Goal: Task Accomplishment & Management: Manage account settings

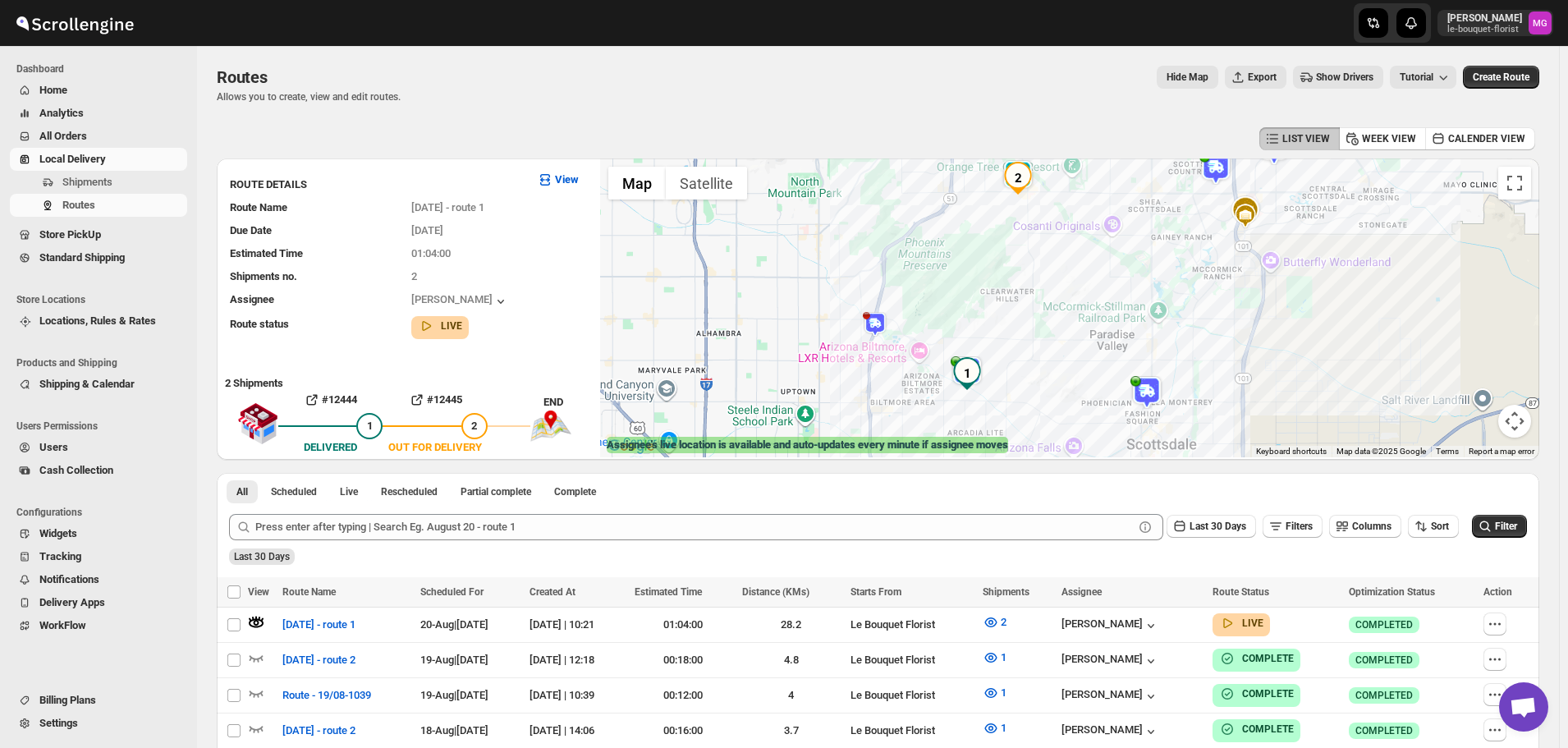
click at [102, 384] on span "Shipping & Calendar" at bounding box center [87, 383] width 96 height 12
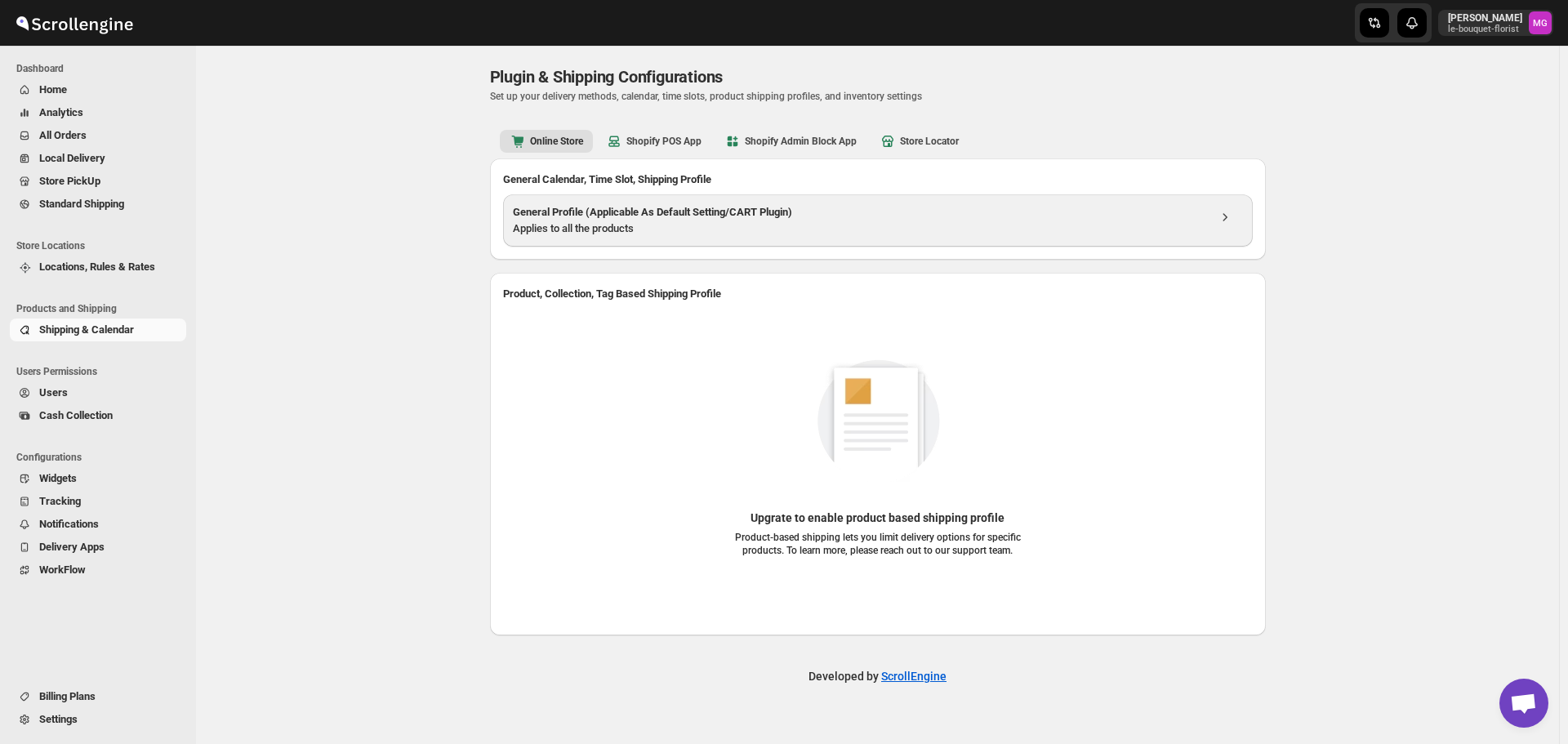
click at [714, 222] on div "Applies to all the products" at bounding box center [859, 228] width 694 height 16
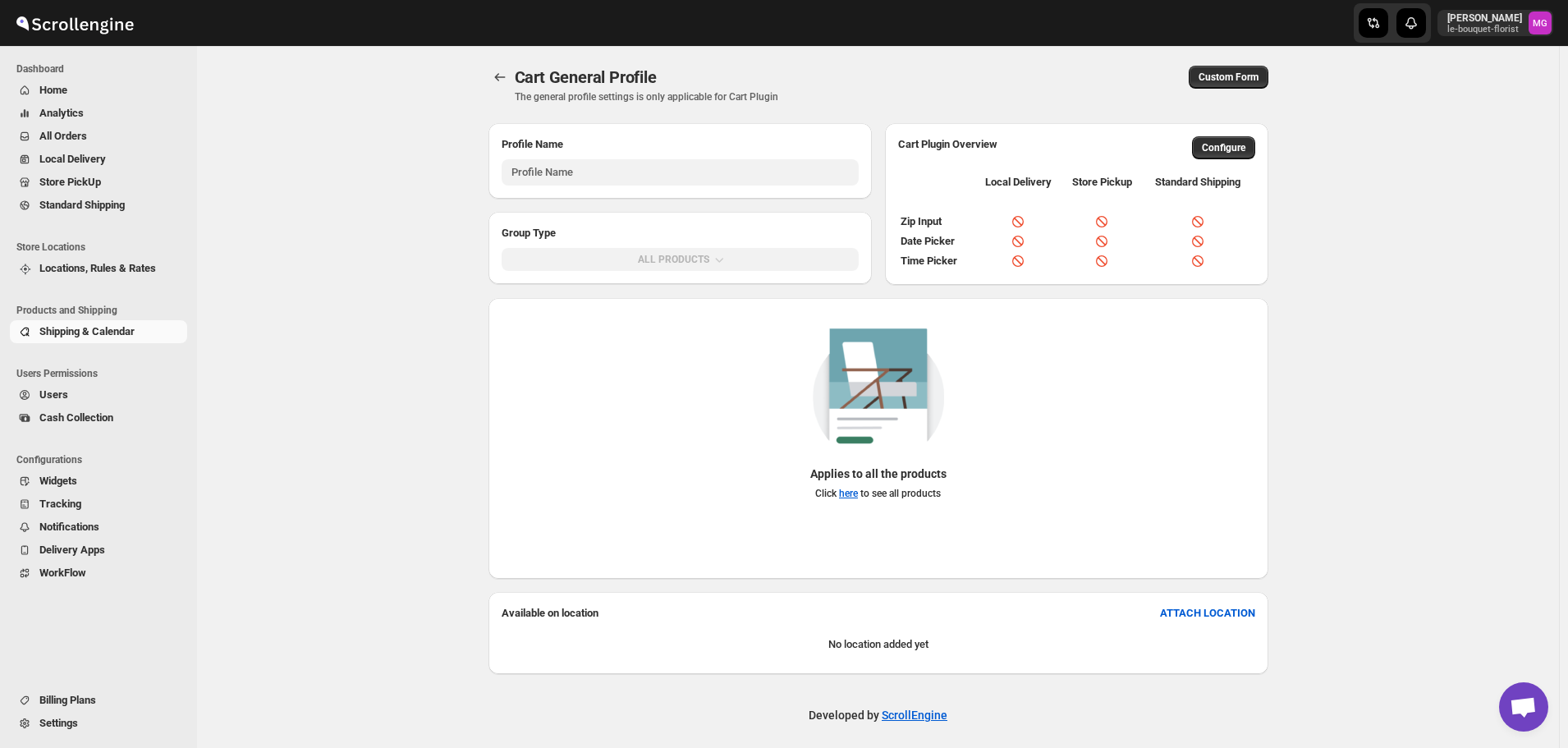
type input "General Profile (Applicable As Default Setting/CART Plugin)"
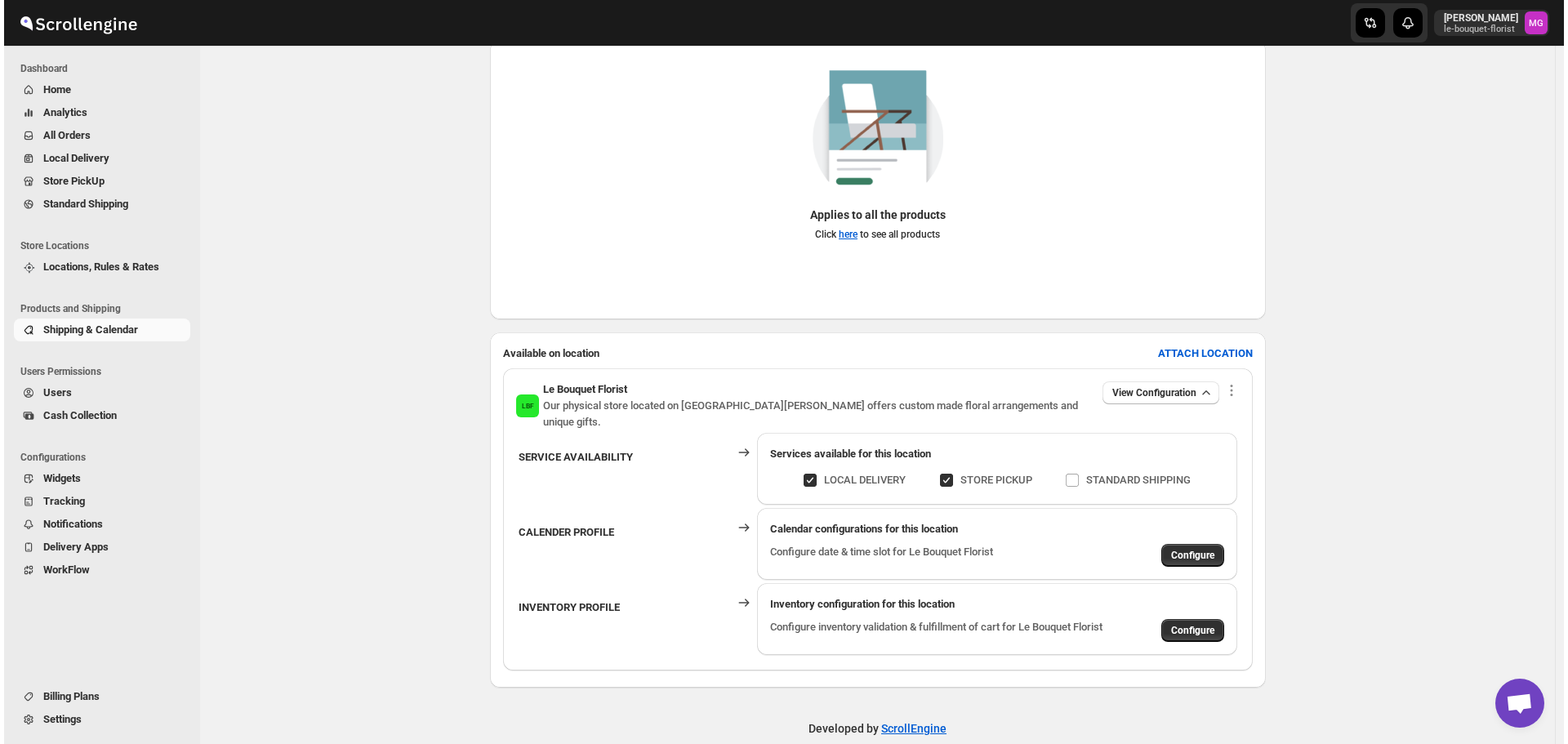
scroll to position [266, 0]
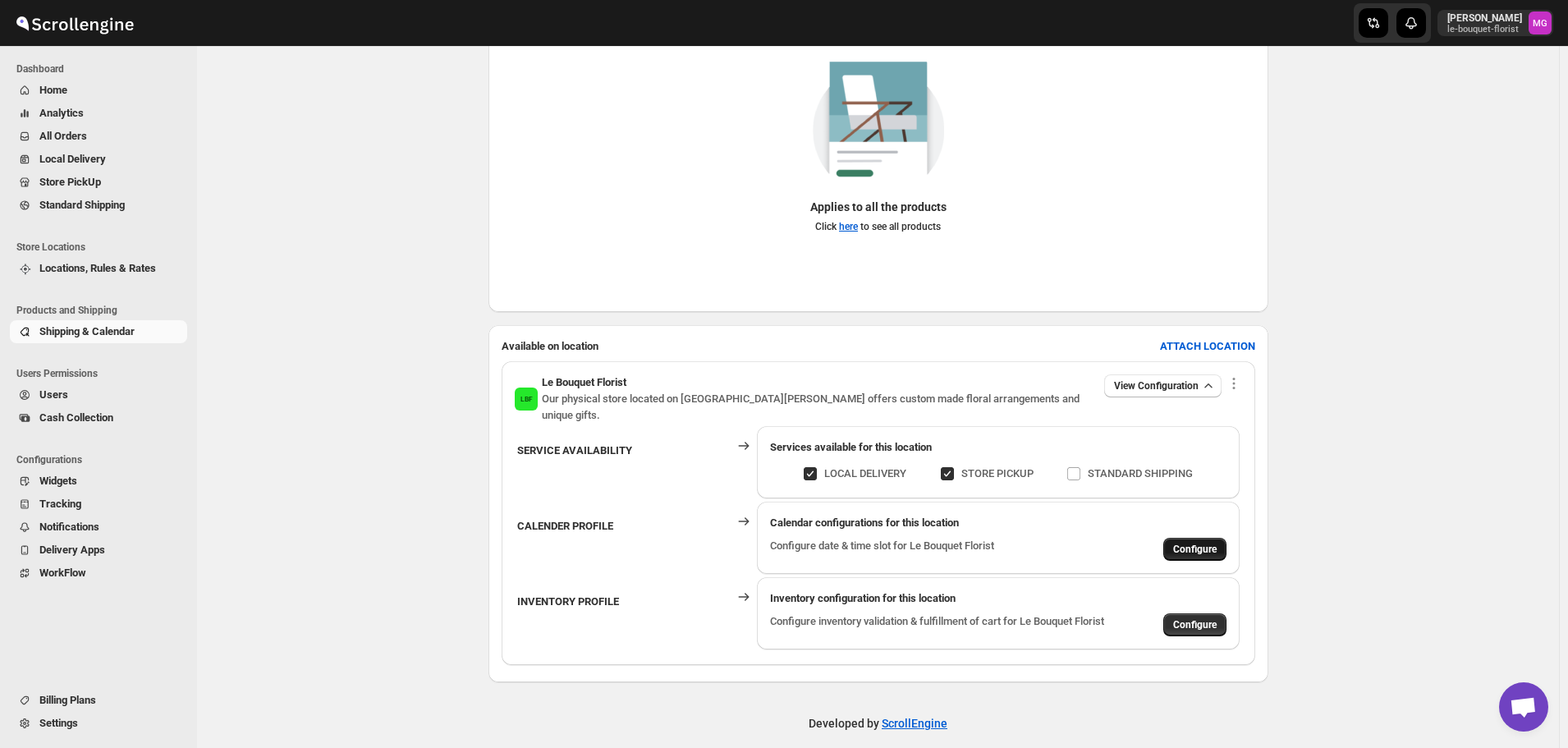
click at [1187, 538] on button "Configure" at bounding box center [1195, 549] width 63 height 23
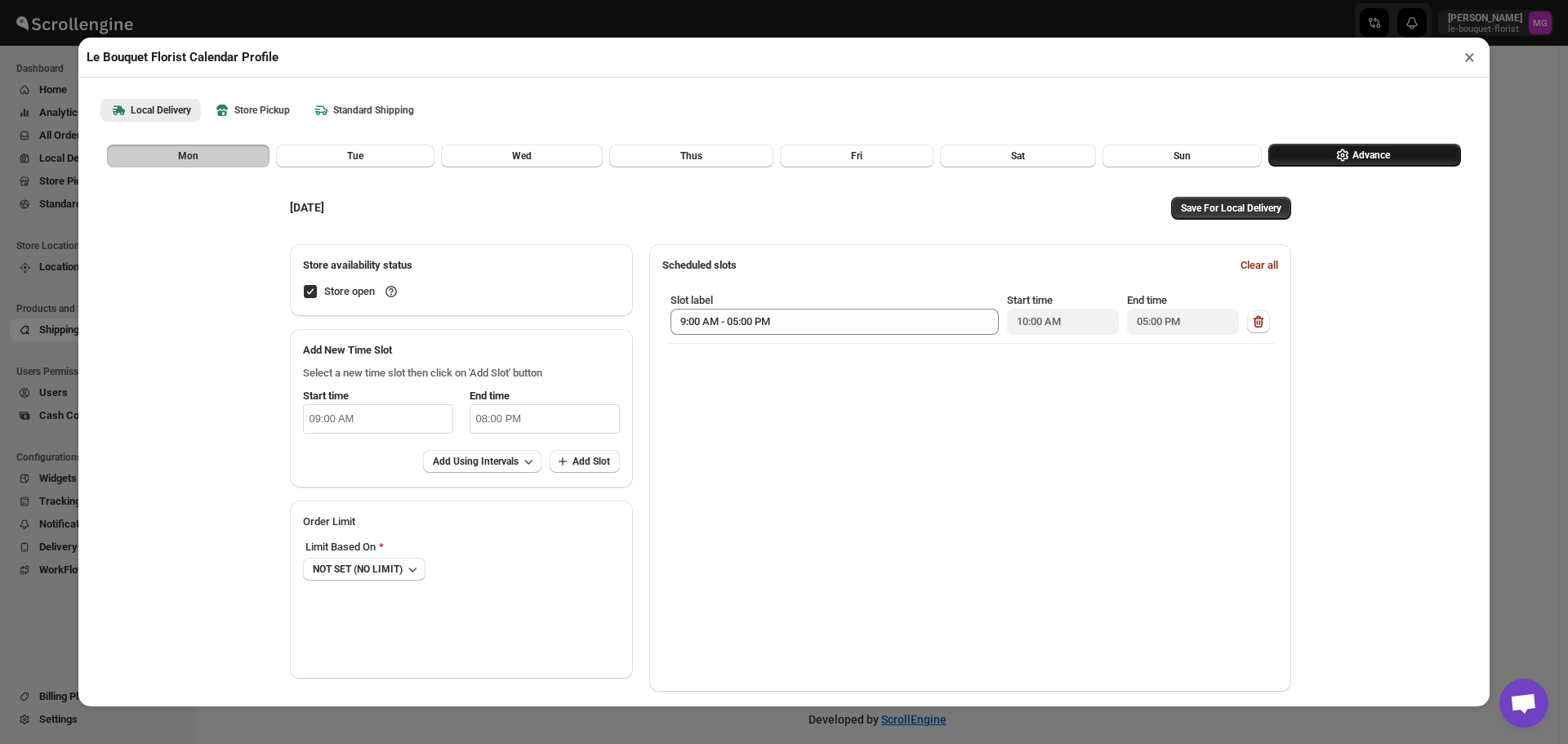
click at [1298, 154] on button "Advance" at bounding box center [1364, 155] width 193 height 23
select select "DAY"
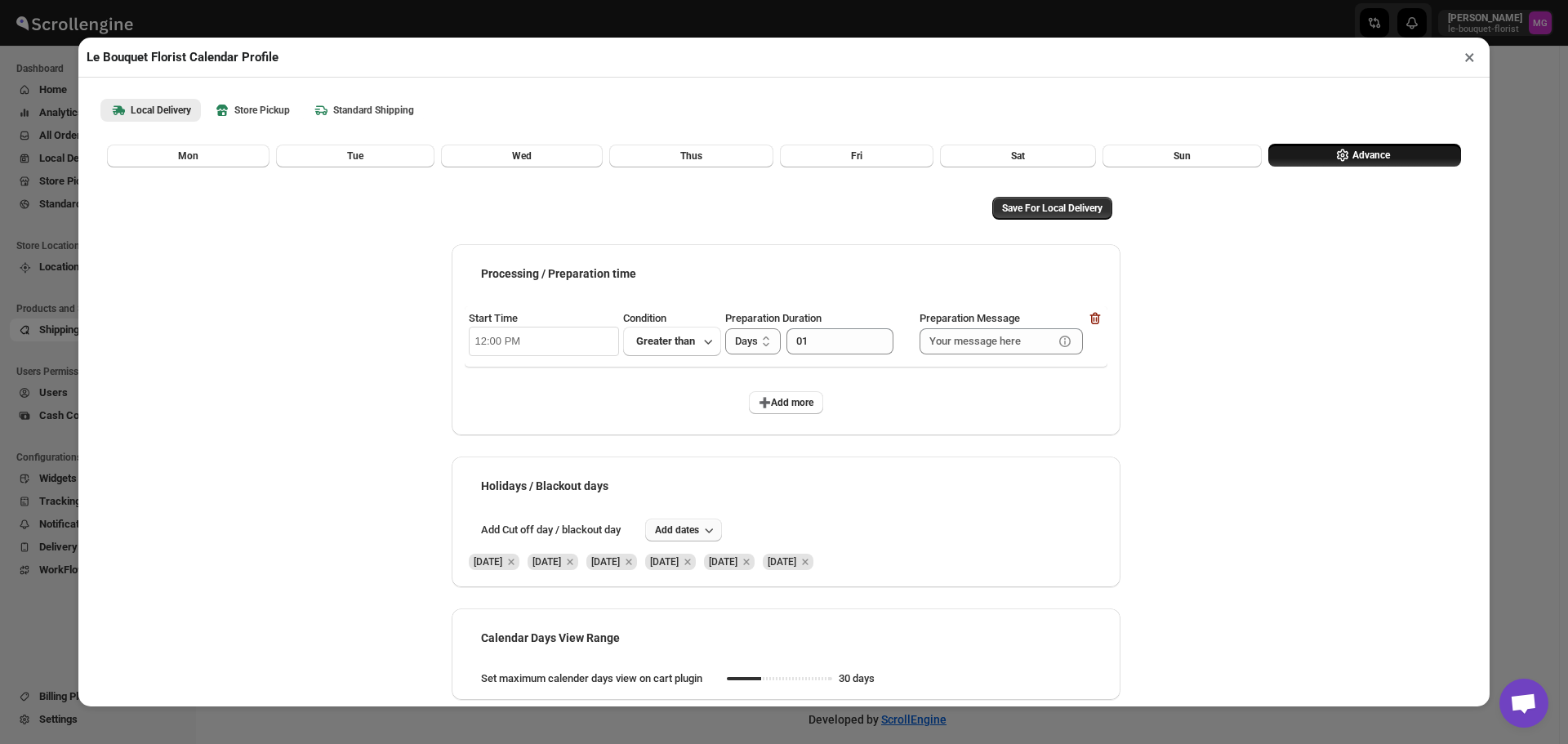
click at [710, 524] on button "Add dates" at bounding box center [683, 529] width 76 height 23
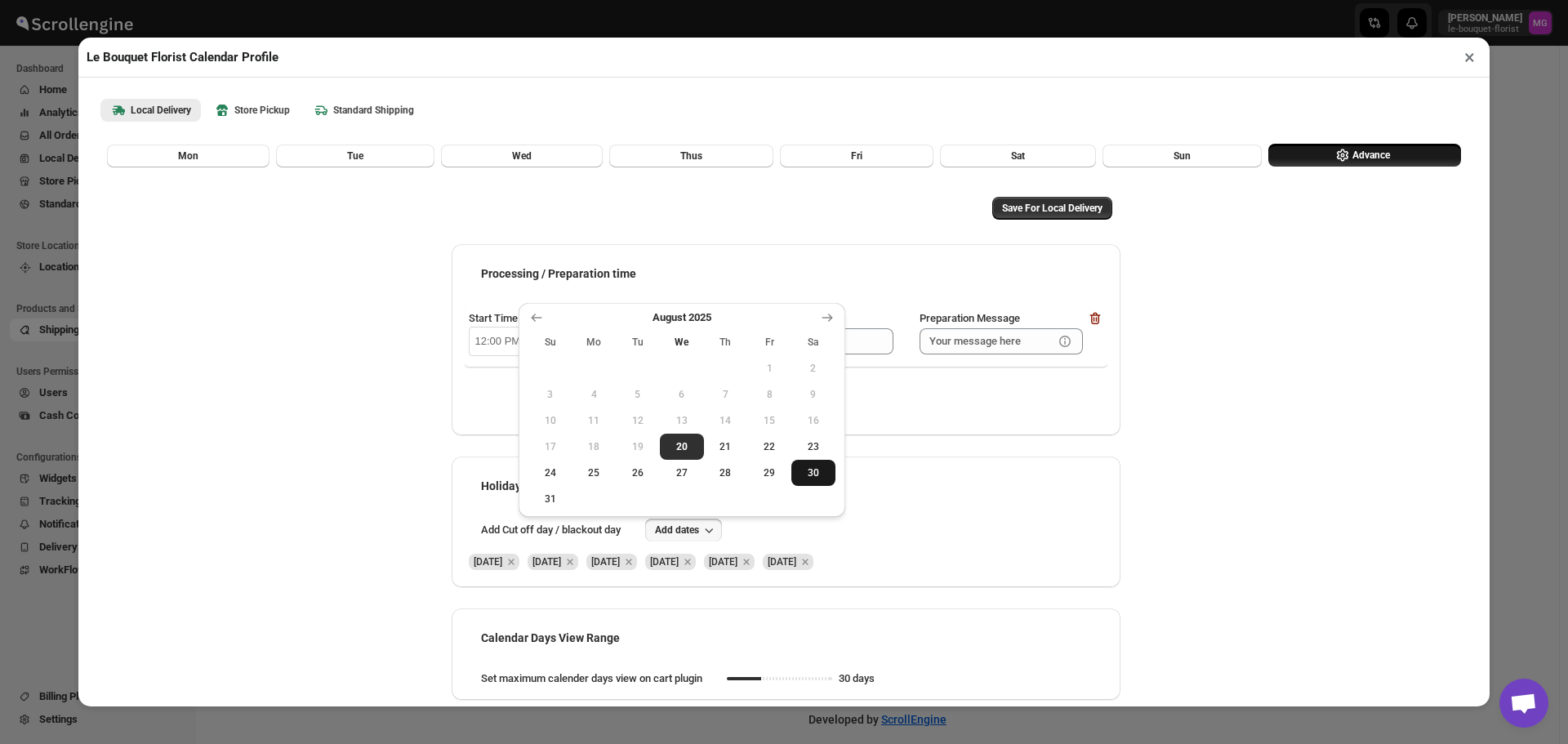
click at [827, 466] on span "30" at bounding box center [813, 473] width 31 height 13
click at [812, 562] on icon "Remove Sat Aug 16 2025" at bounding box center [806, 561] width 15 height 15
click at [1248, 505] on div "Save For Local Delivery Processing / Preparation time Start Time 12:00 PM Condi…" at bounding box center [784, 436] width 1387 height 536
click at [1058, 212] on span "Save For Local Delivery" at bounding box center [1052, 208] width 101 height 13
click at [1254, 343] on div "Save For Local Delivery Processing / Preparation time Start Time 12:00 PM Condi…" at bounding box center [784, 436] width 1387 height 536
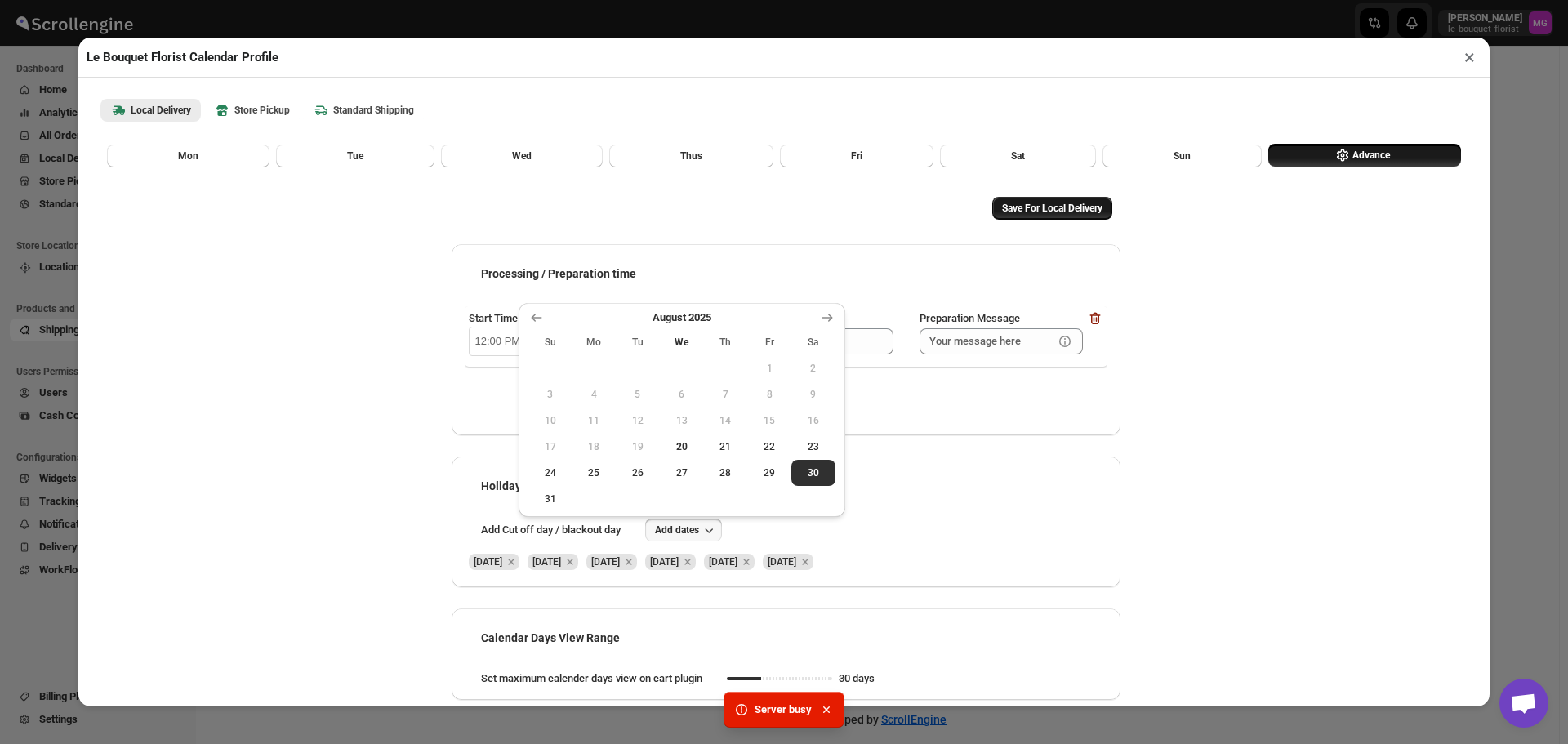
click at [1029, 210] on span "Save For Local Delivery" at bounding box center [1052, 208] width 101 height 13
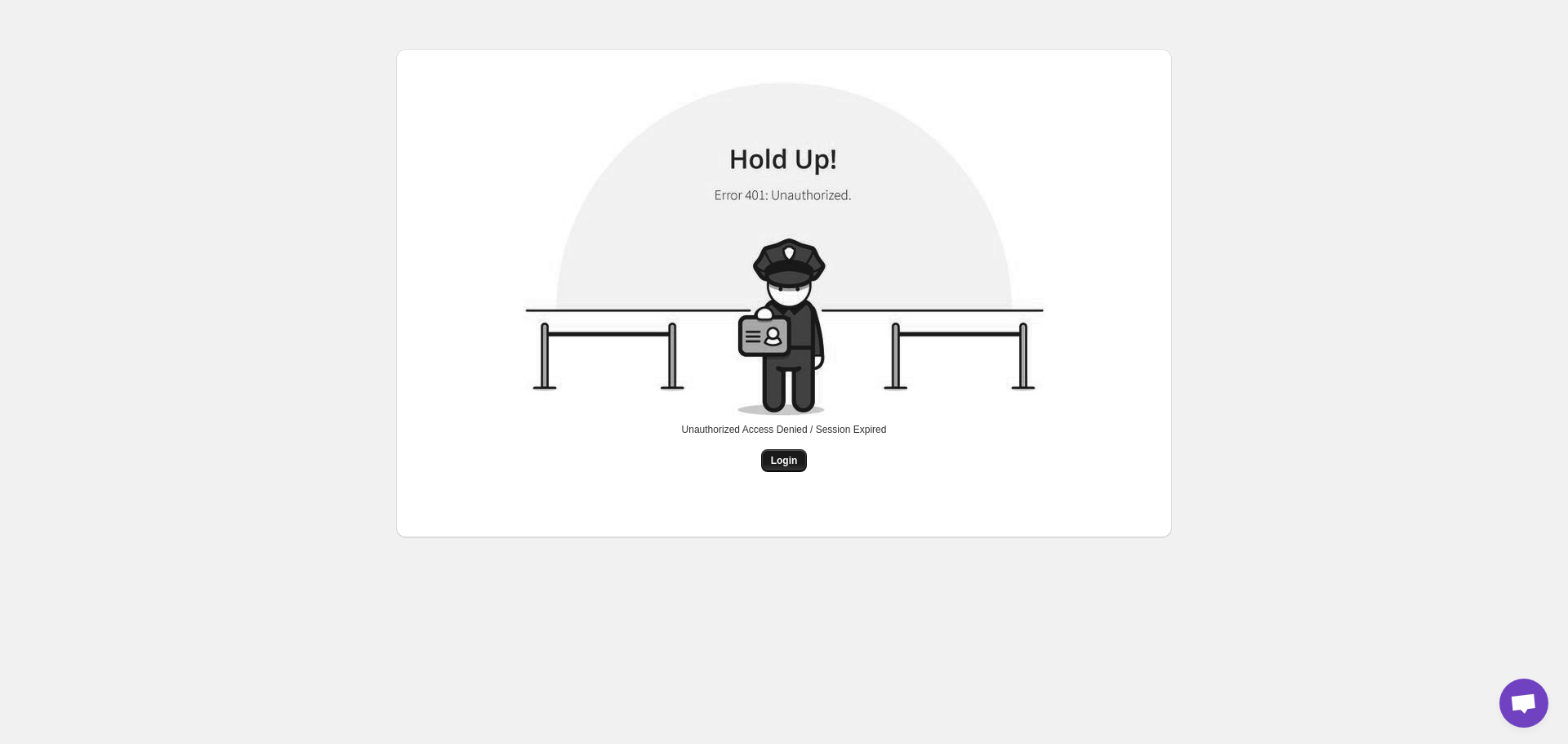
click at [792, 455] on span "Login" at bounding box center [784, 461] width 27 height 13
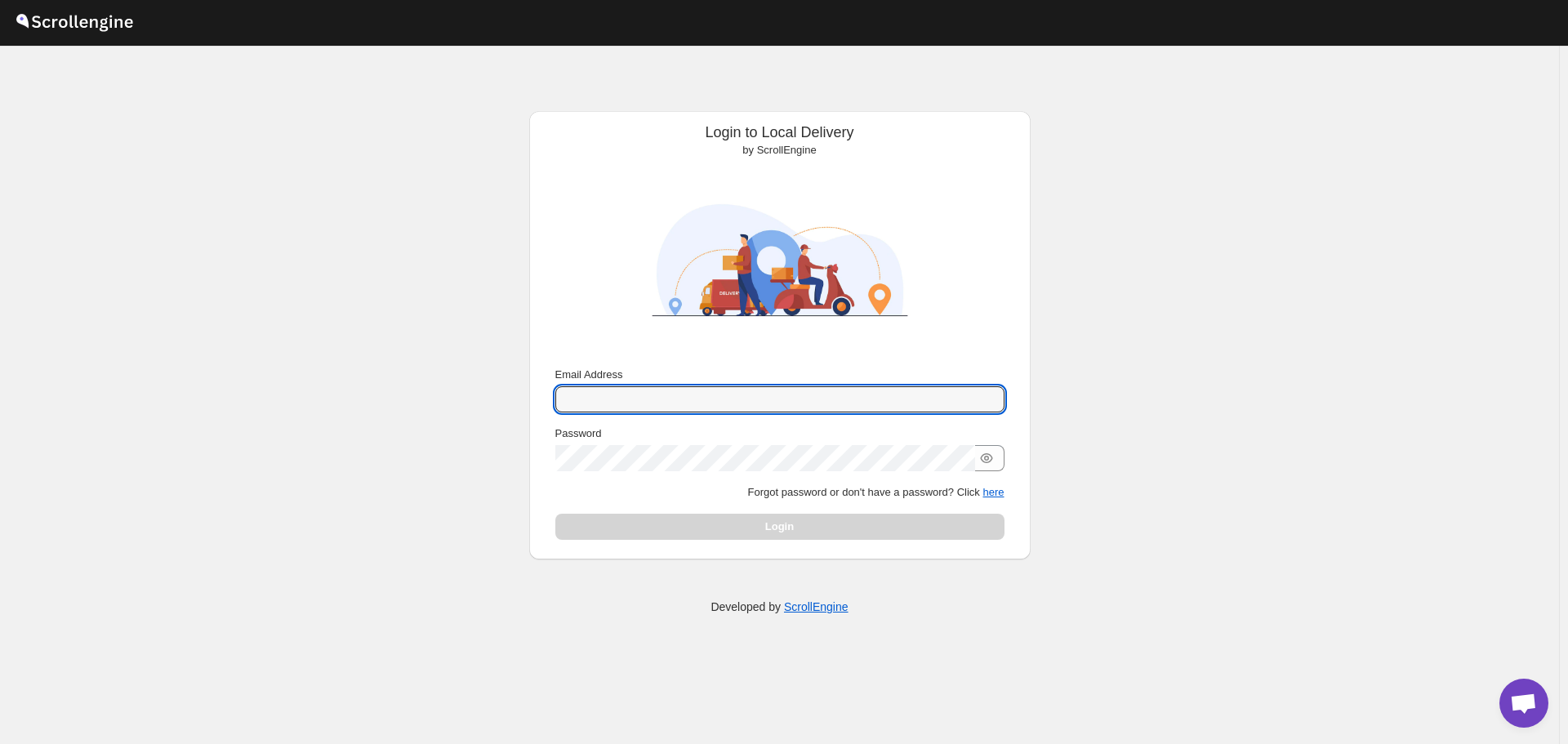
type input "[EMAIL_ADDRESS][DOMAIN_NAME]"
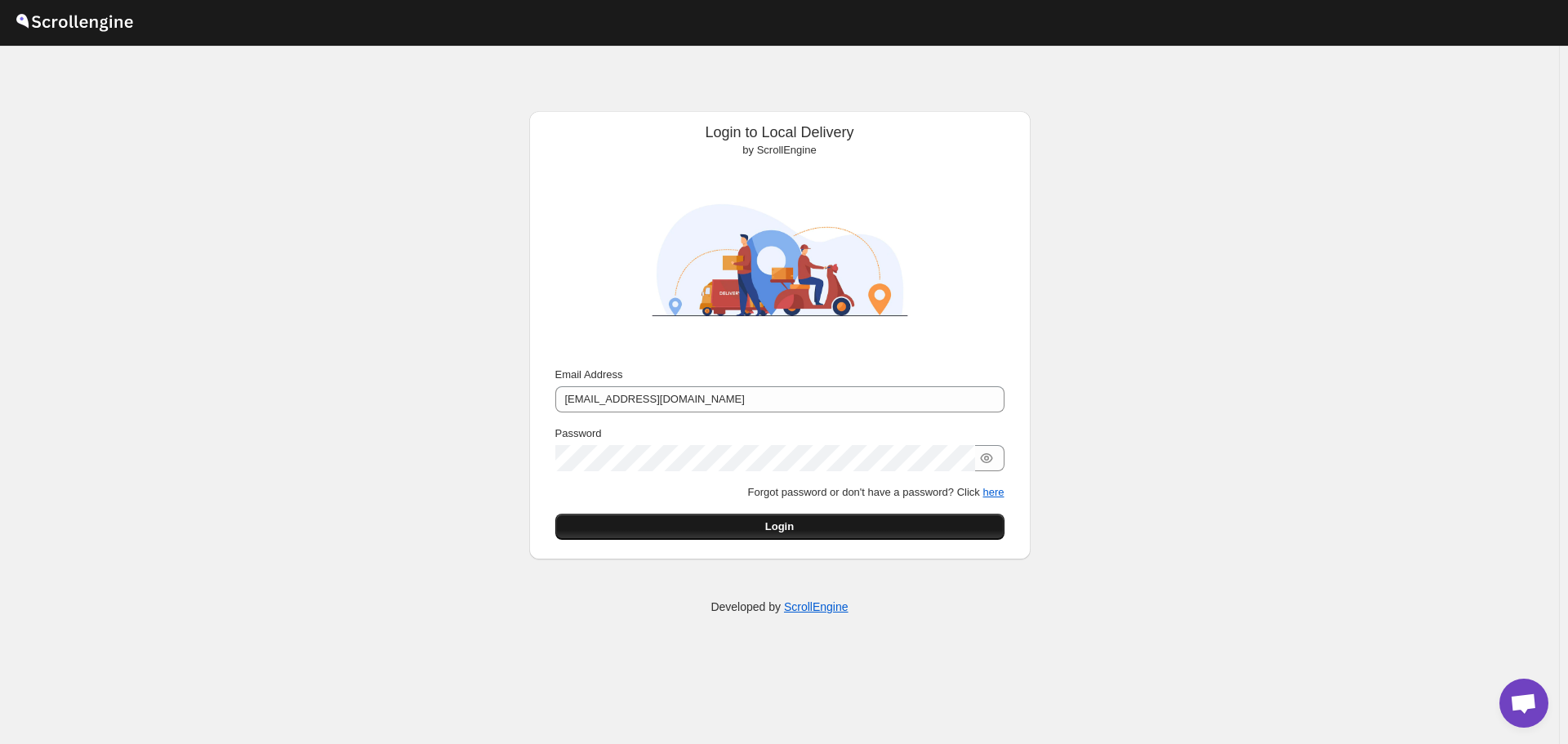
click at [717, 521] on button "Login" at bounding box center [779, 526] width 449 height 26
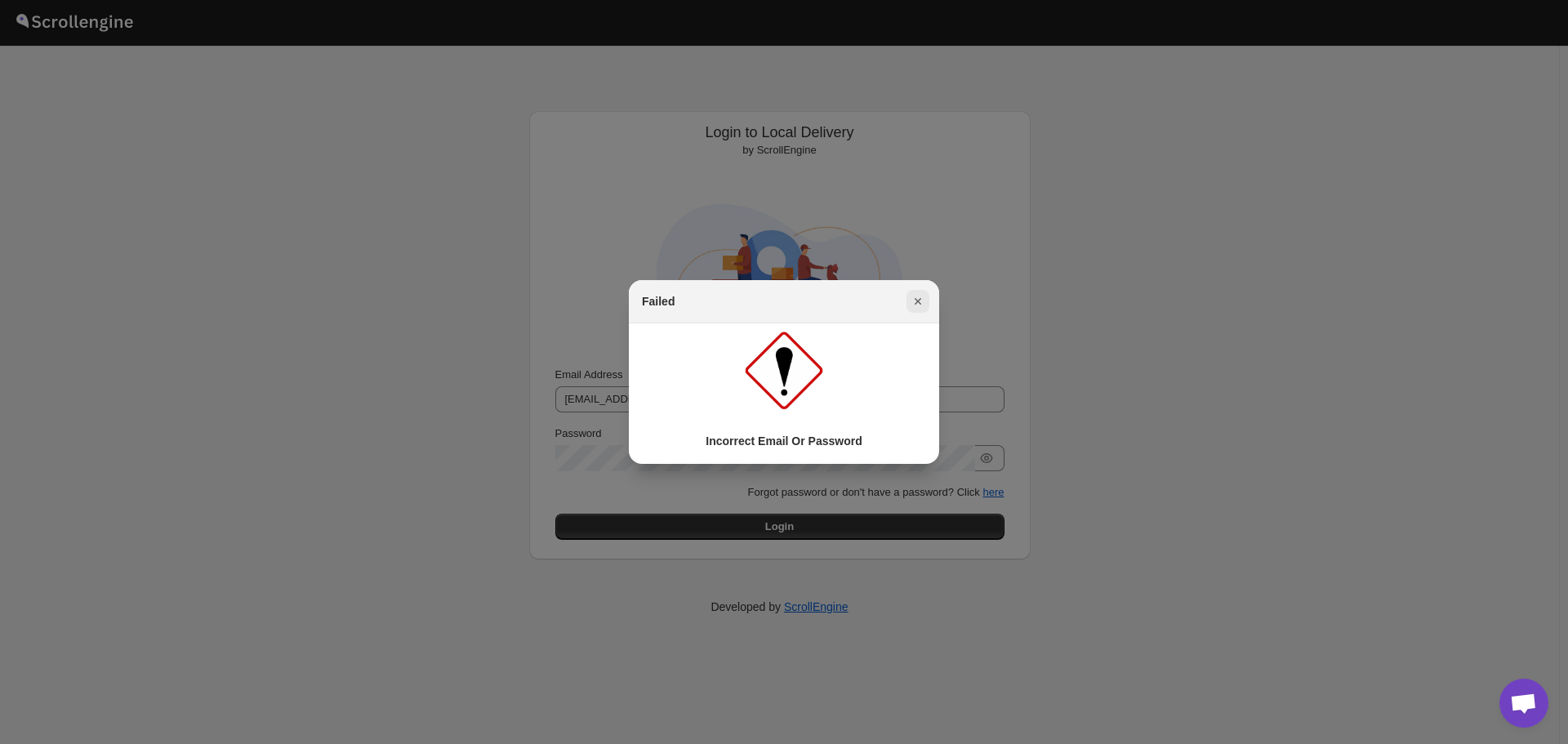
click at [916, 296] on icon "Close" at bounding box center [918, 300] width 16 height 16
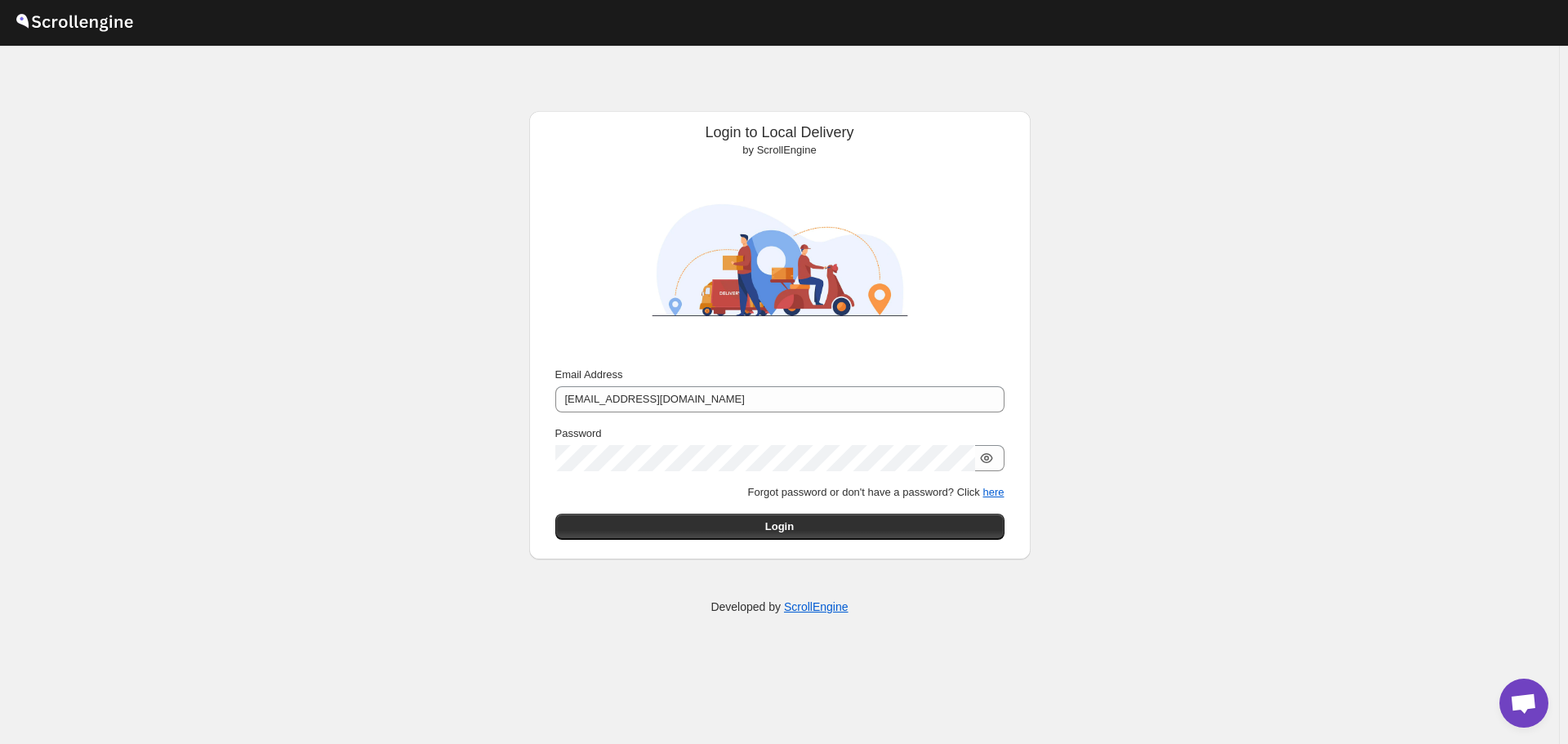
click at [988, 461] on icon "button" at bounding box center [986, 458] width 12 height 9
click at [744, 536] on button "Login" at bounding box center [779, 526] width 449 height 26
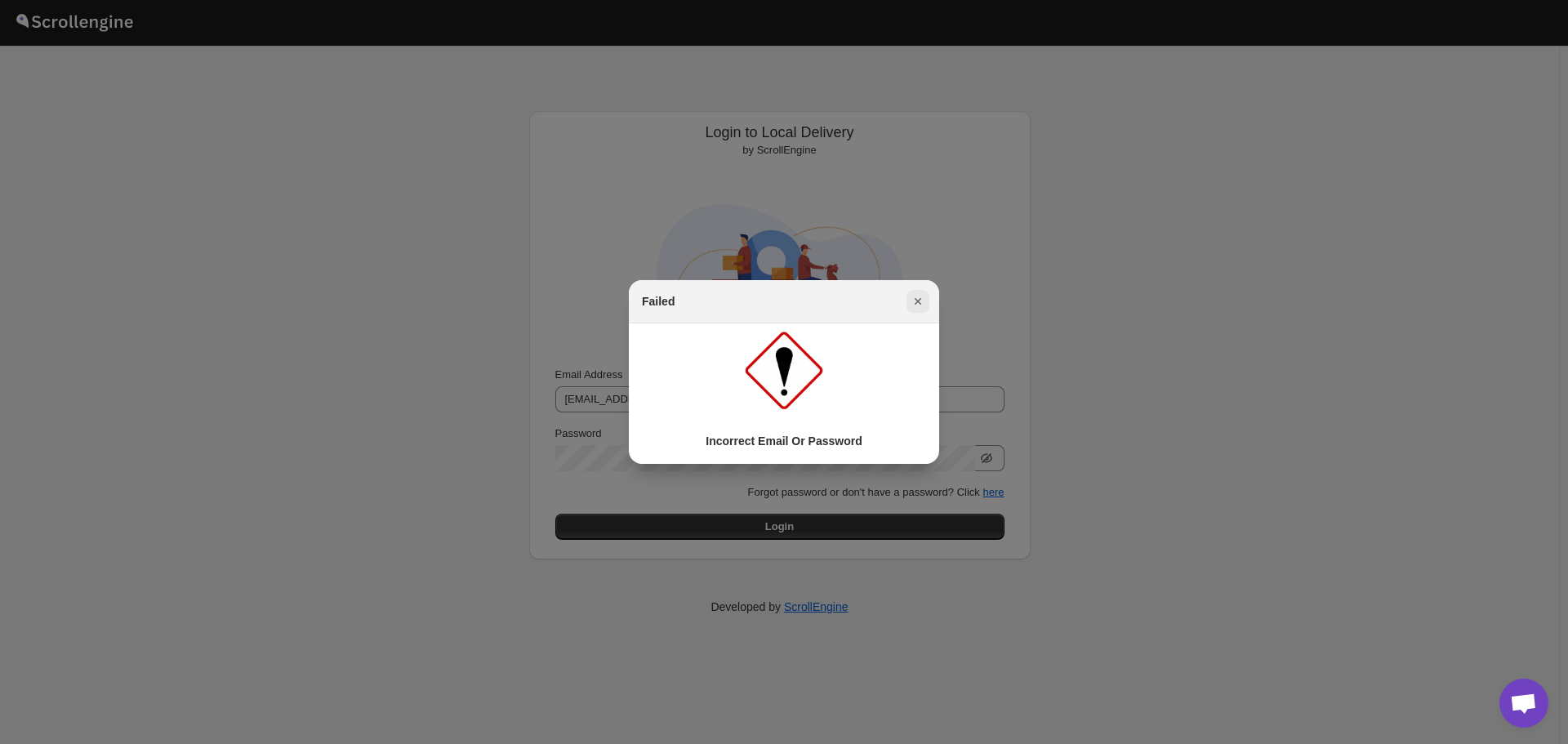
click at [917, 297] on icon "Close" at bounding box center [918, 300] width 16 height 16
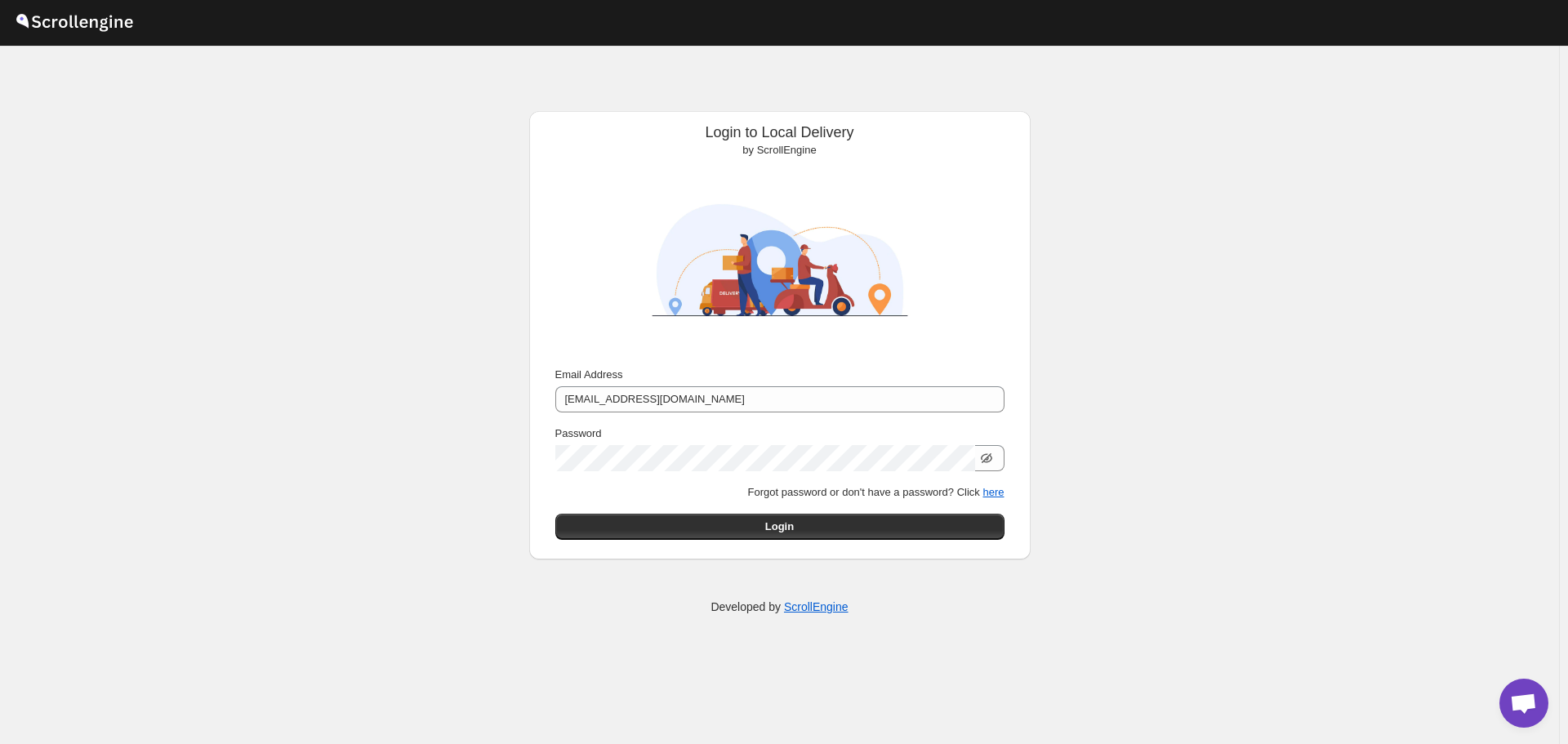
click at [683, 443] on div "Password" at bounding box center [779, 448] width 449 height 46
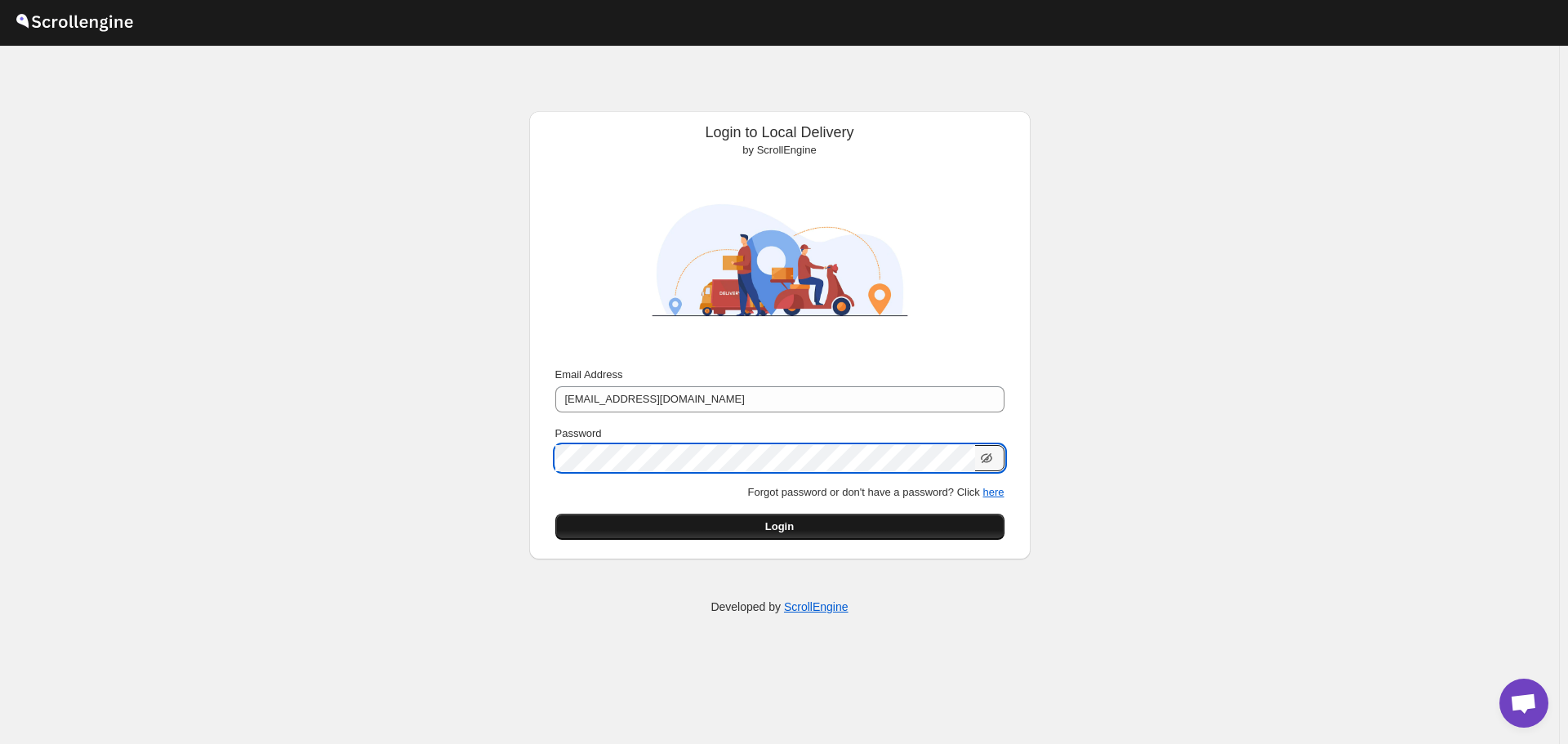
click at [677, 539] on button "Login" at bounding box center [779, 526] width 449 height 26
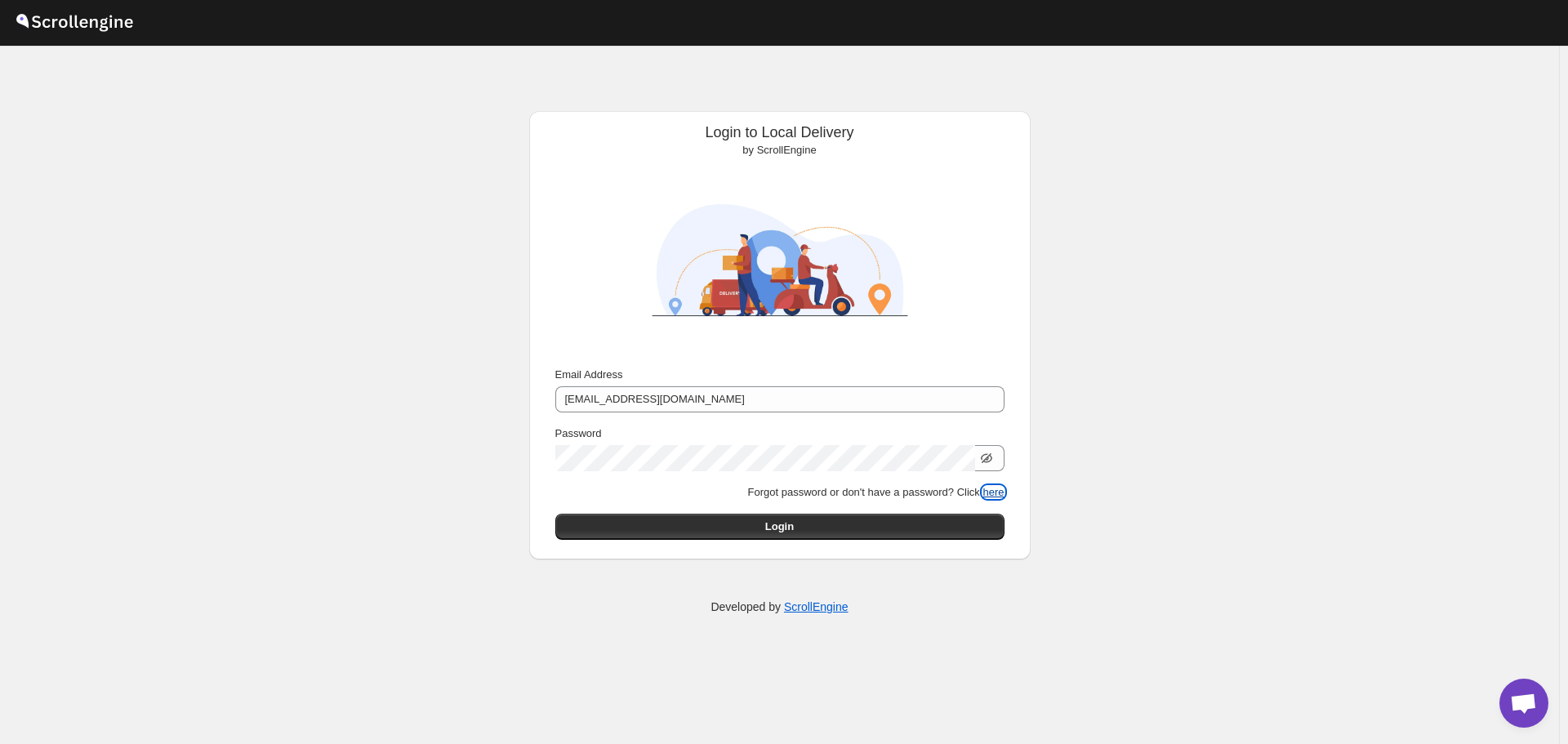
click at [1001, 486] on button "here" at bounding box center [993, 492] width 22 height 12
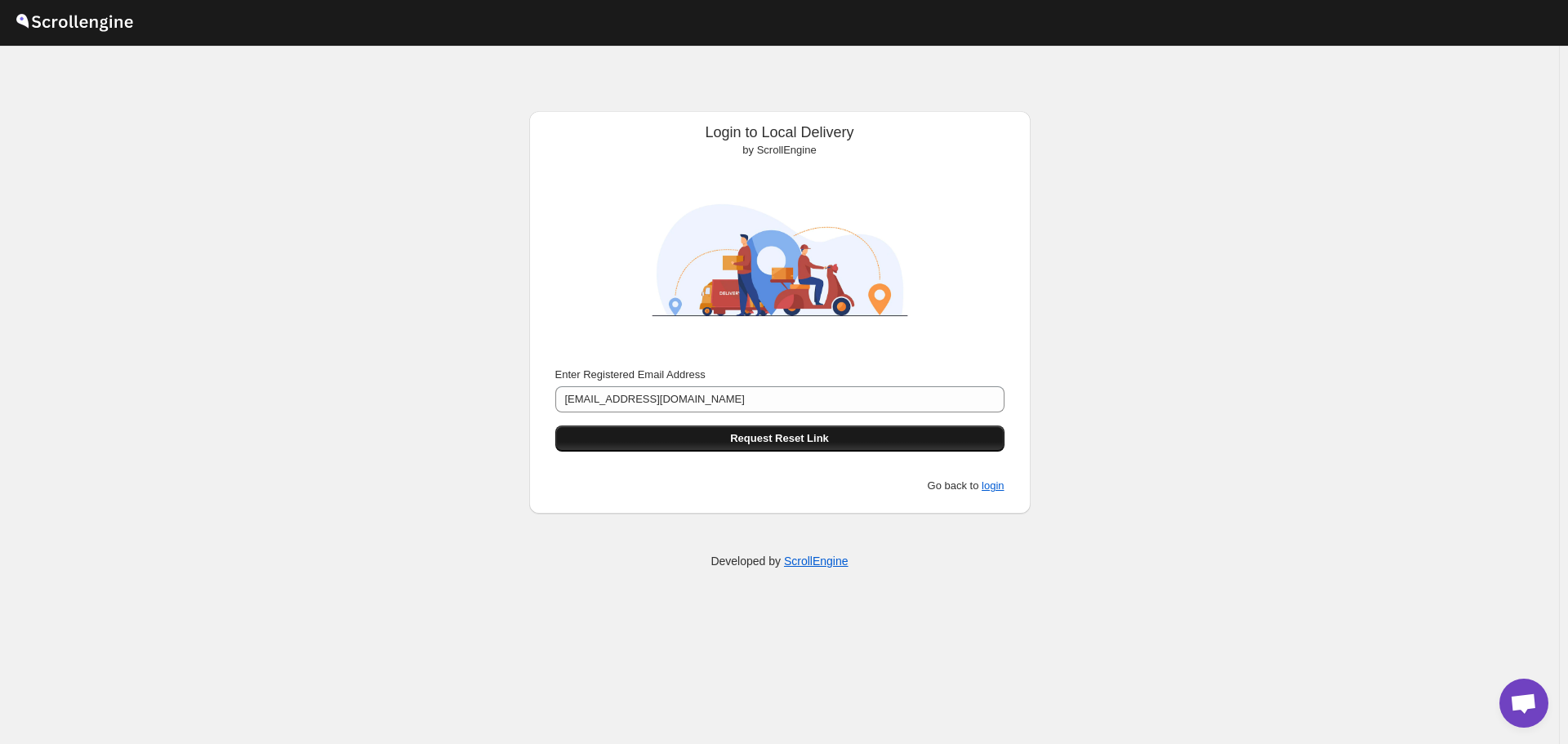
click at [696, 439] on button "Request Reset Link" at bounding box center [779, 439] width 449 height 26
click at [760, 443] on span "Request Reset Link" at bounding box center [779, 438] width 99 height 16
click at [797, 438] on span "Request Reset Link" at bounding box center [779, 438] width 99 height 16
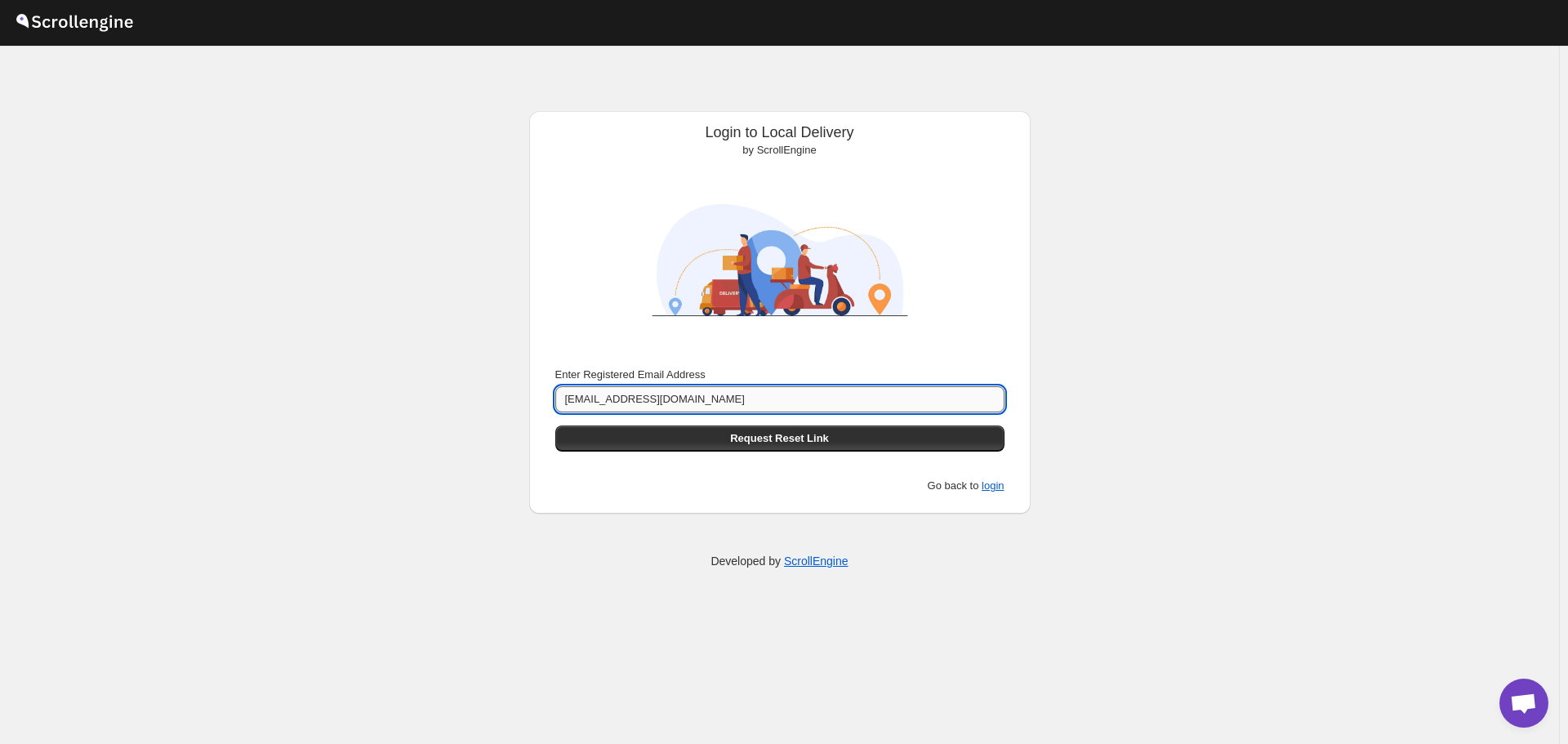
click at [679, 395] on input "[EMAIL_ADDRESS][DOMAIN_NAME]" at bounding box center [779, 399] width 449 height 26
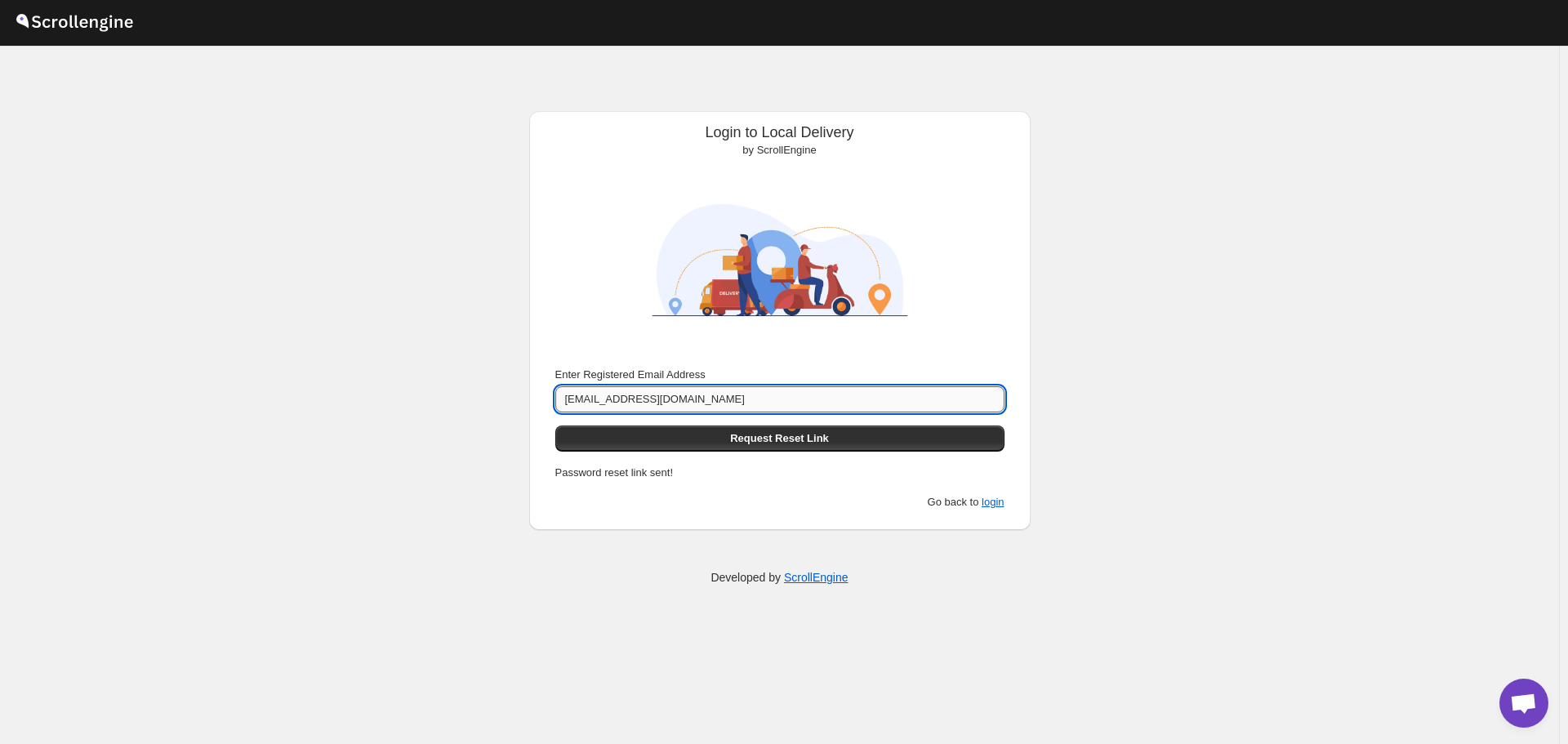
click at [679, 395] on input "[EMAIL_ADDRESS][DOMAIN_NAME]" at bounding box center [779, 399] width 449 height 26
click at [1098, 427] on div "Login to Local Delivery by ScrollEngine Submit Enter Registered Email Address l…" at bounding box center [779, 395] width 1560 height 698
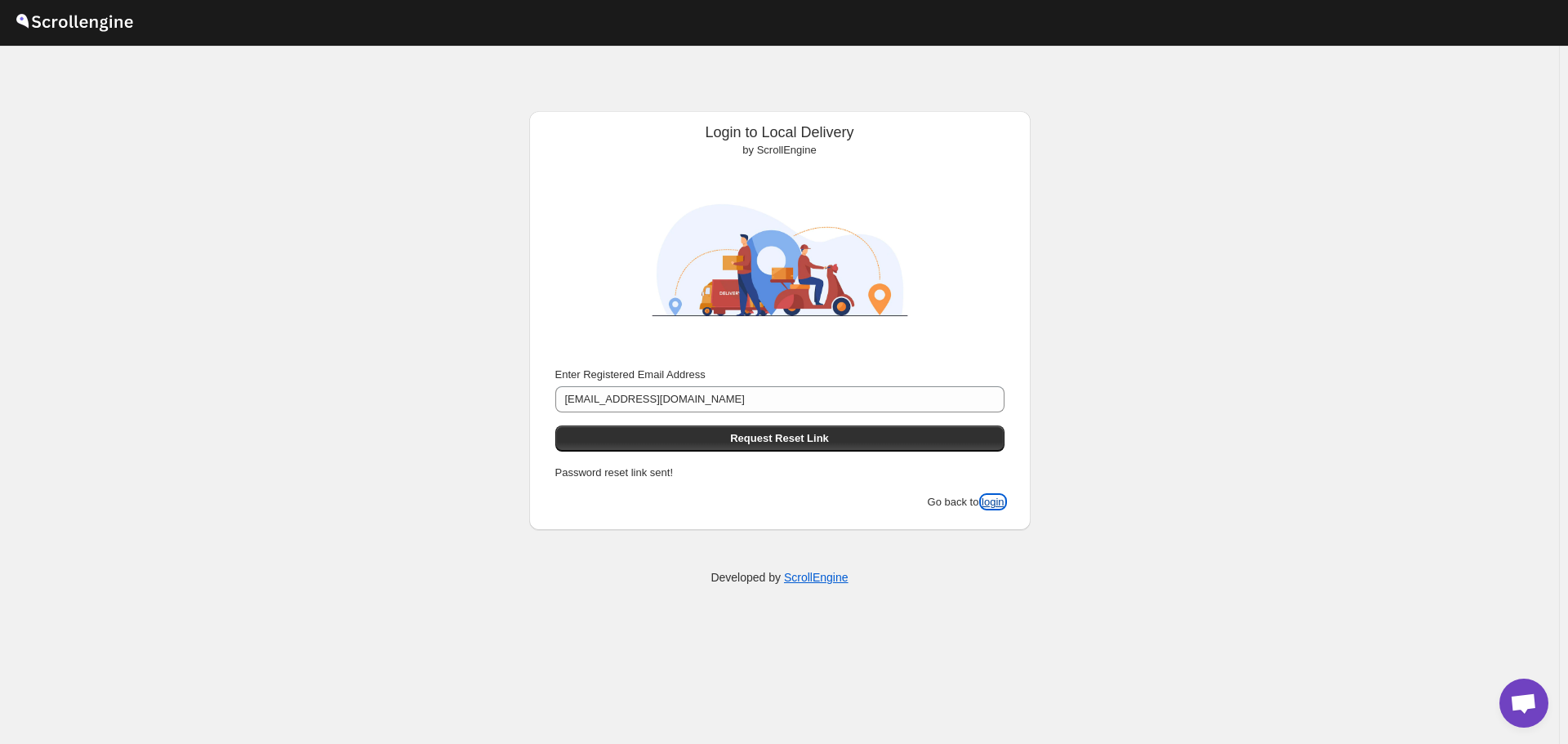
click at [994, 500] on button "login" at bounding box center [992, 501] width 22 height 12
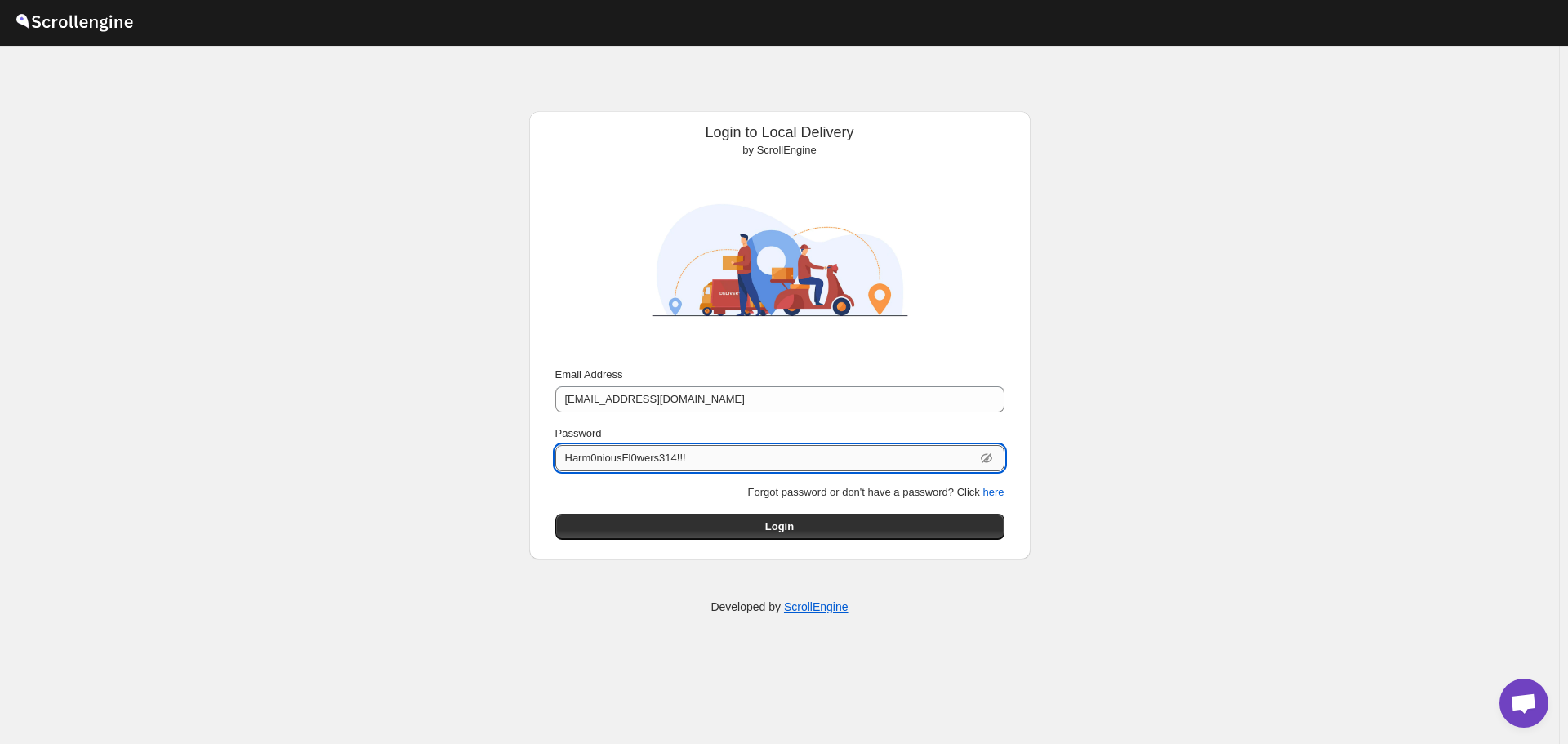
click at [693, 462] on input "Harm0niousFl0wers314!!!" at bounding box center [764, 458] width 419 height 26
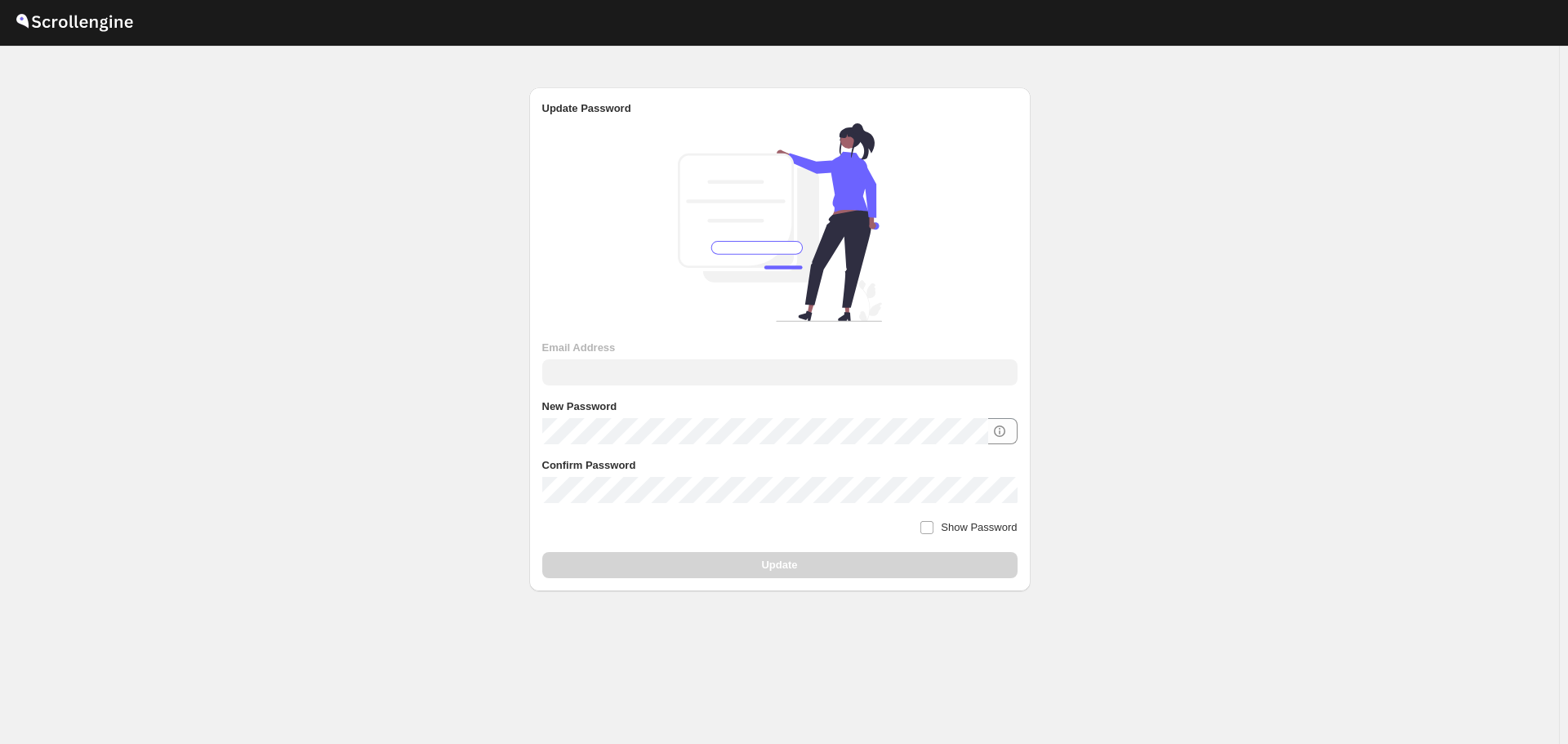
type input "[EMAIL_ADDRESS][DOMAIN_NAME]"
click at [612, 413] on label "New Password" at bounding box center [580, 406] width 75 height 16
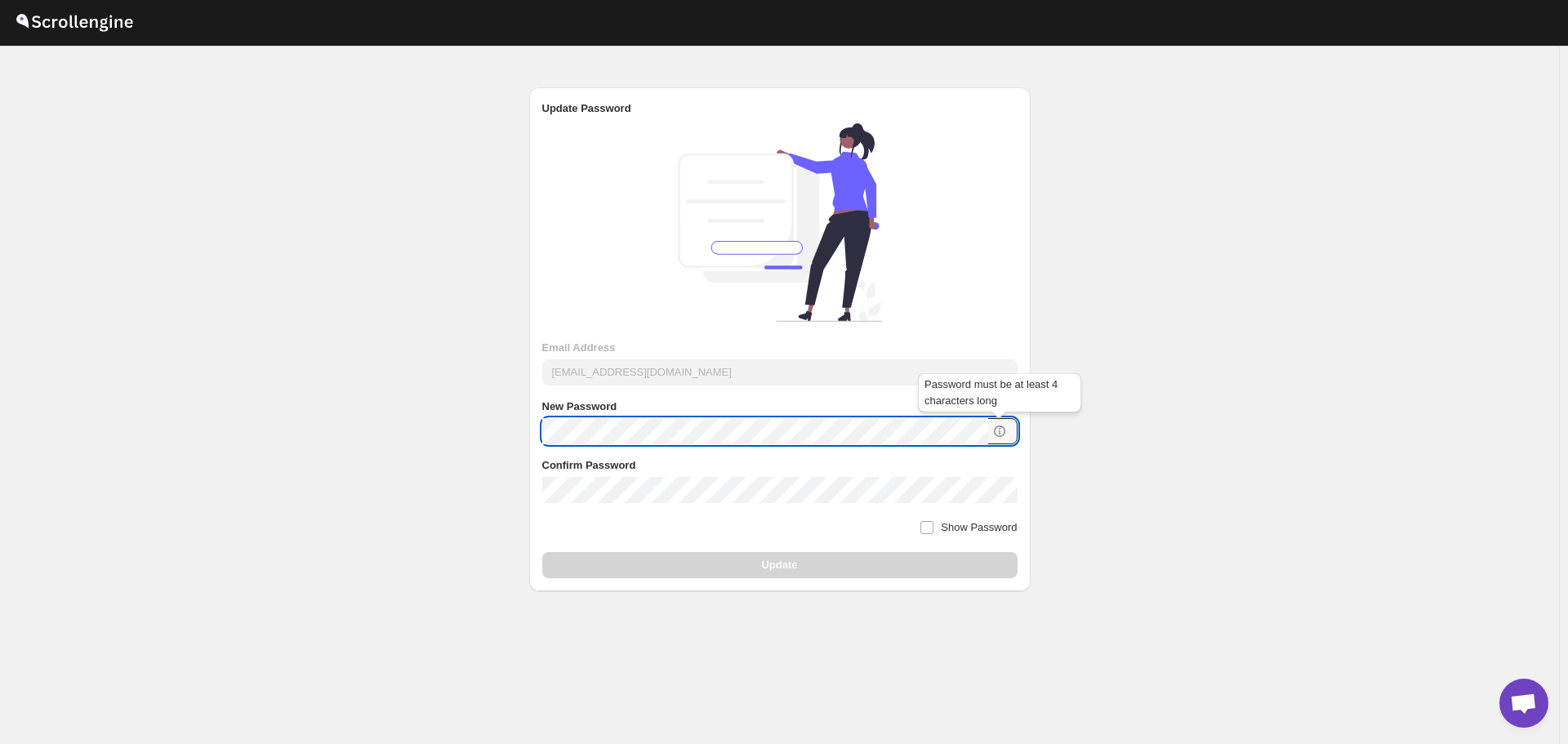
click at [999, 431] on icon at bounding box center [1000, 432] width 2 height 4
click at [1003, 429] on icon at bounding box center [999, 430] width 16 height 16
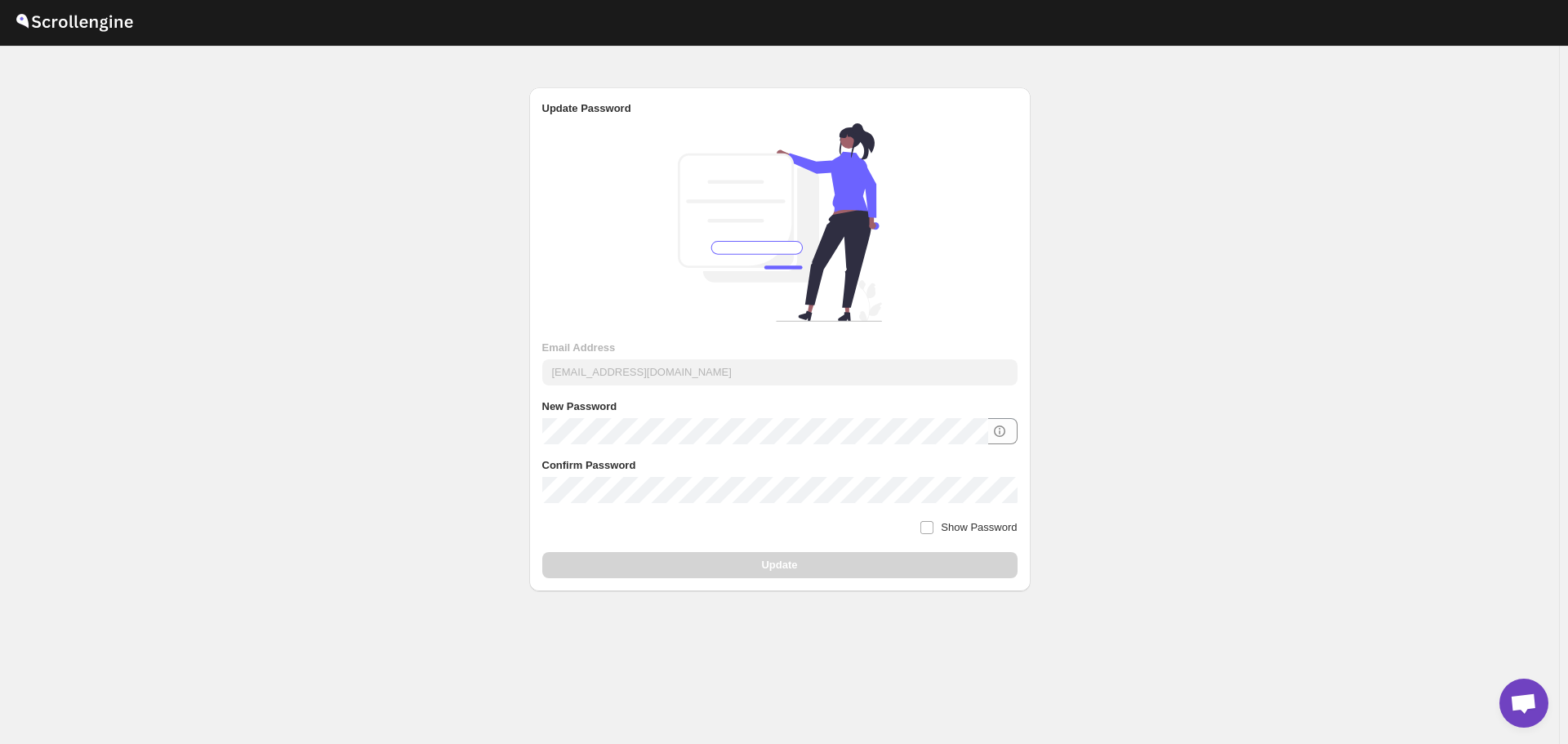
click at [609, 475] on div "Confirm Password" at bounding box center [779, 479] width 475 height 46
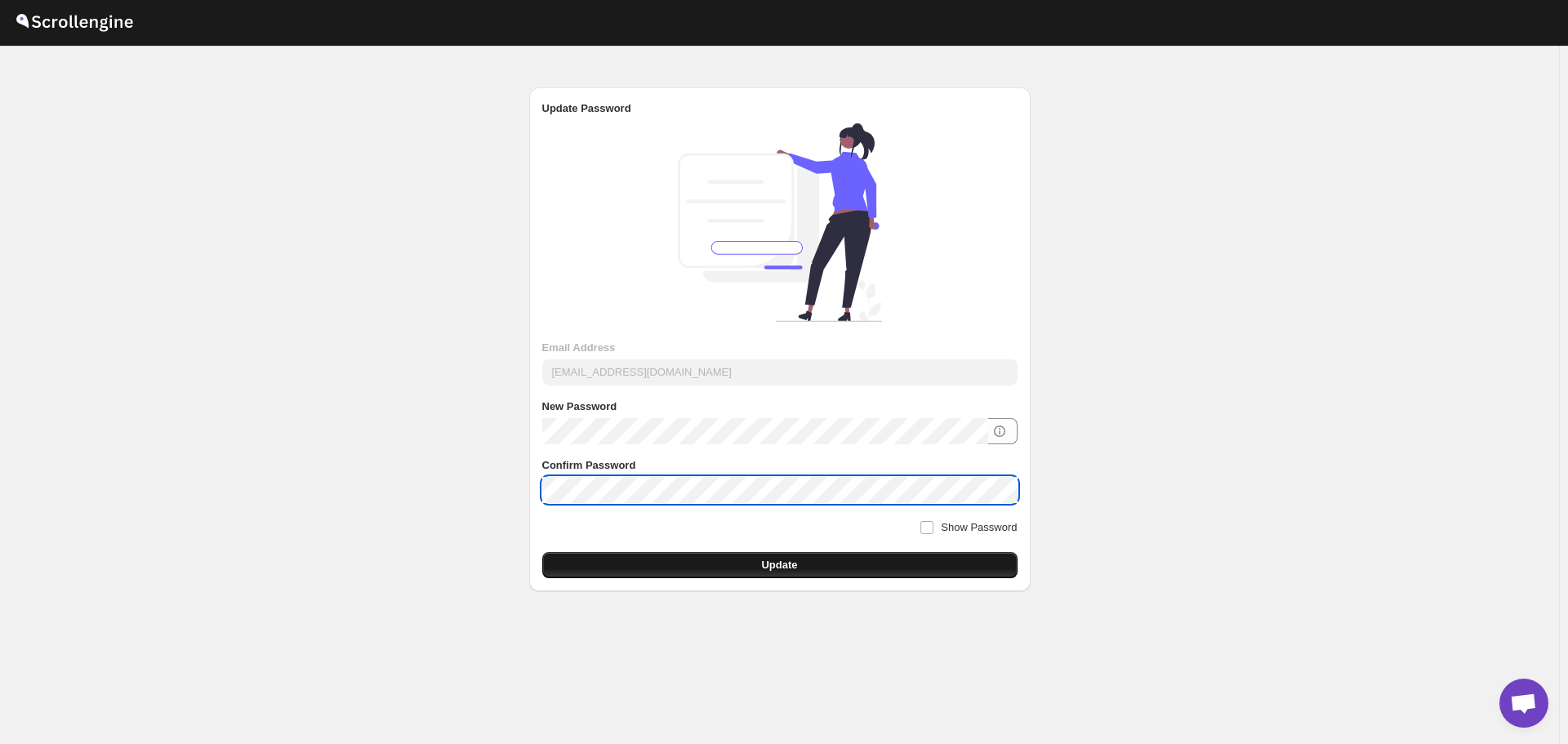
click at [740, 569] on button "Update" at bounding box center [779, 565] width 475 height 26
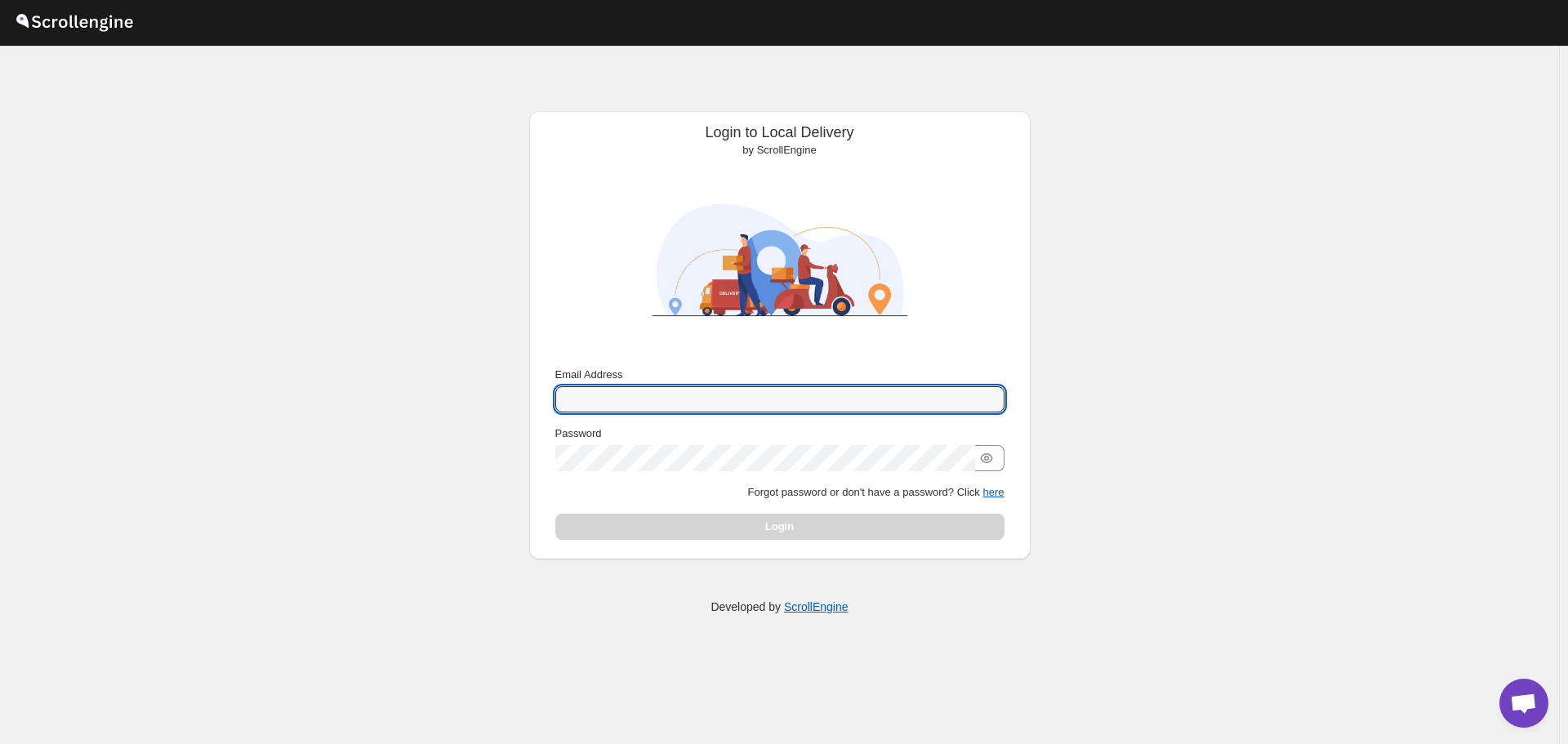
type input "[EMAIL_ADDRESS][DOMAIN_NAME]"
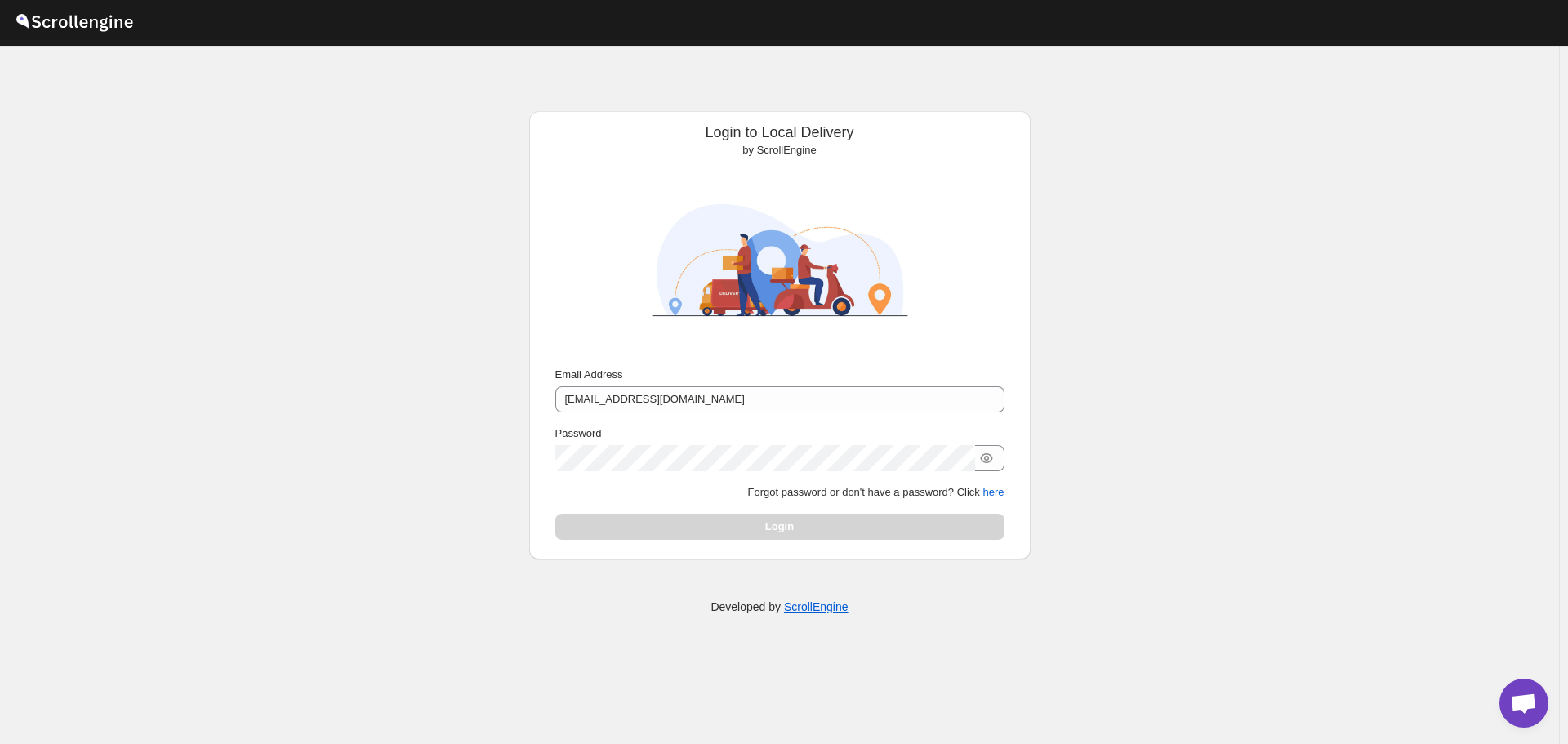
click at [677, 541] on div "Submit Email Address [EMAIL_ADDRESS][DOMAIN_NAME] Password Forgot password or d…" at bounding box center [779, 453] width 475 height 186
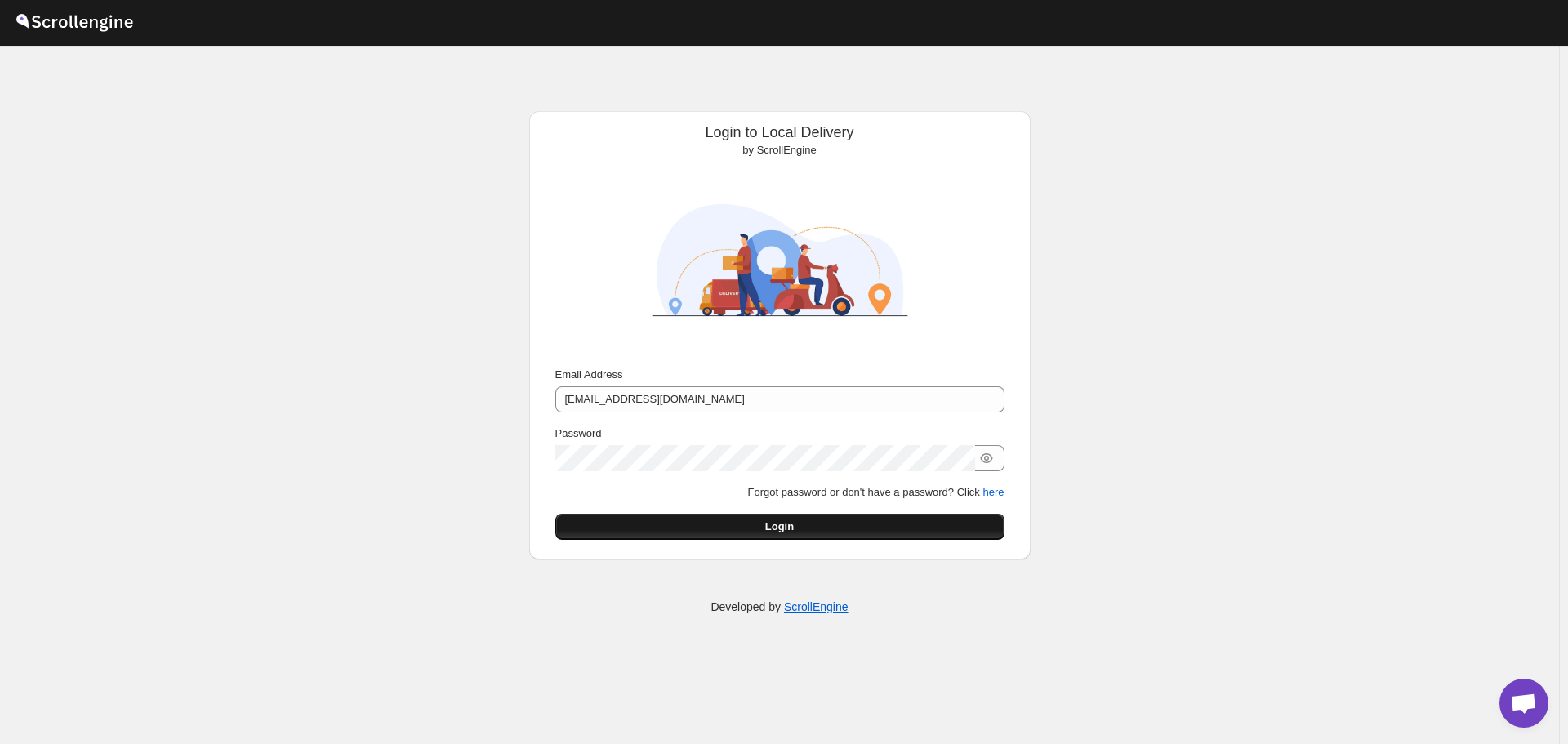
click at [730, 536] on button "Login" at bounding box center [779, 526] width 449 height 26
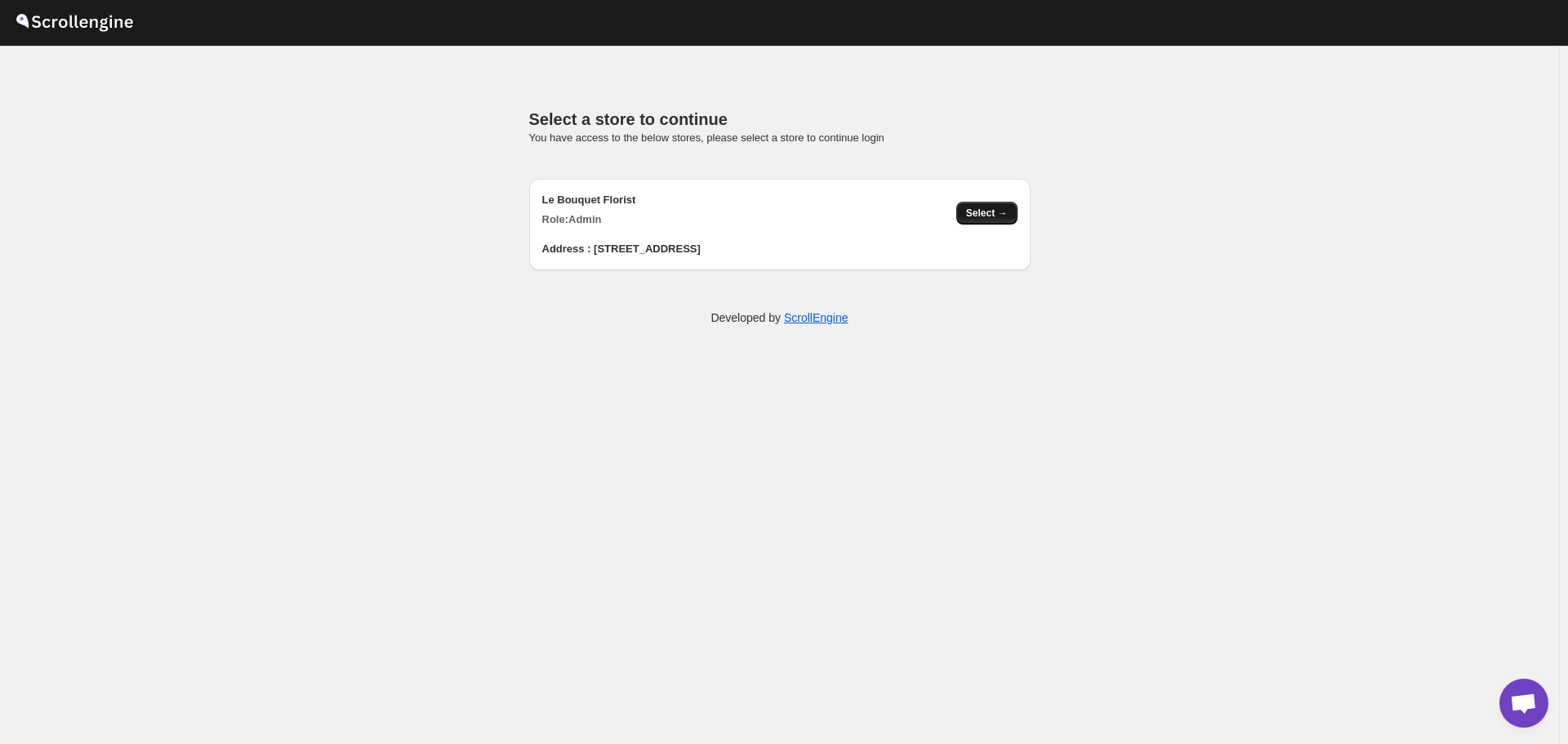
click at [984, 220] on button "Select →" at bounding box center [987, 213] width 61 height 23
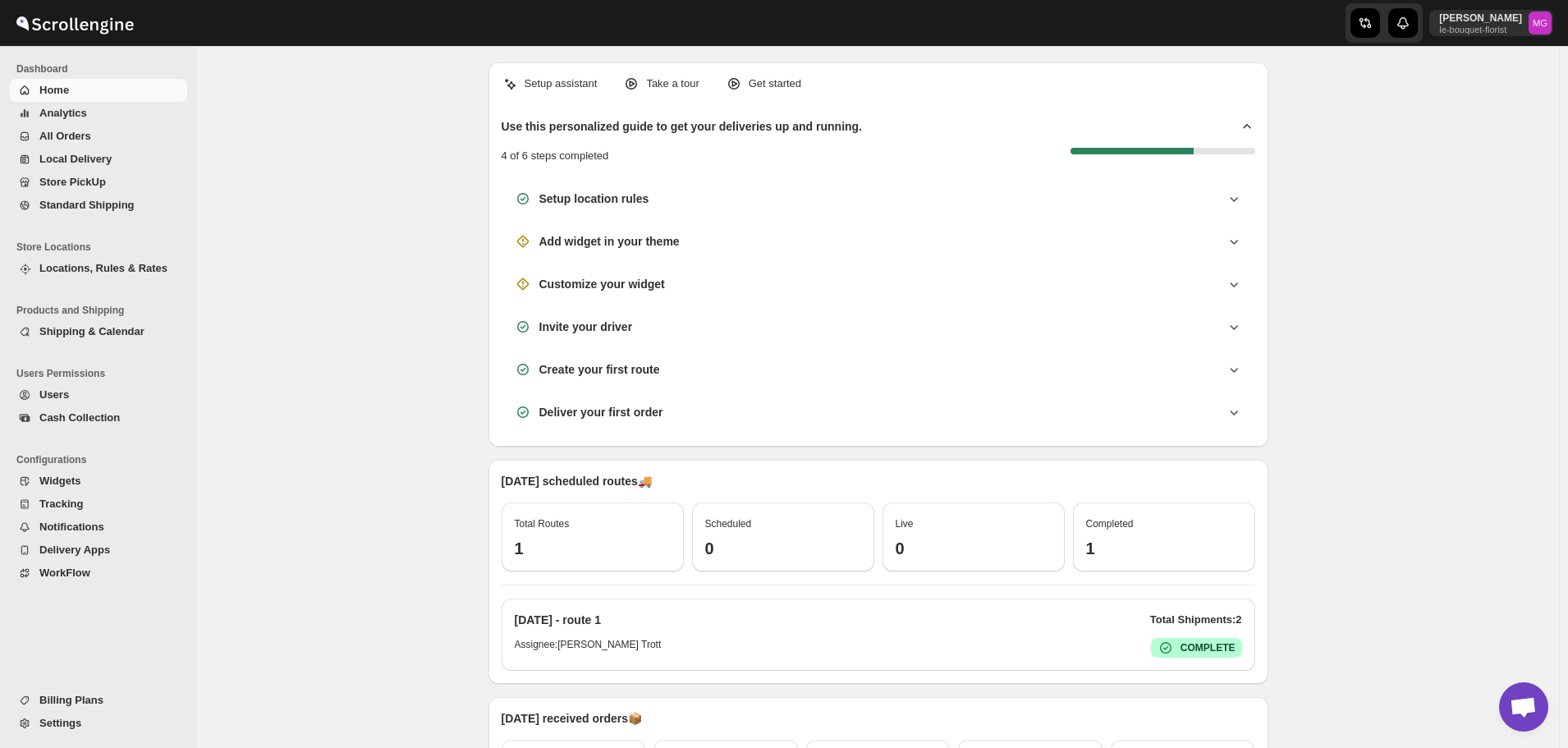
click at [96, 335] on span "Shipping & Calendar" at bounding box center [92, 330] width 105 height 12
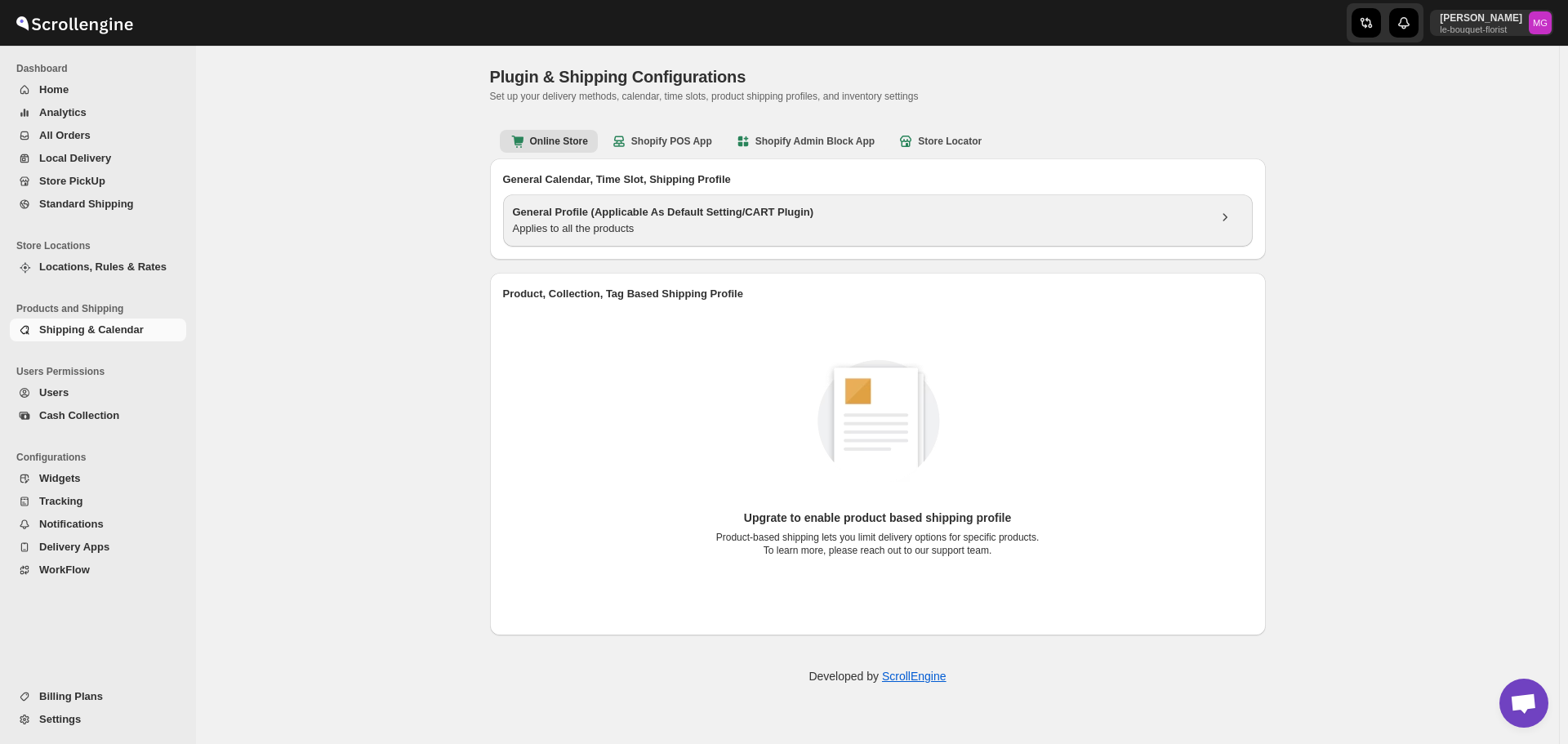
click at [557, 218] on h3 "General Profile (Applicable As Default Setting/CART Plugin)" at bounding box center [859, 212] width 694 height 16
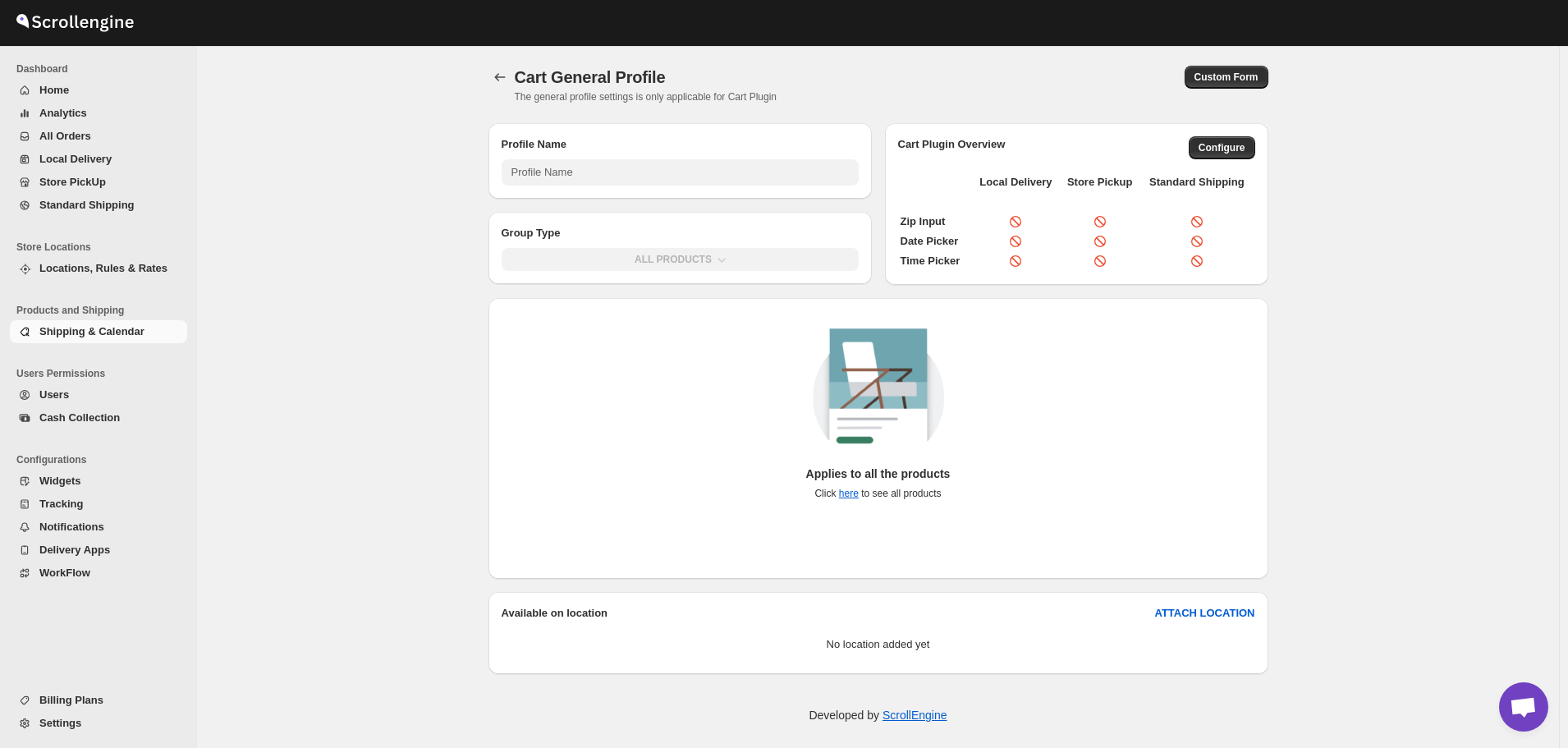
type input "General Profile (Applicable As Default Setting/CART Plugin)"
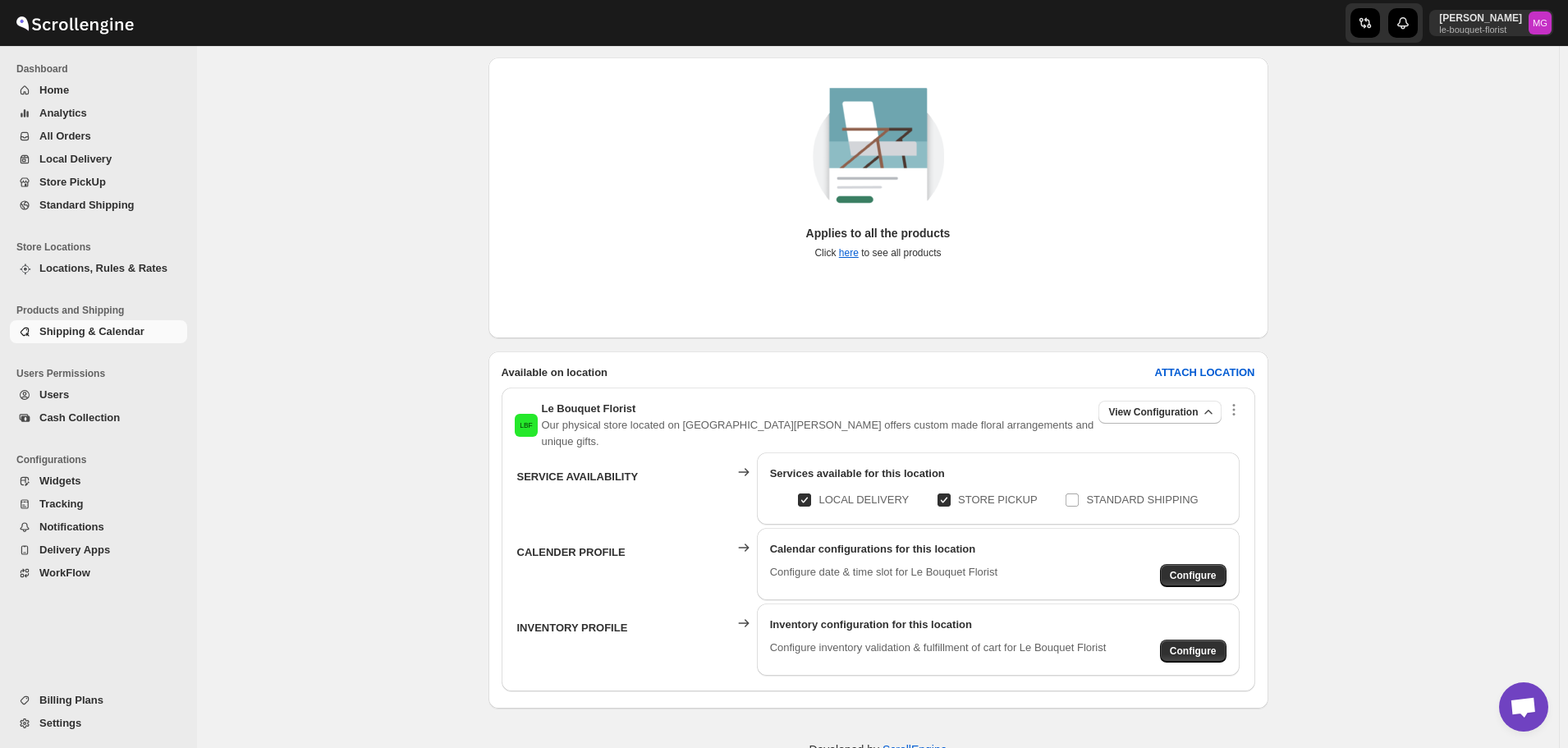
scroll to position [246, 0]
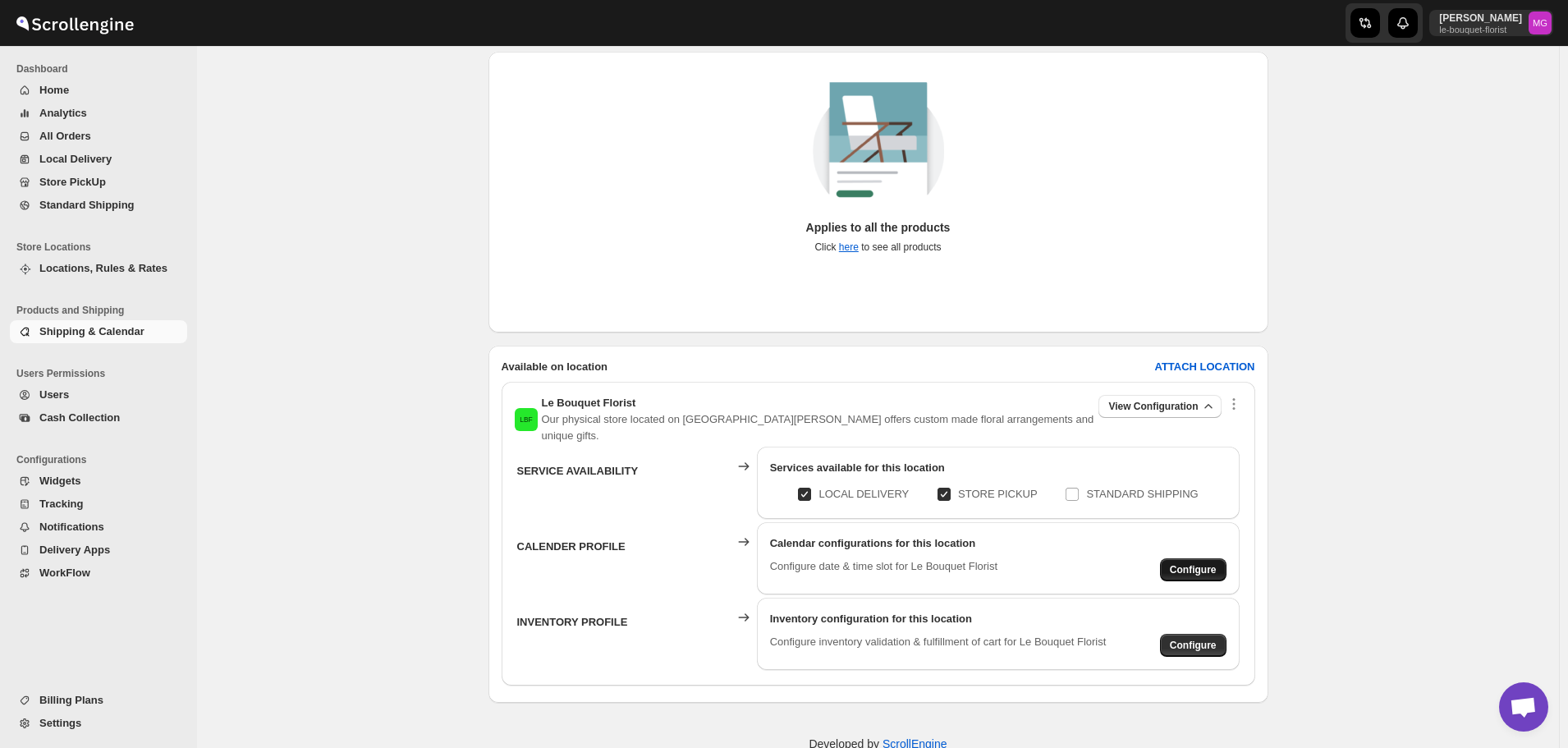
click at [1225, 562] on button "Configure" at bounding box center [1194, 569] width 66 height 23
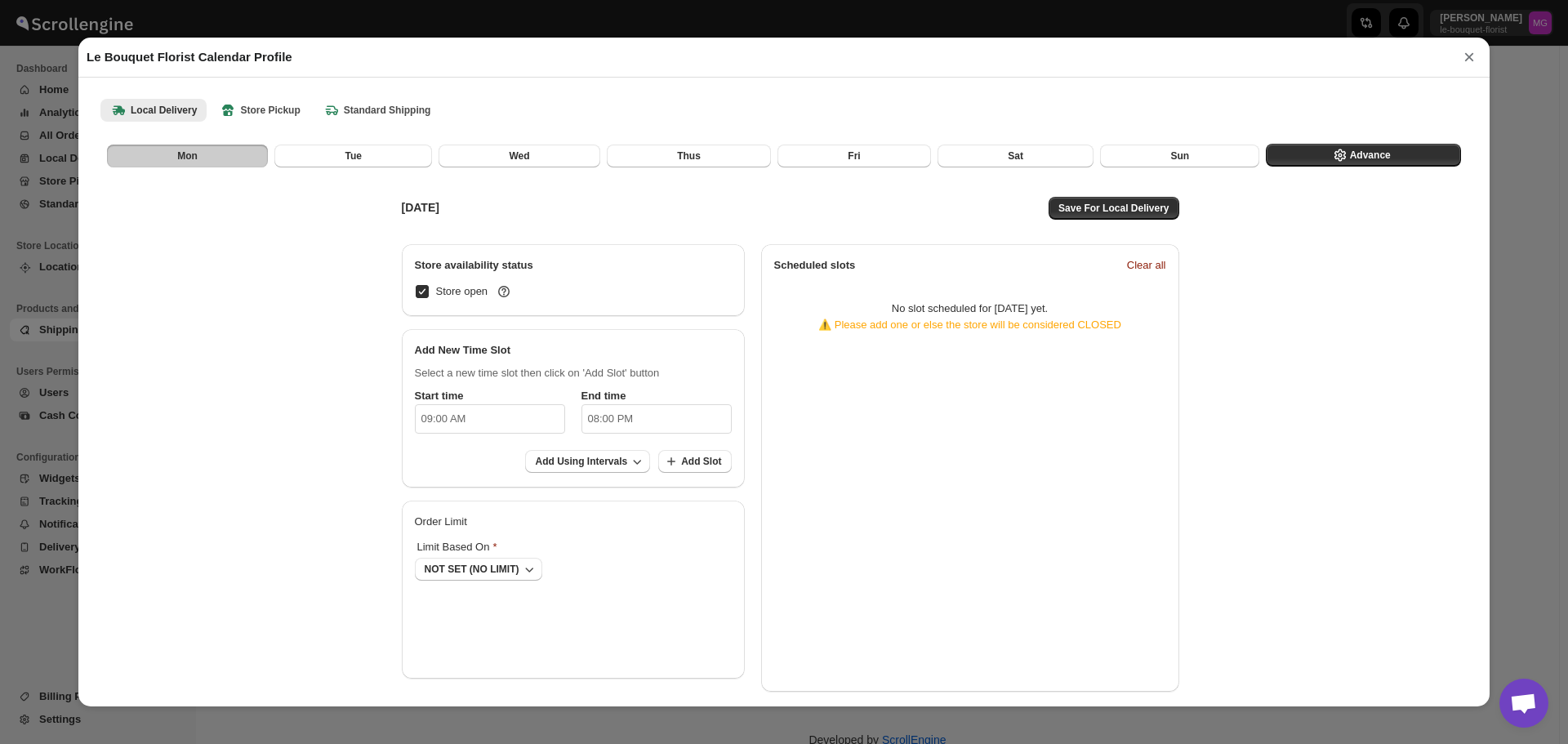
click at [1210, 551] on div "[DATE] Save For Local Delivery Store availability status Store open Add New Tim…" at bounding box center [784, 436] width 1387 height 536
click at [1150, 140] on div "Mon Tue Wed Thus Fri Sat Sun Advance" at bounding box center [781, 153] width 1361 height 31
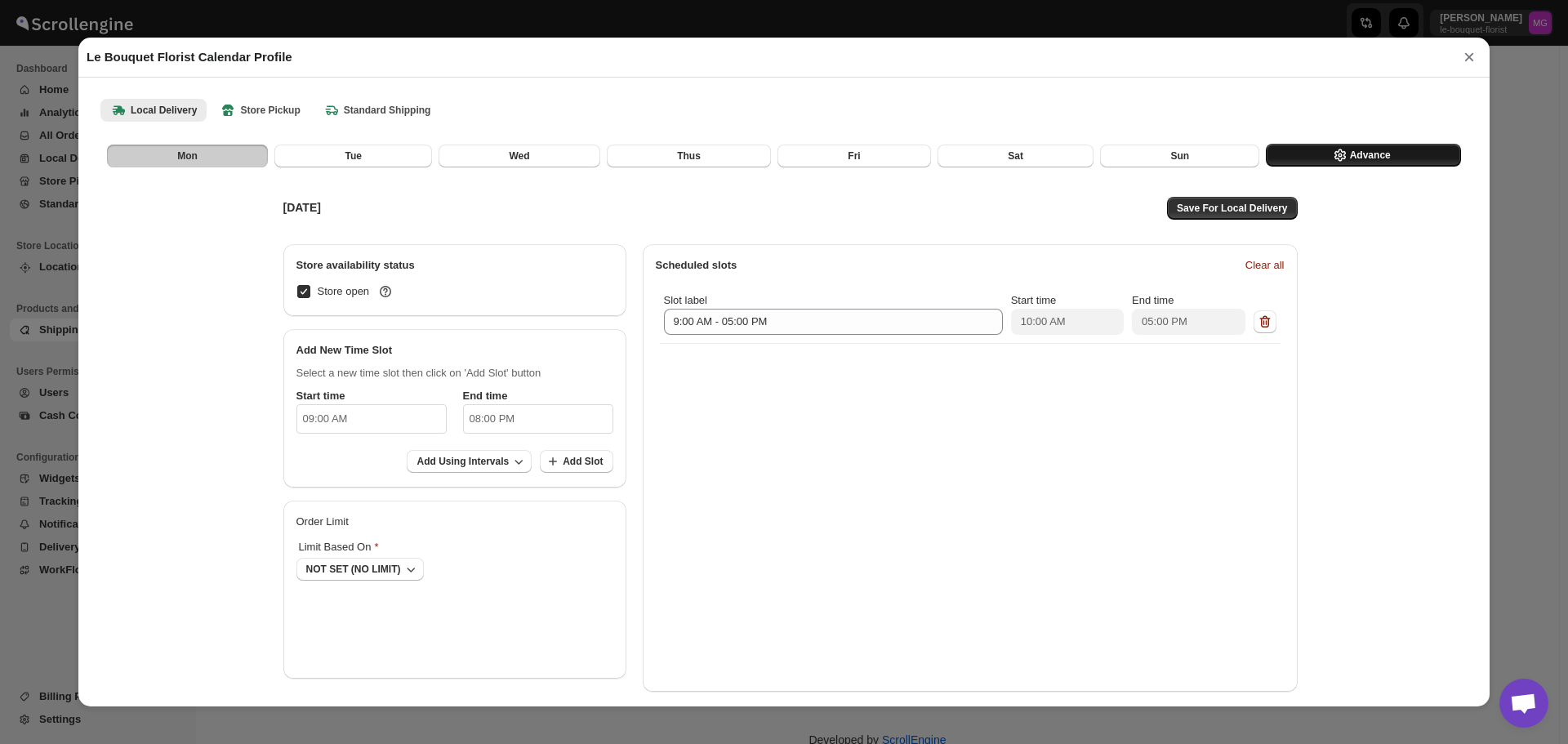
click at [1387, 167] on button "Advance" at bounding box center [1363, 155] width 195 height 23
select select "DAY"
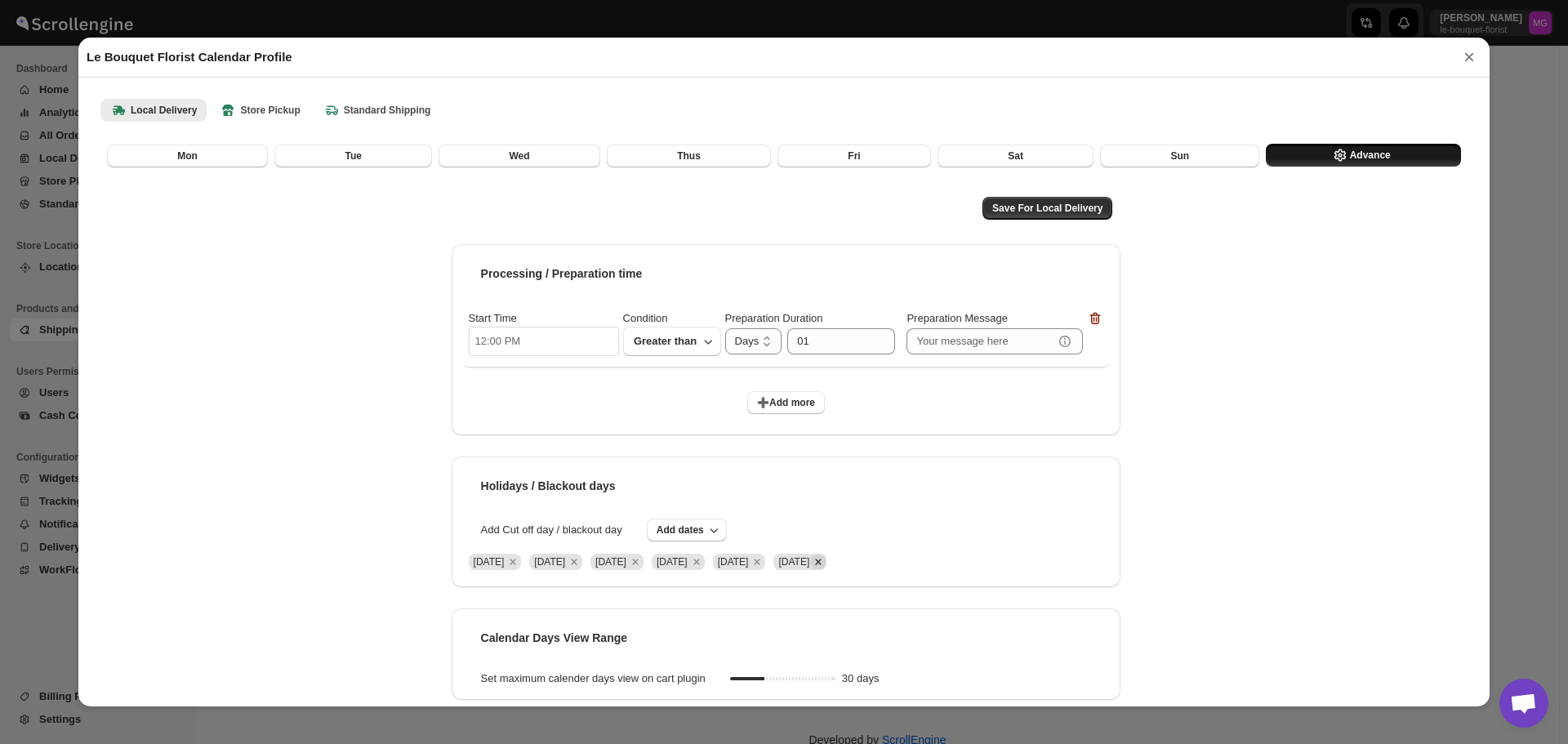
click at [825, 560] on icon "Remove Sat Aug 16 2025" at bounding box center [819, 561] width 15 height 15
click at [710, 535] on icon "button" at bounding box center [713, 529] width 16 height 16
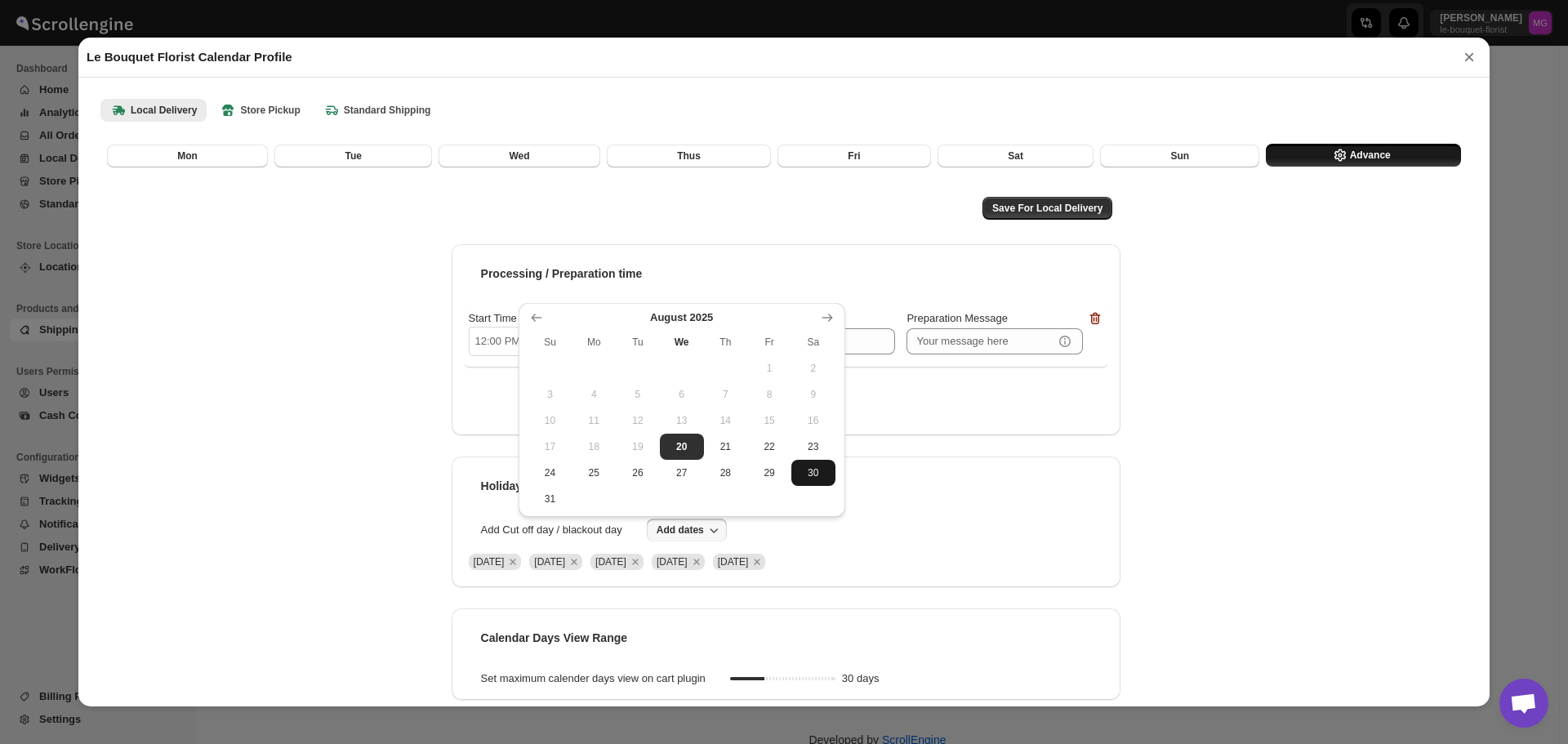
click at [820, 472] on span "30" at bounding box center [813, 473] width 31 height 13
click at [1041, 215] on span "Save For Local Delivery" at bounding box center [1047, 208] width 110 height 13
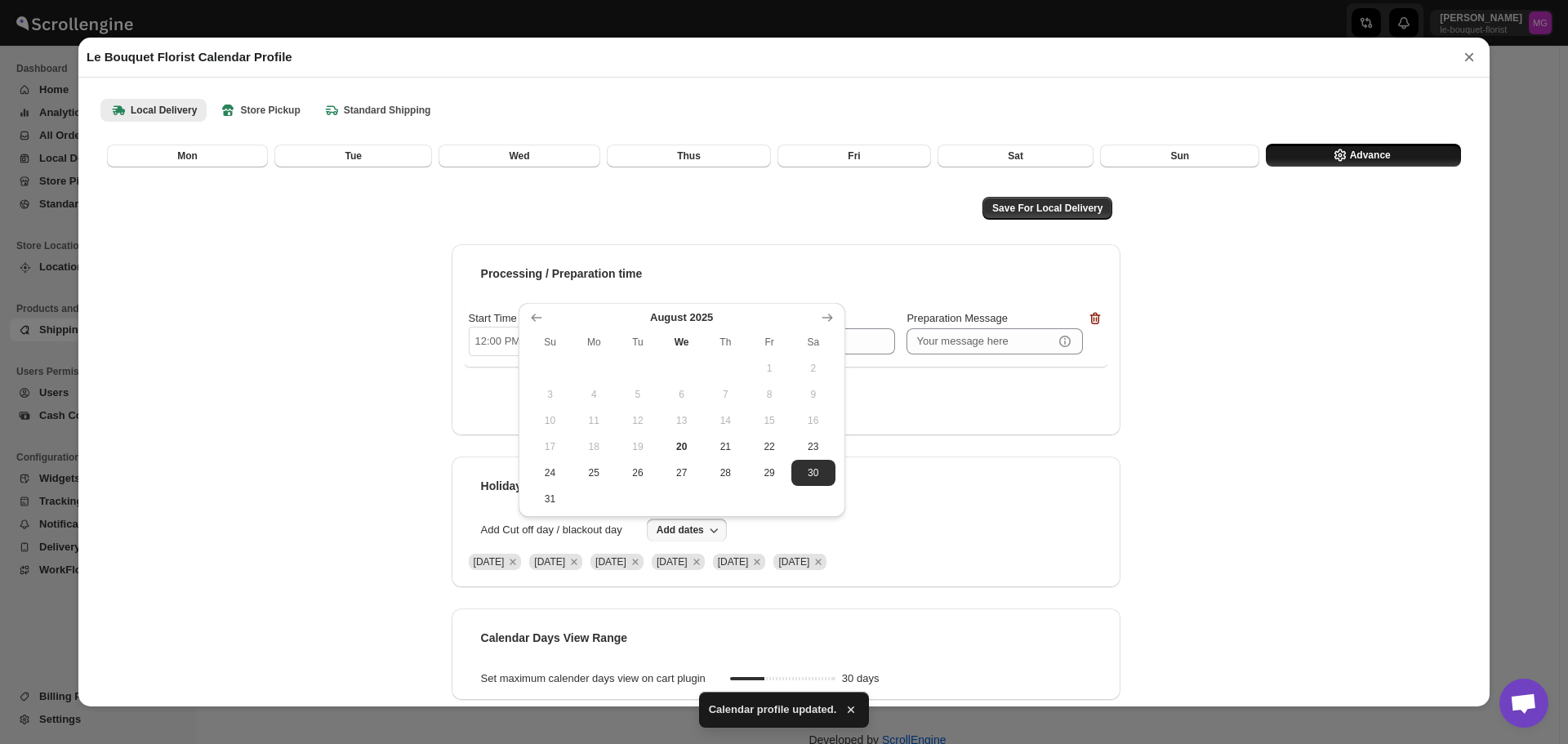
click at [272, 97] on div "Local Delivery Store Pickup Standard Shipping More views Local Delivery Store P…" at bounding box center [784, 109] width 1387 height 36
click at [267, 104] on button "Store Pickup" at bounding box center [260, 110] width 100 height 23
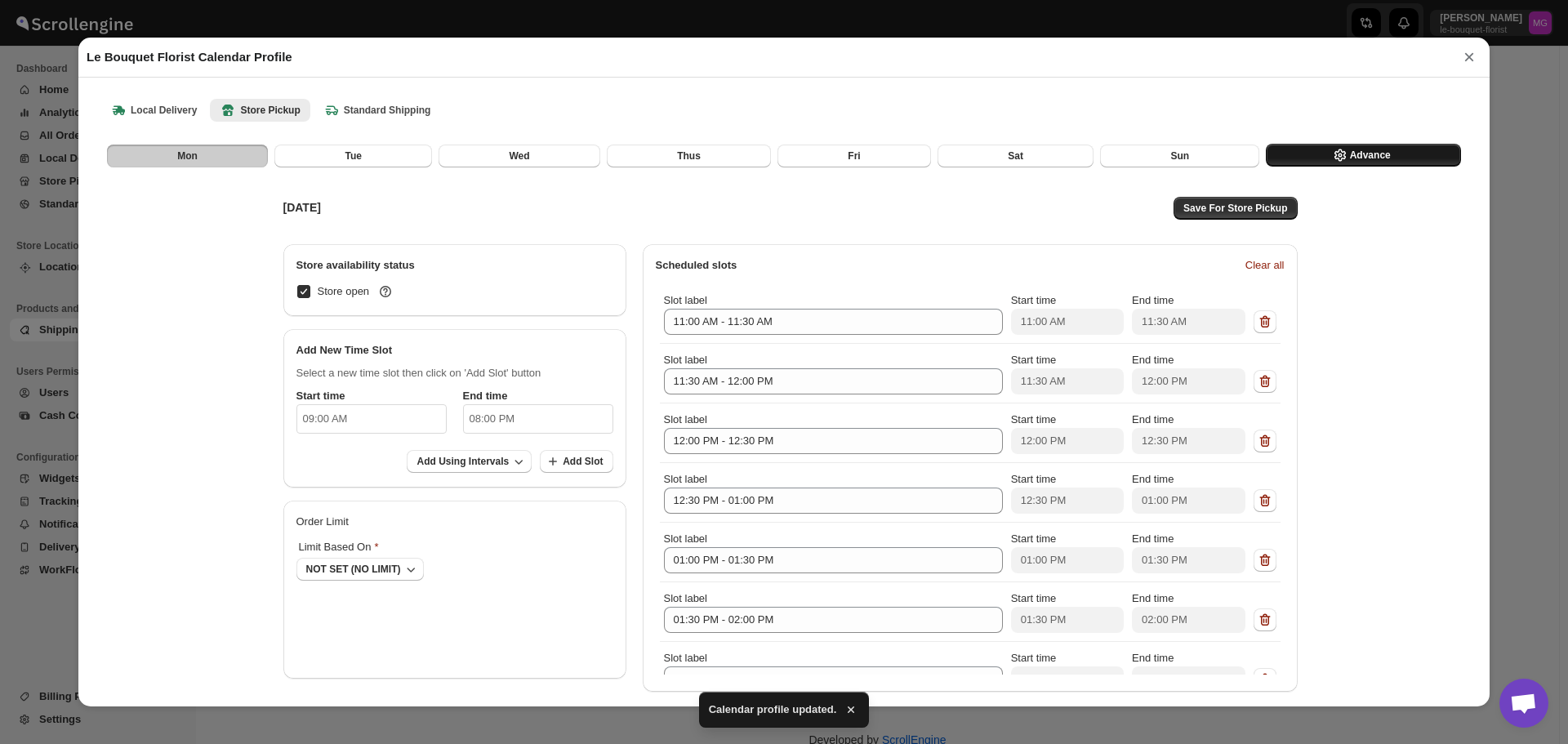
click at [1298, 164] on button "Advance" at bounding box center [1363, 155] width 195 height 23
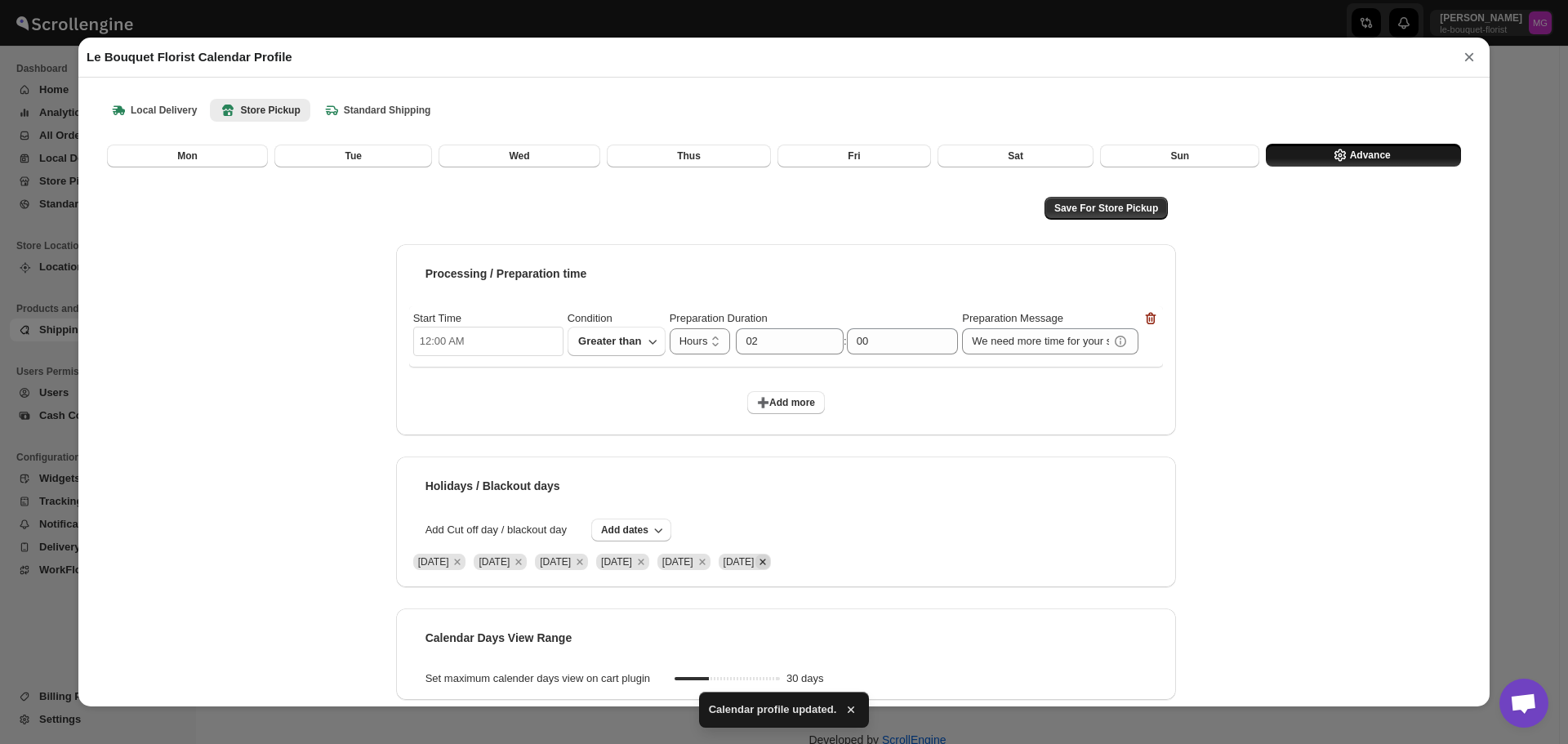
click at [766, 564] on icon "Remove Sat Aug 16 2025" at bounding box center [763, 561] width 6 height 6
click at [617, 536] on span "Add dates" at bounding box center [625, 530] width 47 height 13
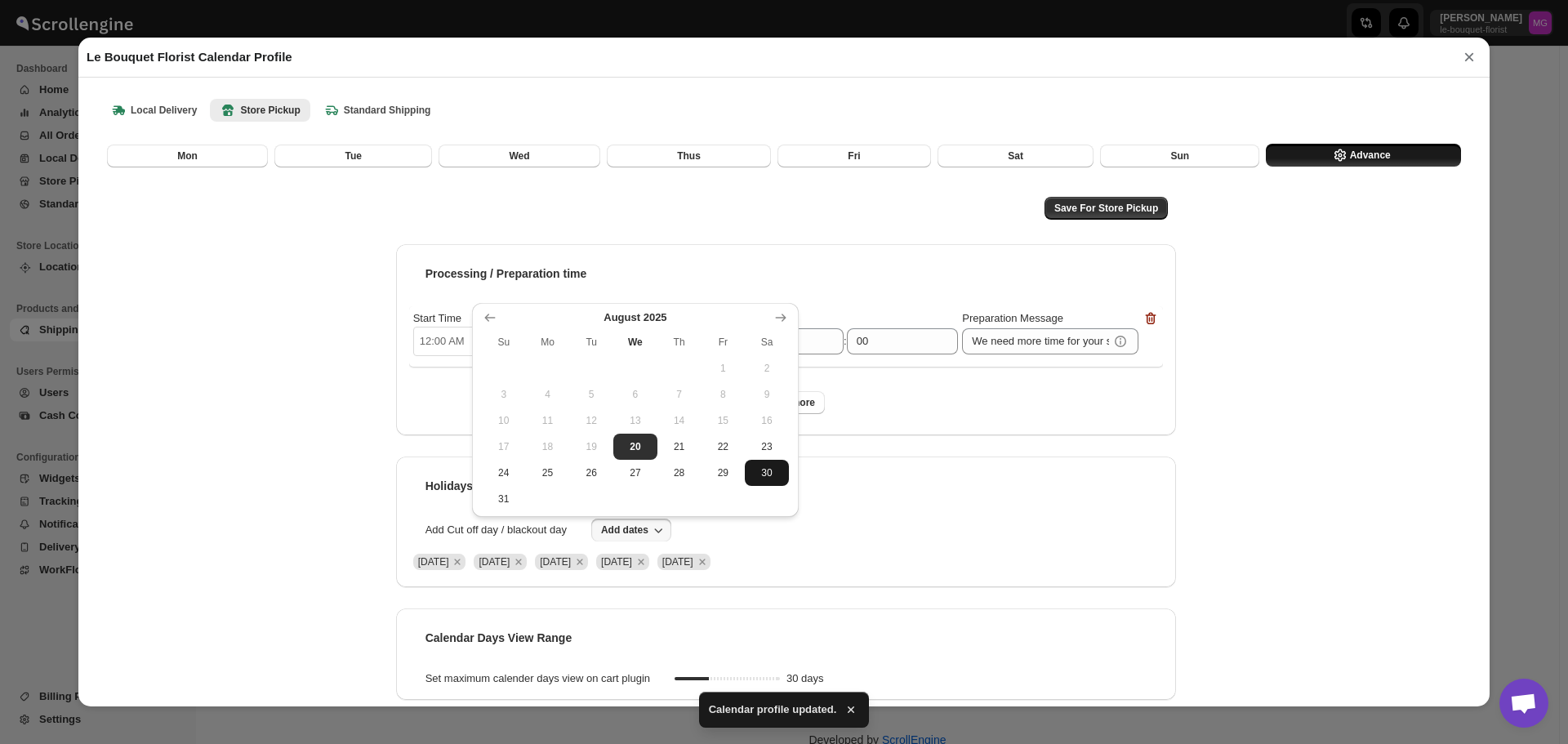
click at [763, 468] on span "30" at bounding box center [766, 473] width 31 height 13
click at [1096, 198] on div "Save For Store Pickup" at bounding box center [786, 208] width 781 height 40
click at [1102, 211] on span "Save For Store Pickup" at bounding box center [1106, 208] width 104 height 13
click at [1092, 219] on button "Save For Store Pickup" at bounding box center [1106, 208] width 123 height 23
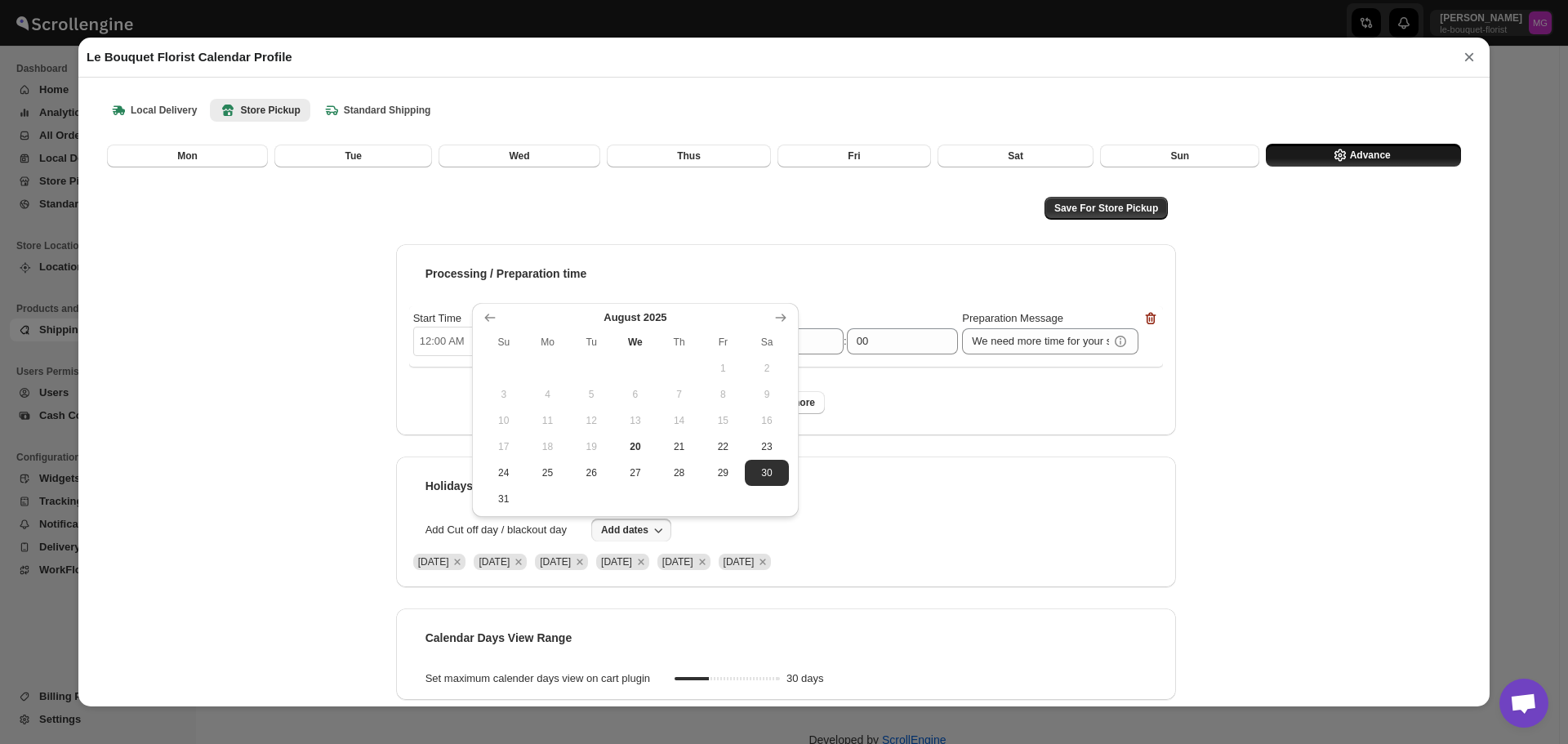
click at [1475, 57] on button "×" at bounding box center [1469, 57] width 24 height 23
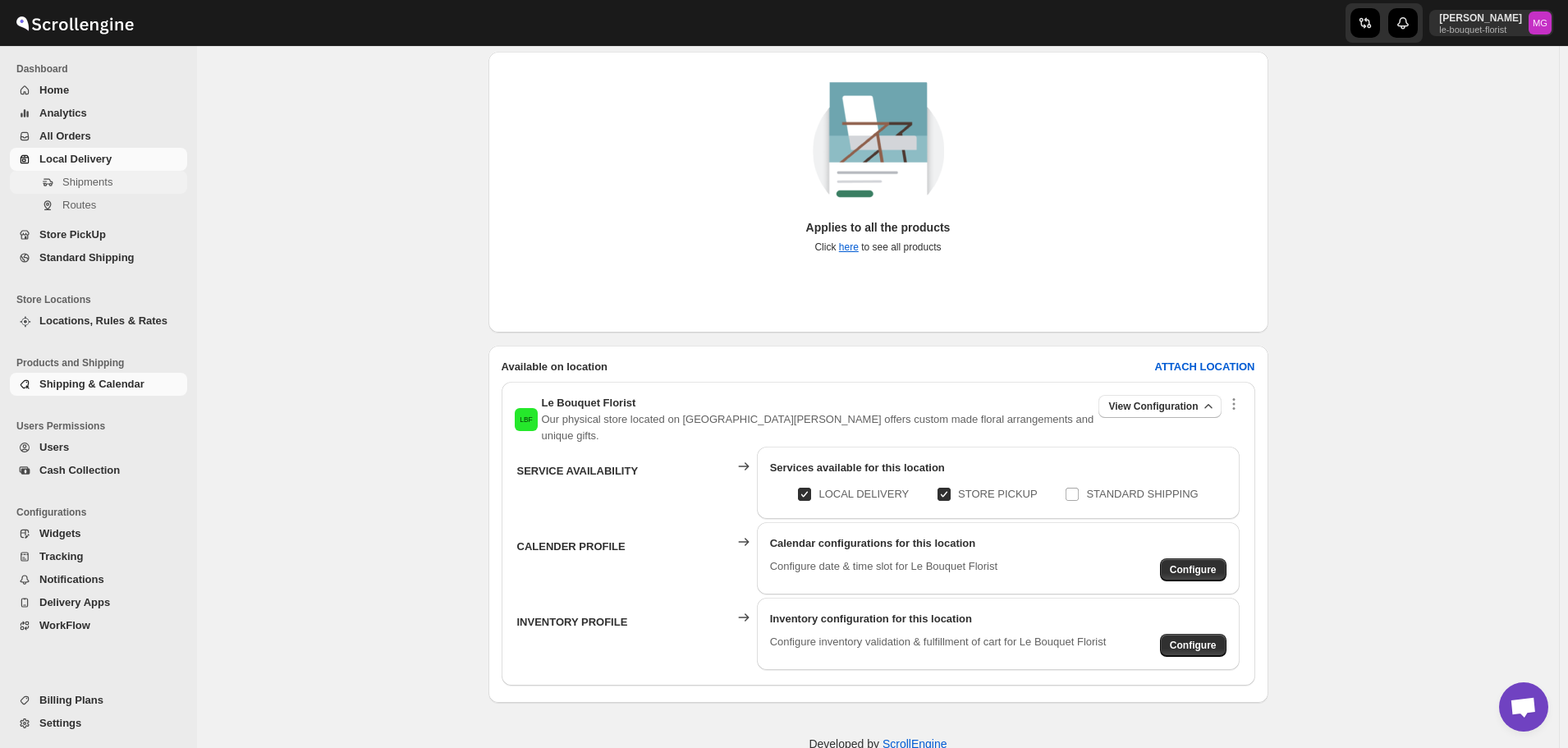
click at [71, 184] on span "Shipments" at bounding box center [87, 181] width 50 height 12
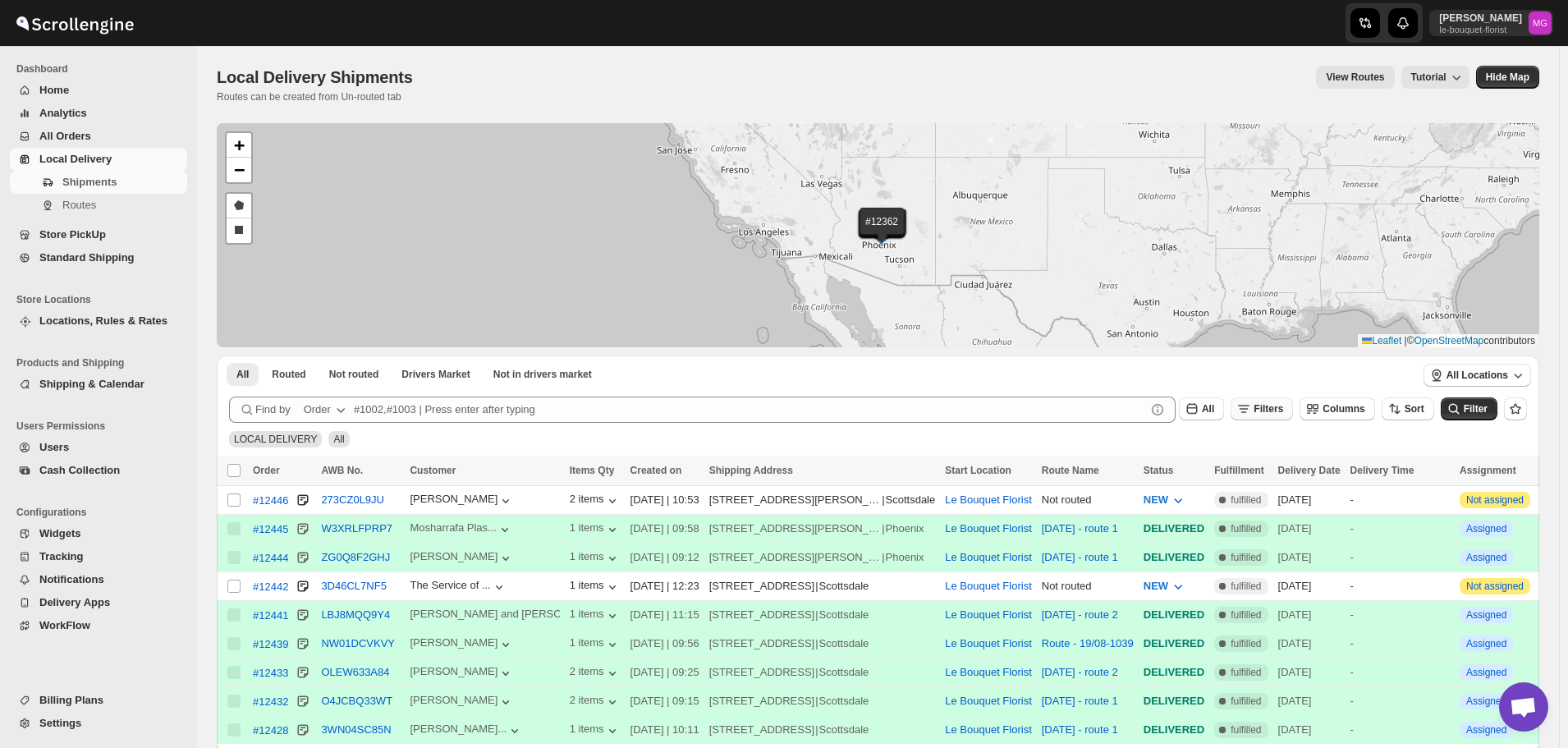
click at [1284, 411] on span "Filters" at bounding box center [1268, 409] width 29 height 11
click at [1285, 473] on span "Add Filter" at bounding box center [1285, 473] width 46 height 13
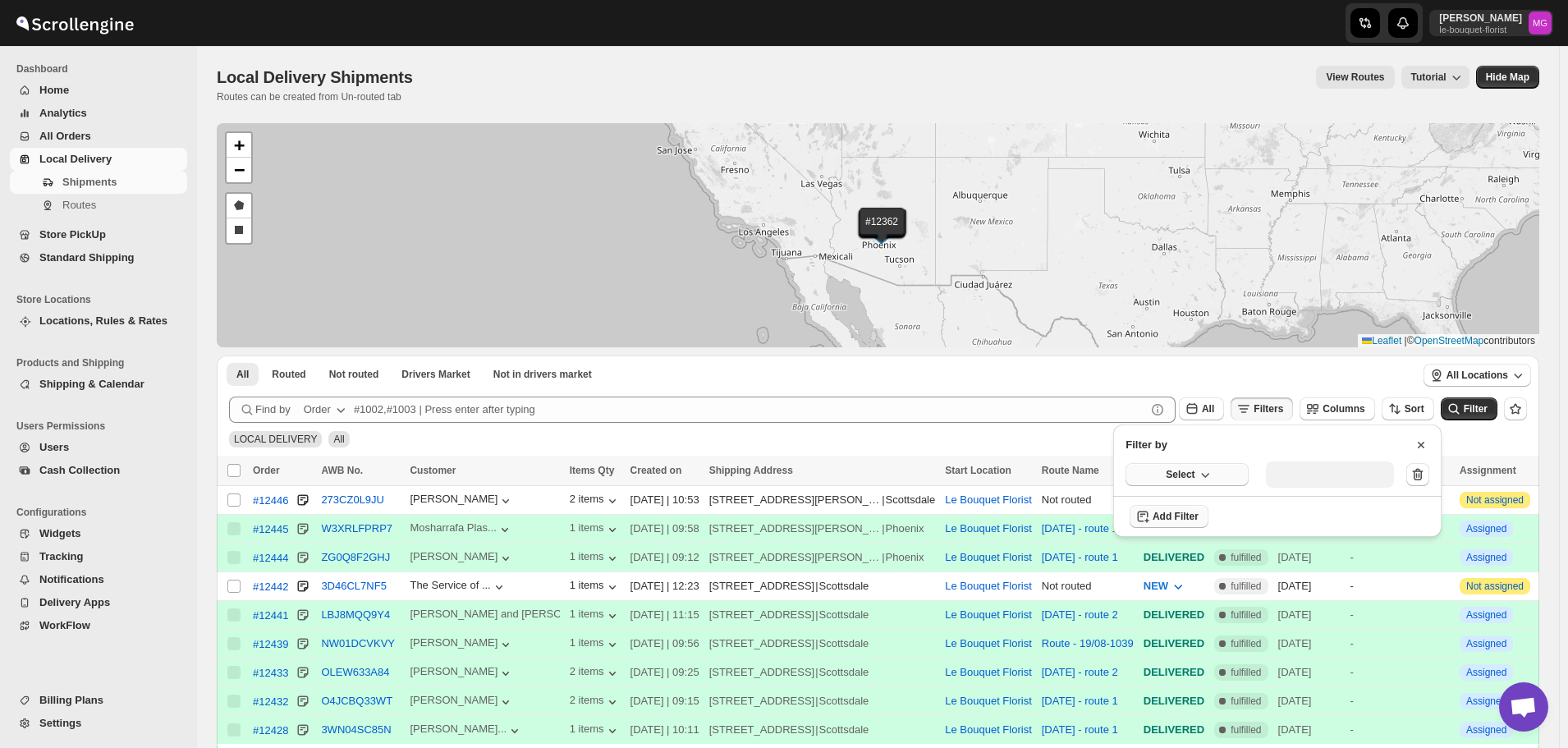
click at [1155, 468] on button "Select" at bounding box center [1187, 474] width 123 height 23
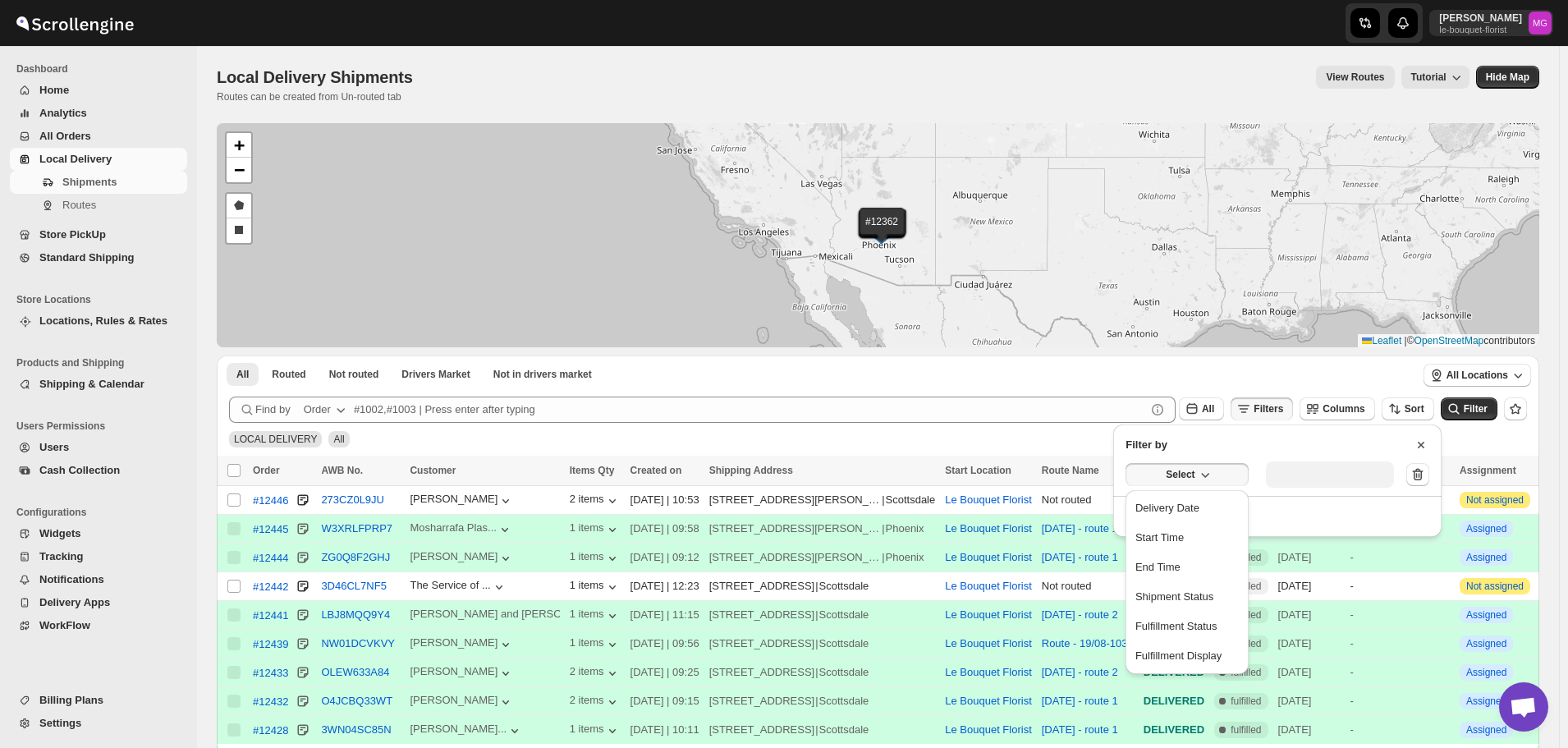
click at [1181, 518] on button "Delivery Date" at bounding box center [1187, 508] width 114 height 27
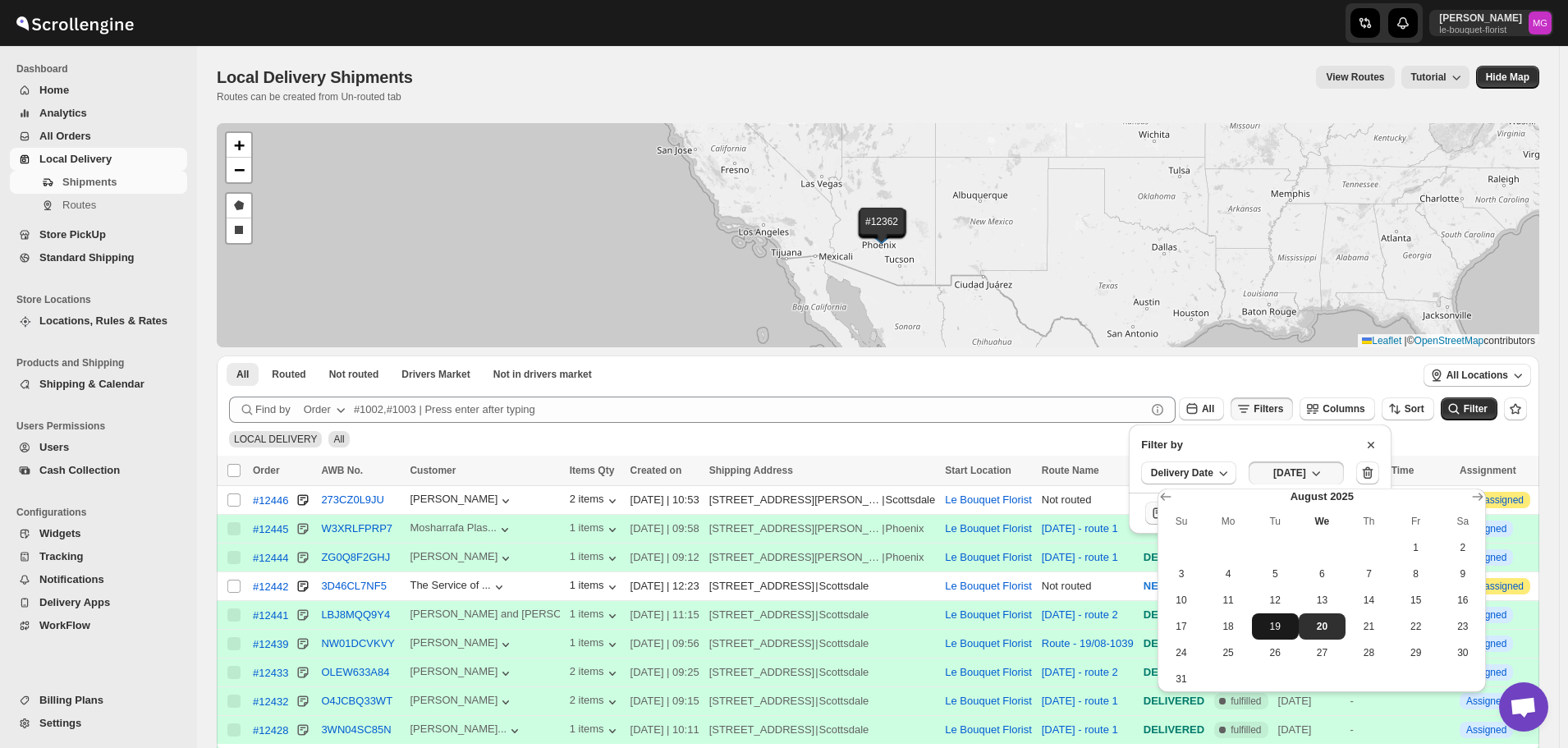
click at [1278, 624] on span "19" at bounding box center [1276, 626] width 34 height 13
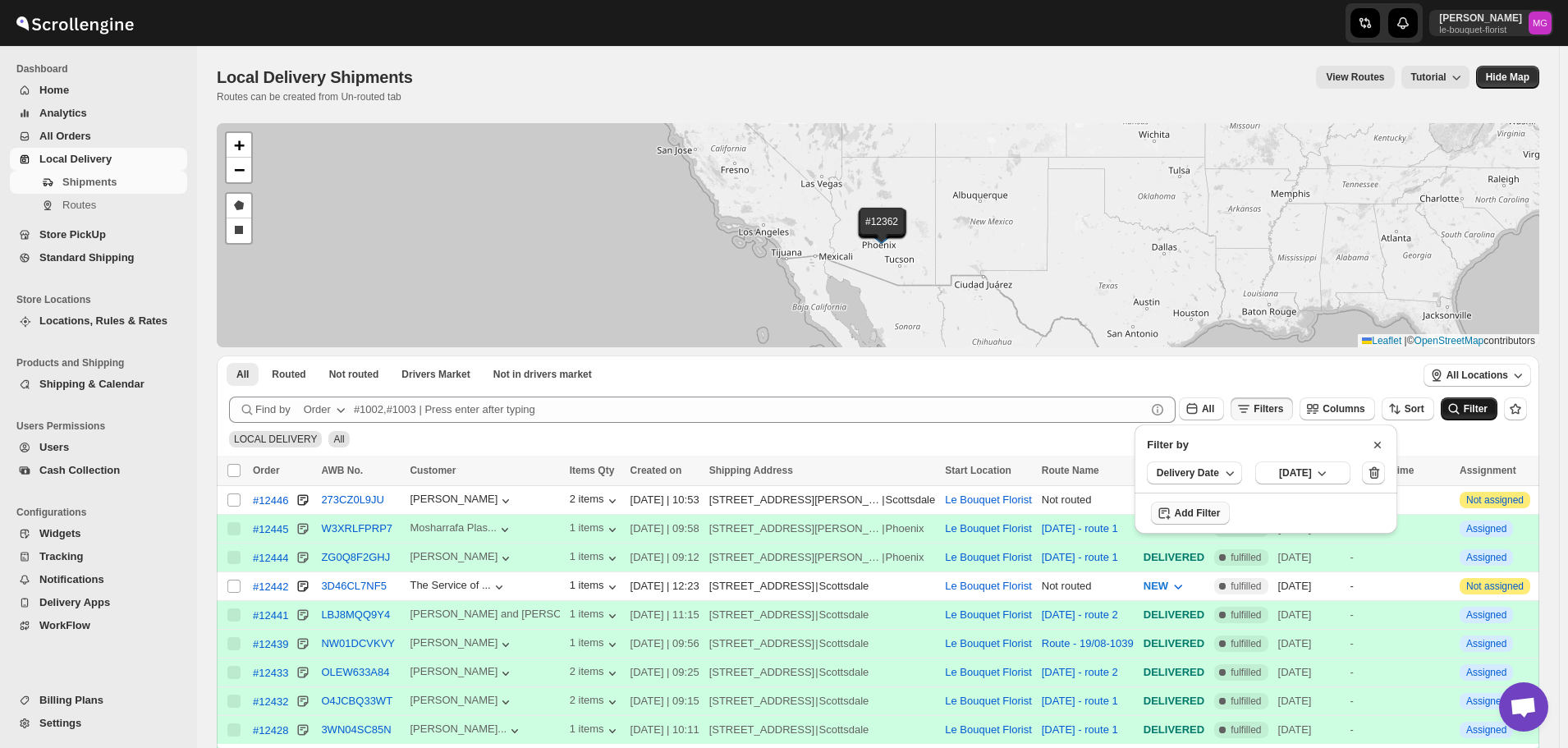
click at [1456, 409] on icon "submit" at bounding box center [1453, 408] width 16 height 16
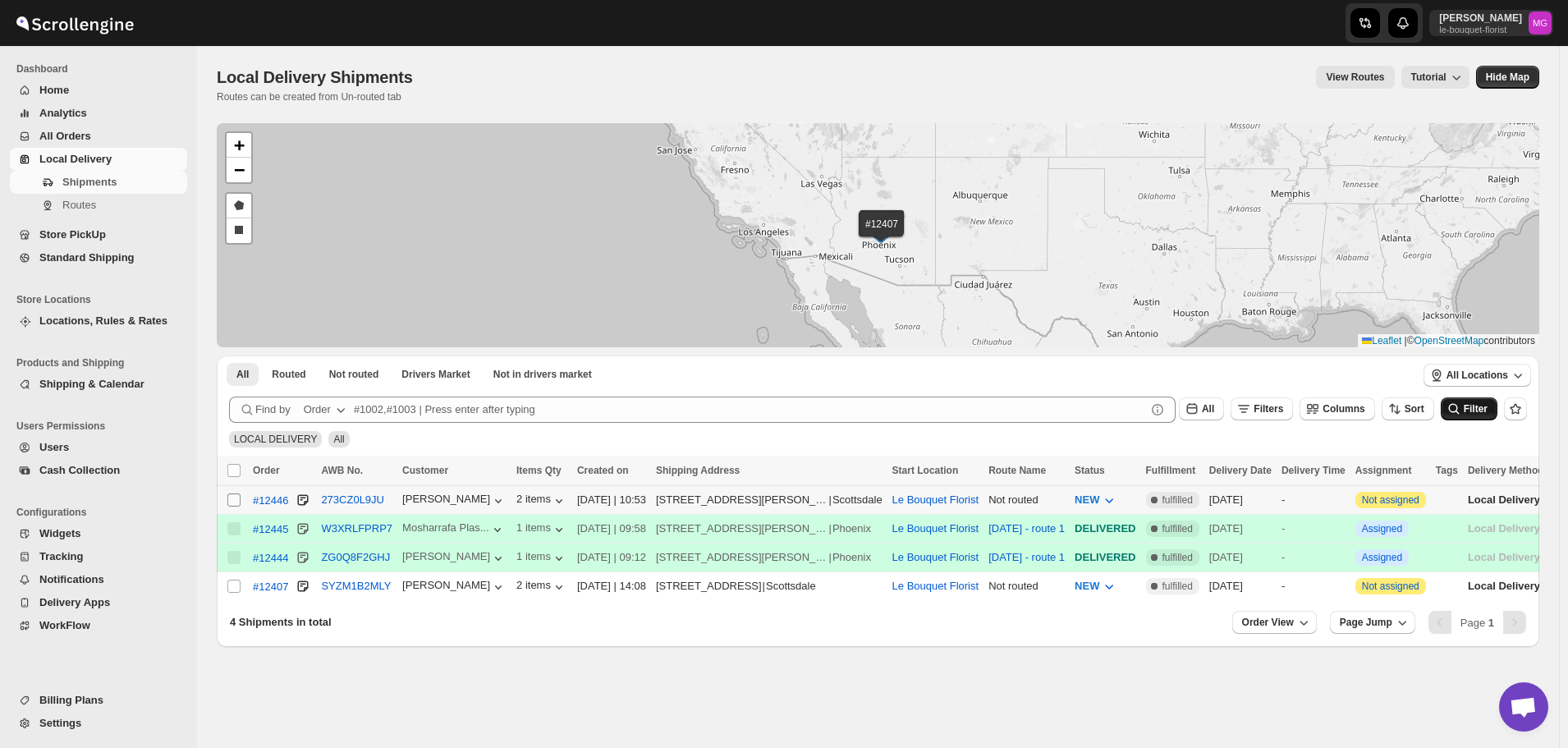
click at [228, 502] on input "Select shipment" at bounding box center [234, 500] width 13 height 13
checkbox input "true"
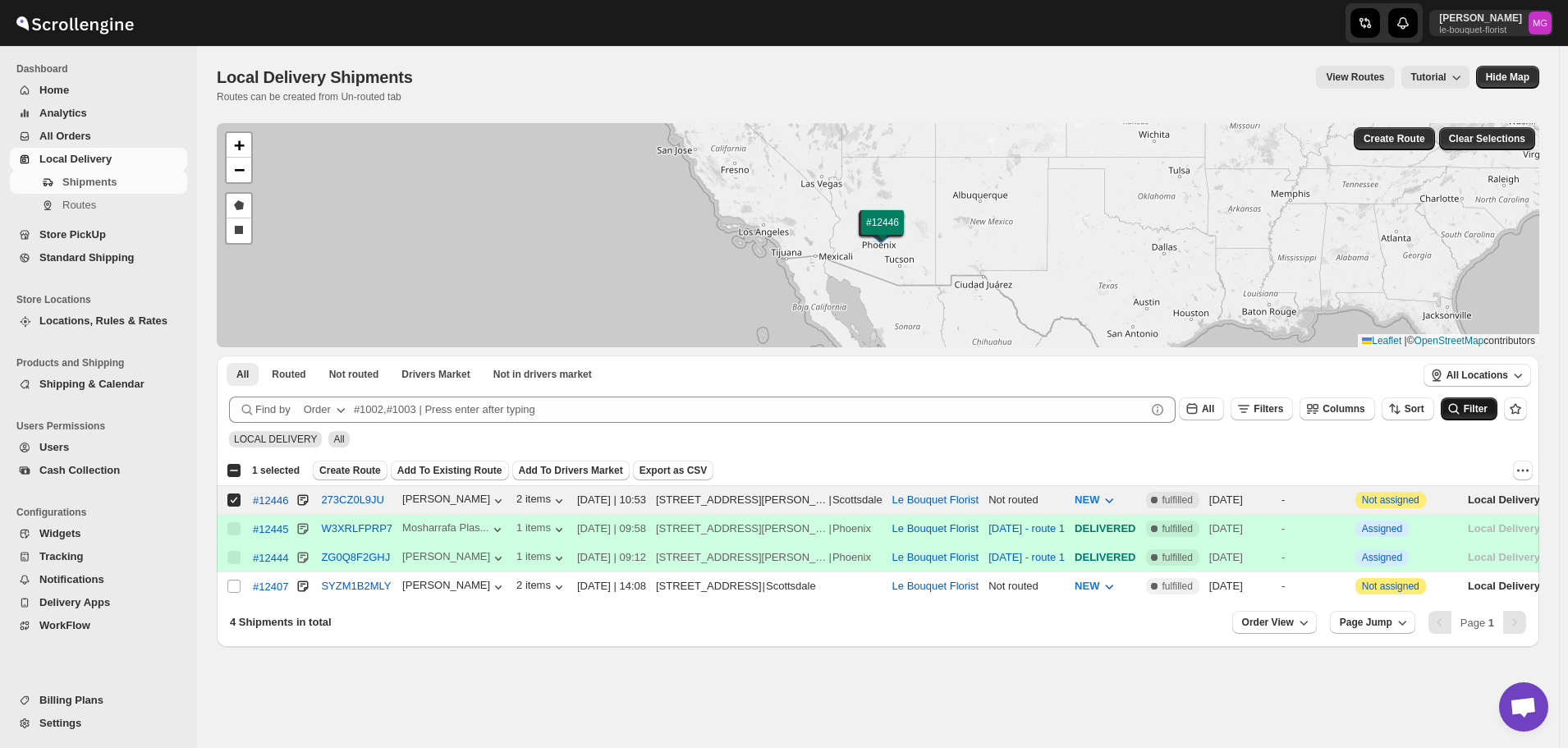
click at [351, 477] on button "Create Route" at bounding box center [350, 470] width 75 height 20
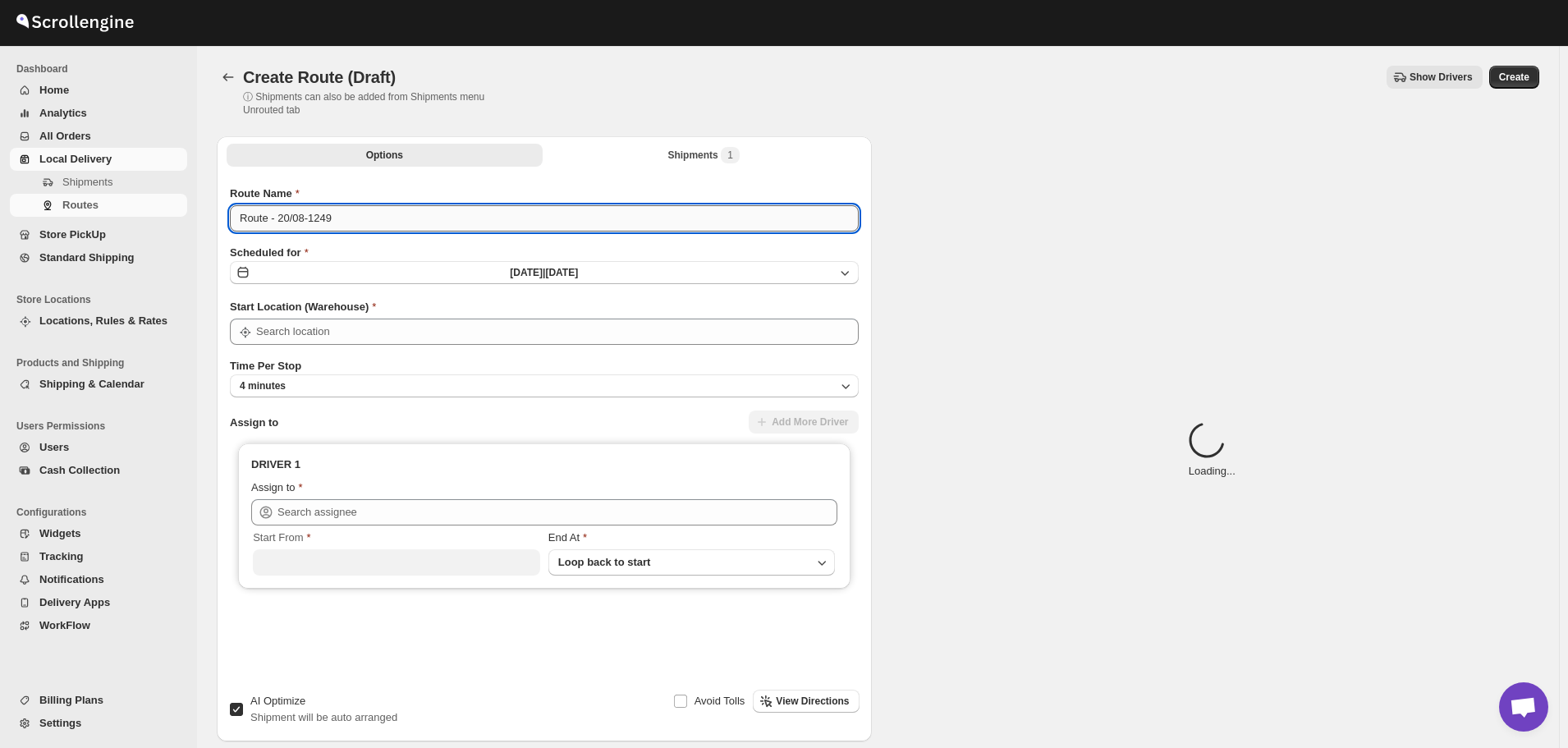
click at [347, 207] on input "Route - 20/08-1249" at bounding box center [545, 219] width 629 height 27
type input "Le Bouquet Florist"
click at [347, 207] on input "Route - 20/08-1249" at bounding box center [545, 219] width 629 height 27
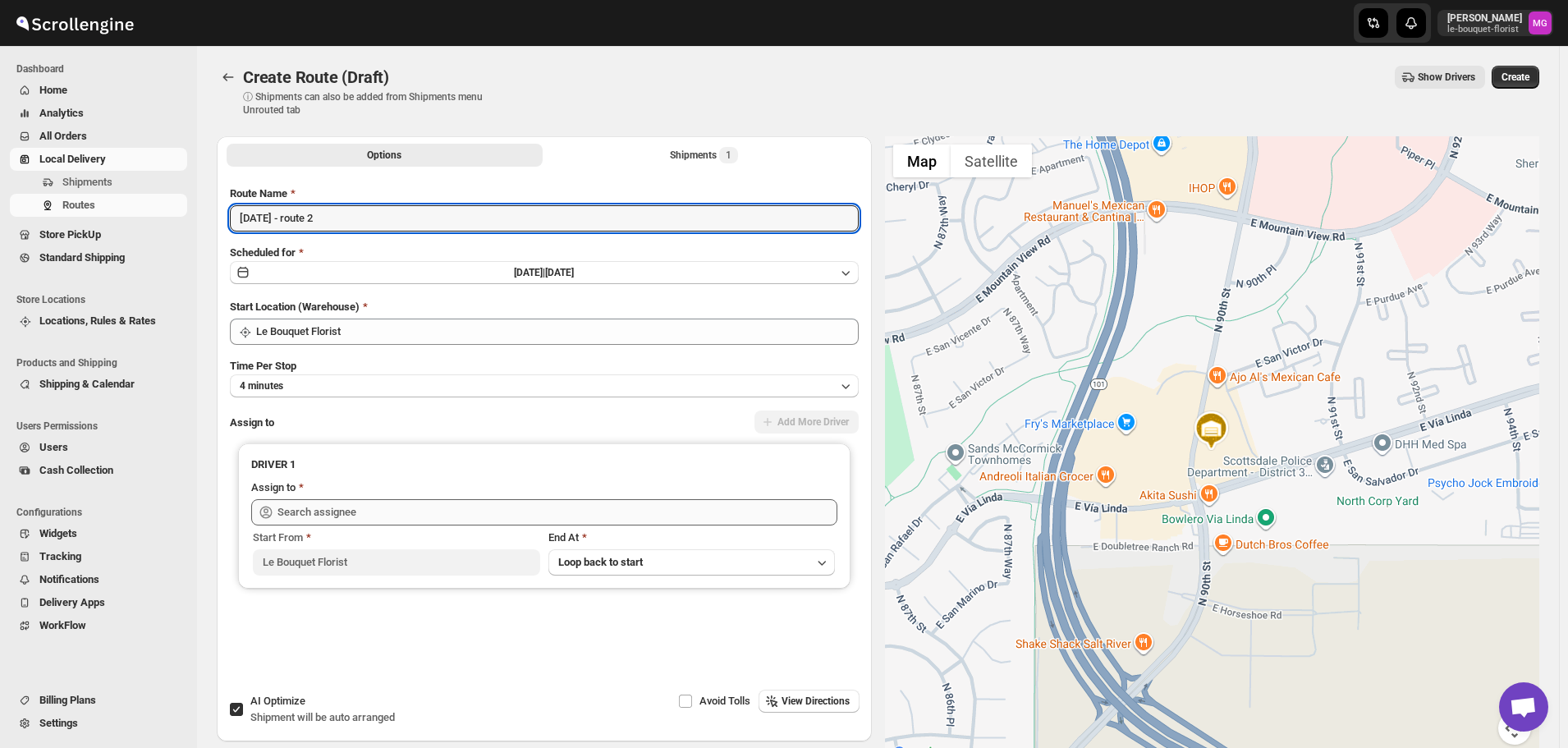
type input "August 20 - route 2"
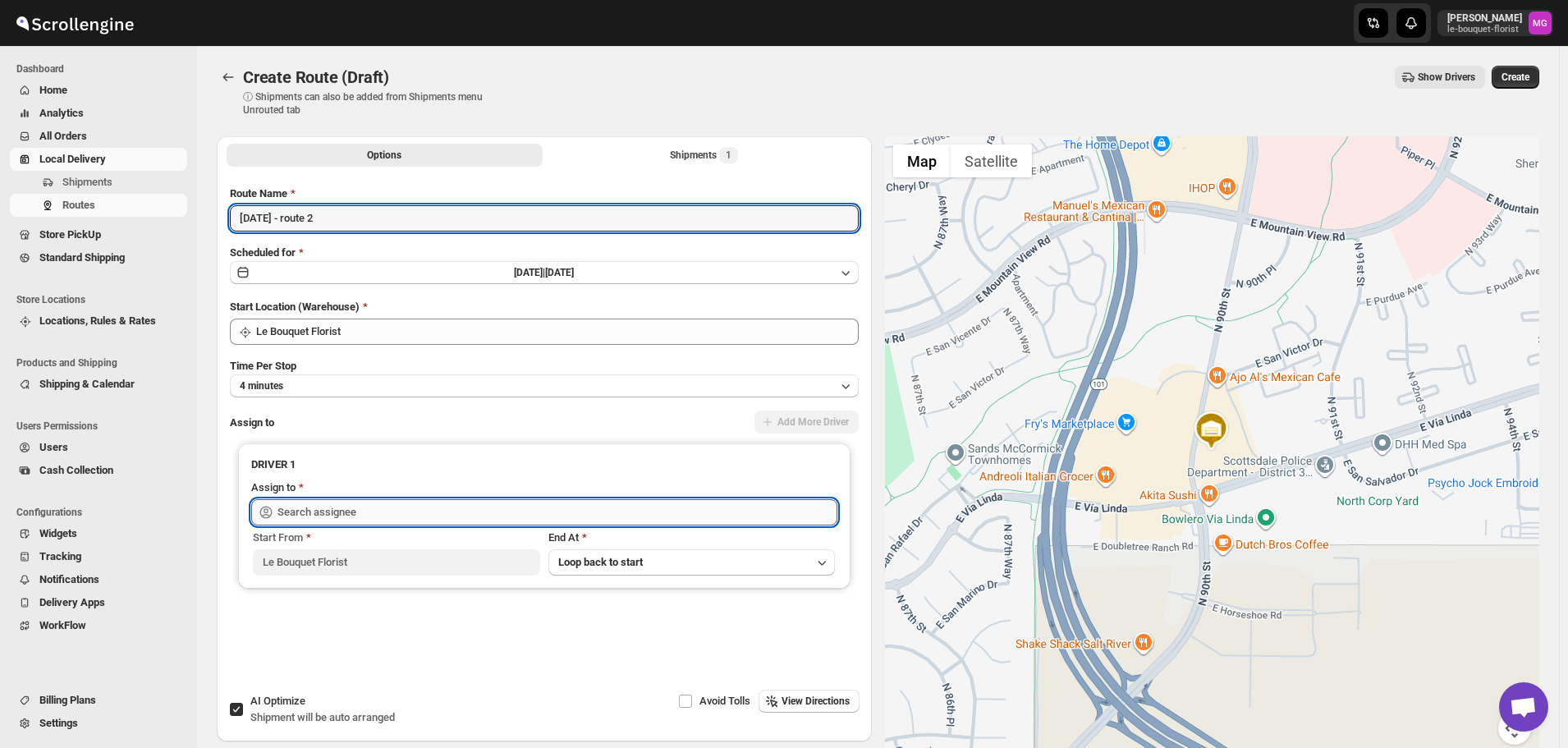
click at [323, 507] on input "text" at bounding box center [557, 512] width 560 height 27
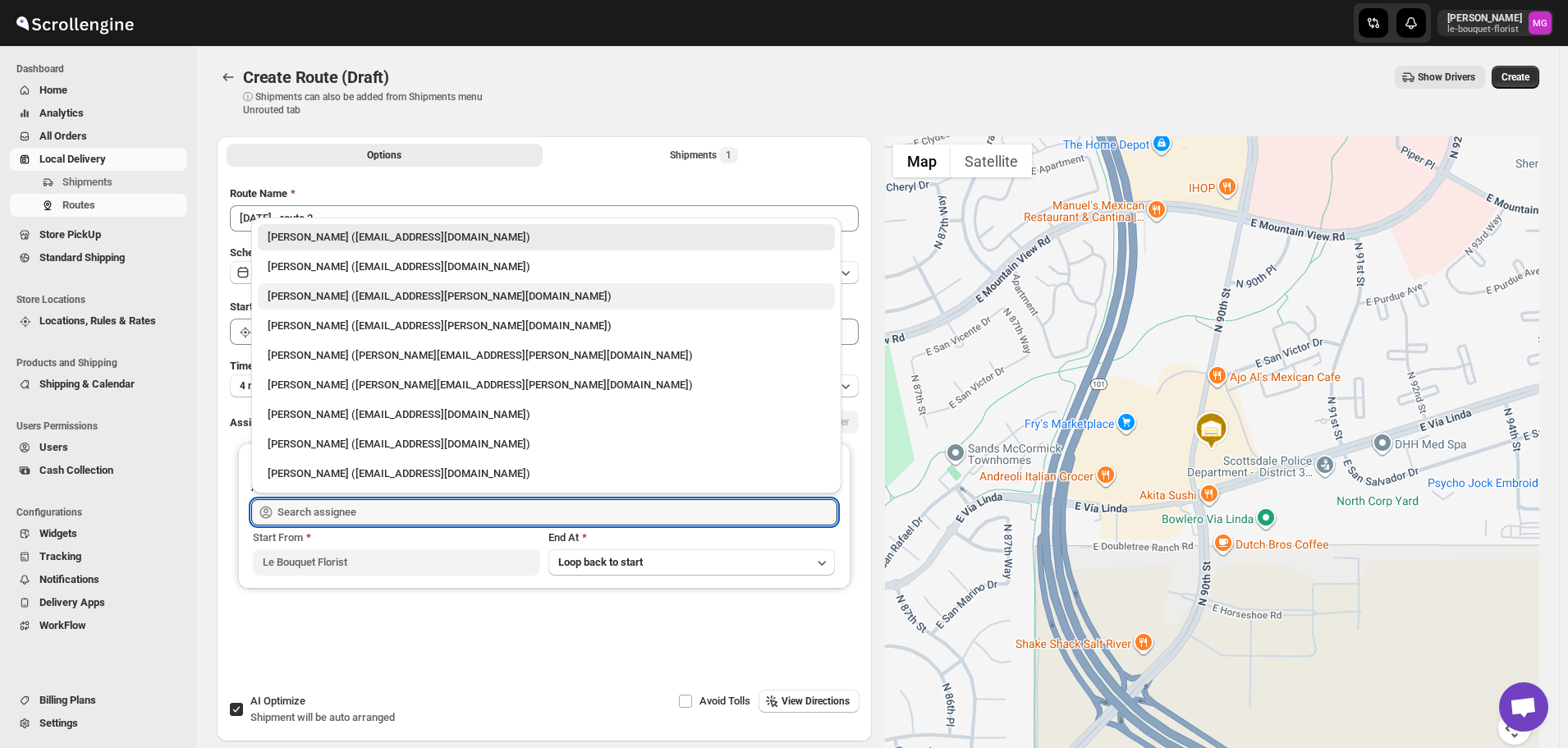
click at [332, 309] on div "Melody Gluth (mgluth@cox.net)" at bounding box center [546, 296] width 577 height 27
type input "Melody Gluth (mgluth@cox.net)"
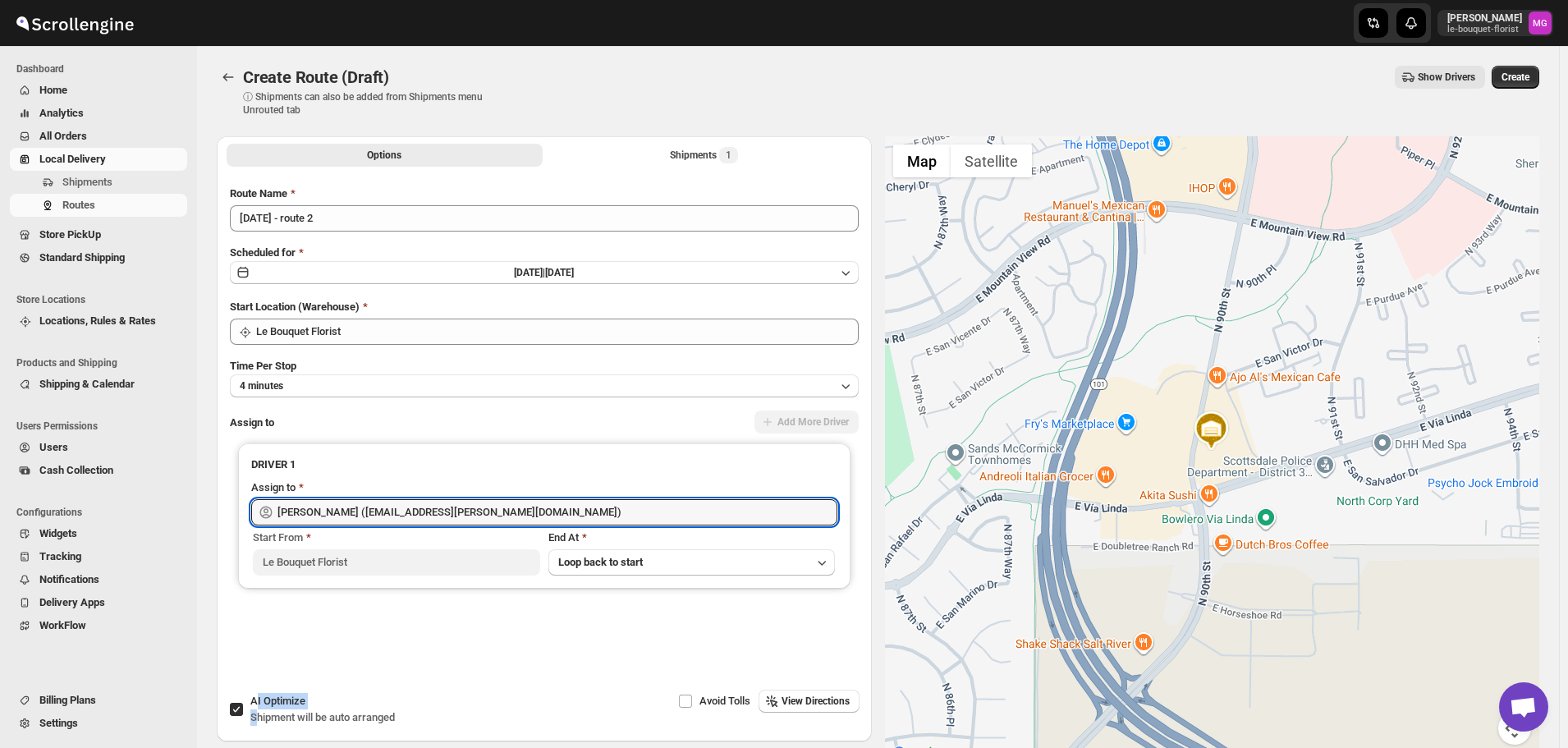
click at [257, 710] on div "AI Optimize Shipment will be auto arranged" at bounding box center [322, 708] width 145 height 33
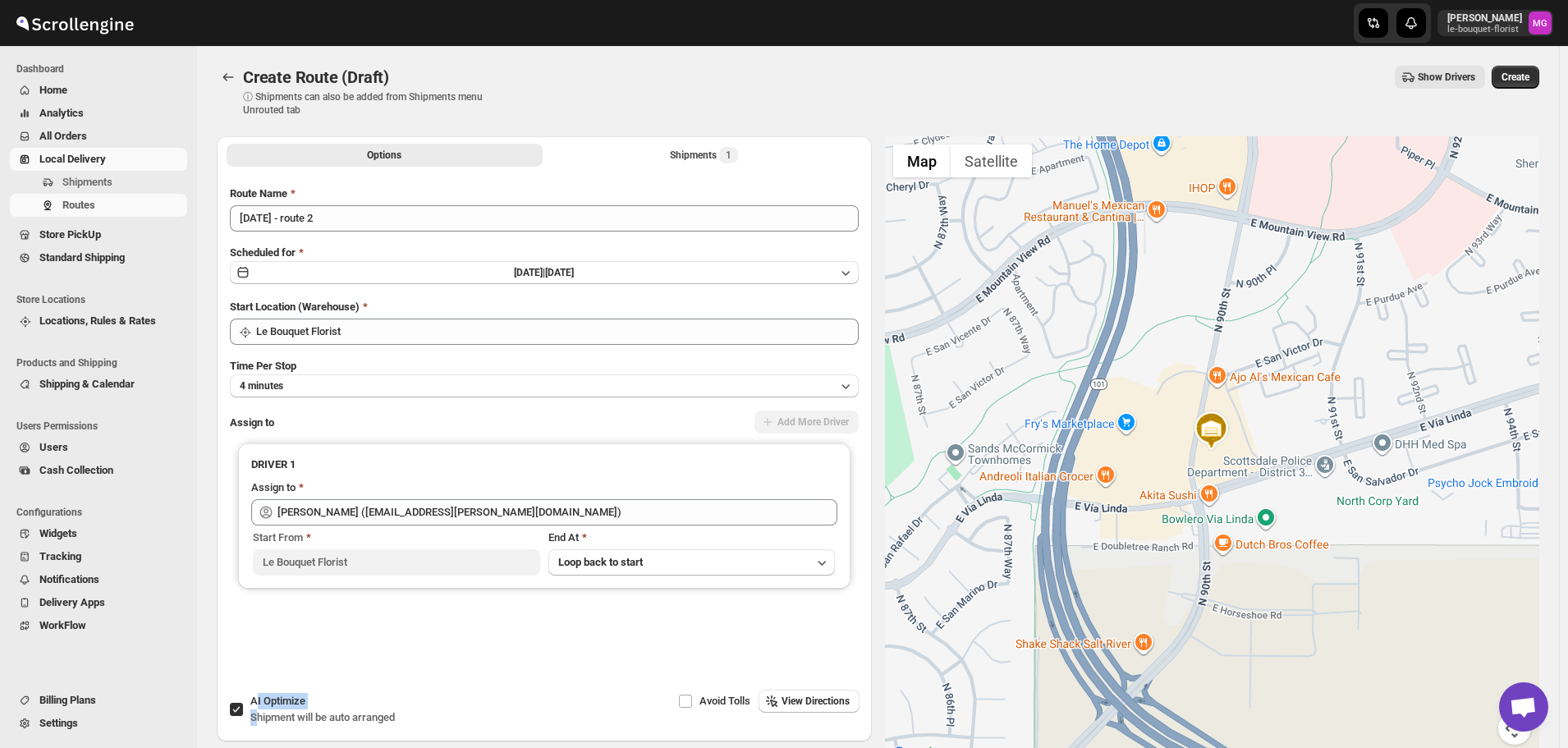
click at [237, 708] on input "AI Optimize Shipment will be auto arranged" at bounding box center [237, 709] width 13 height 13
checkbox input "false"
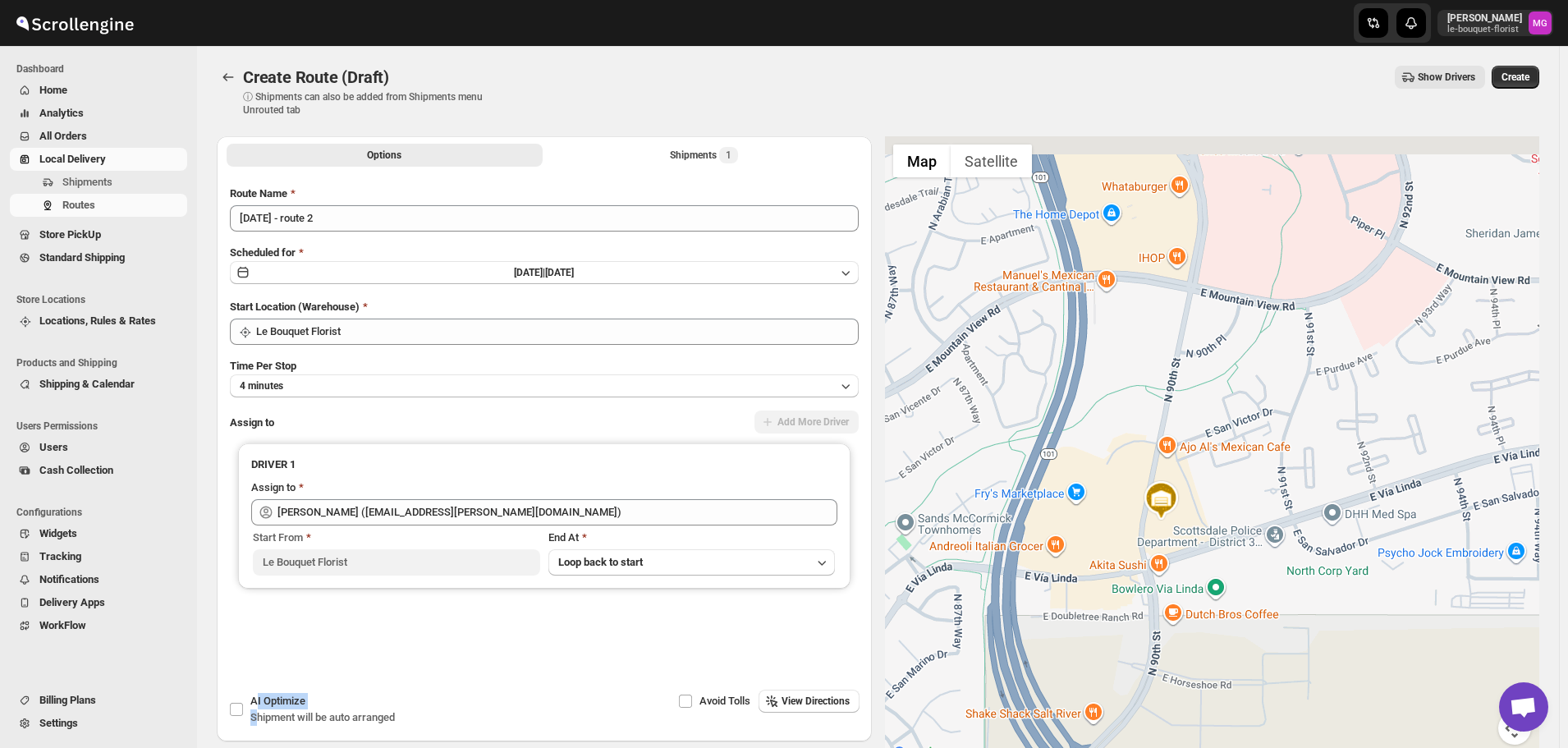
drag, startPoint x: 1265, startPoint y: 233, endPoint x: 1189, endPoint y: 481, distance: 259.4
click at [1189, 481] on div at bounding box center [1213, 450] width 656 height 628
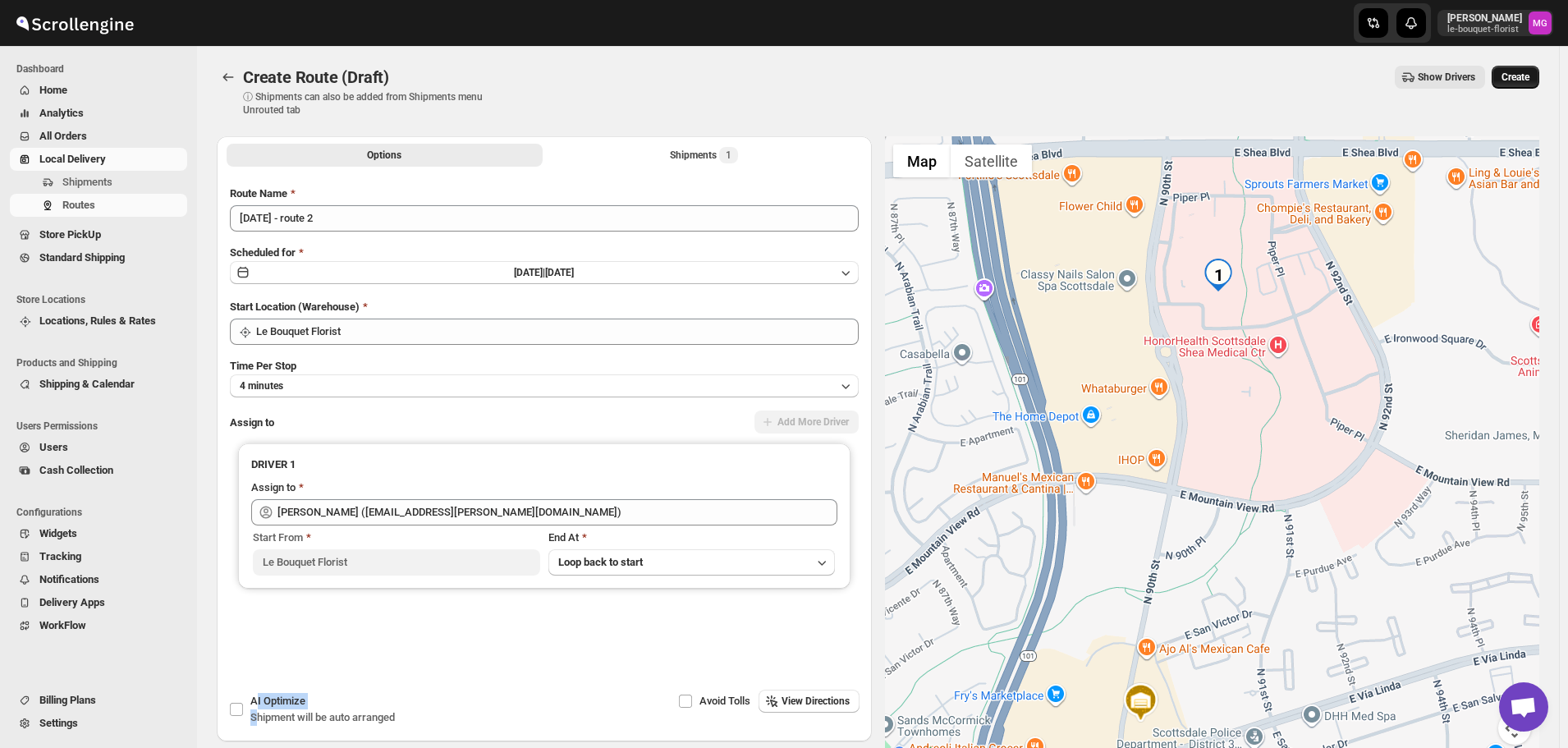
click at [1523, 81] on span "Create" at bounding box center [1515, 78] width 27 height 13
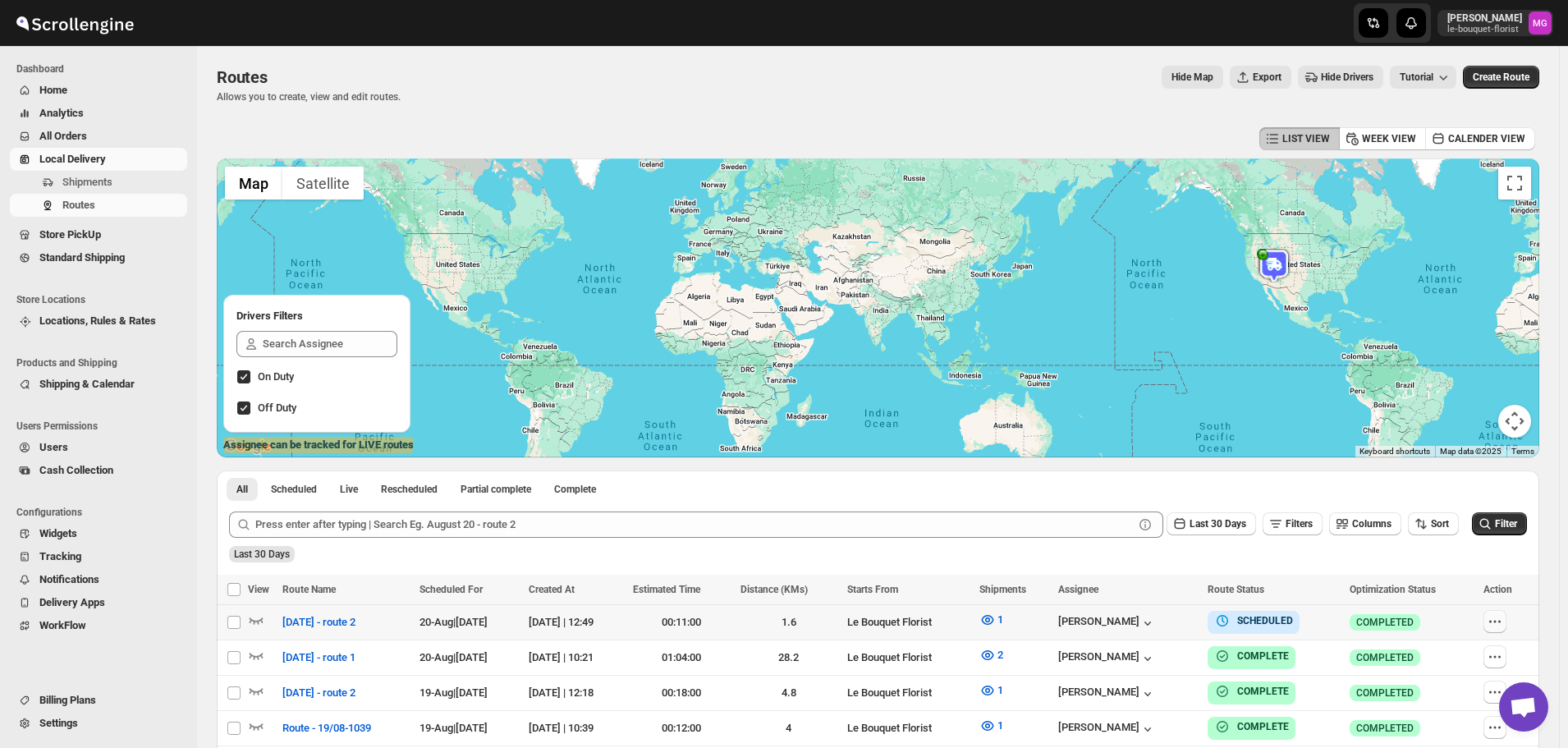
click at [1504, 620] on icon "button" at bounding box center [1495, 620] width 16 height 16
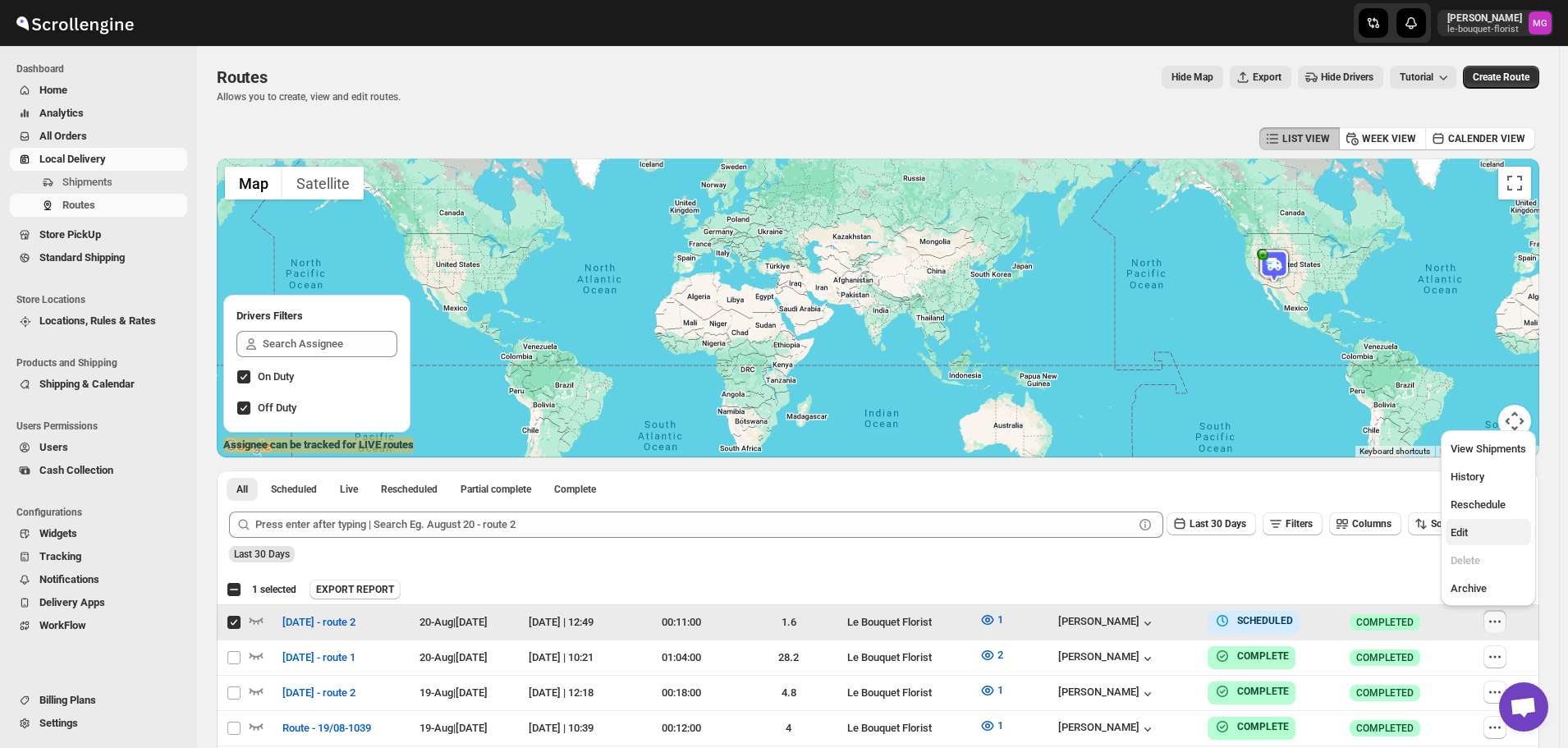
click at [1462, 534] on span "Edit" at bounding box center [1459, 532] width 17 height 12
checkbox input "false"
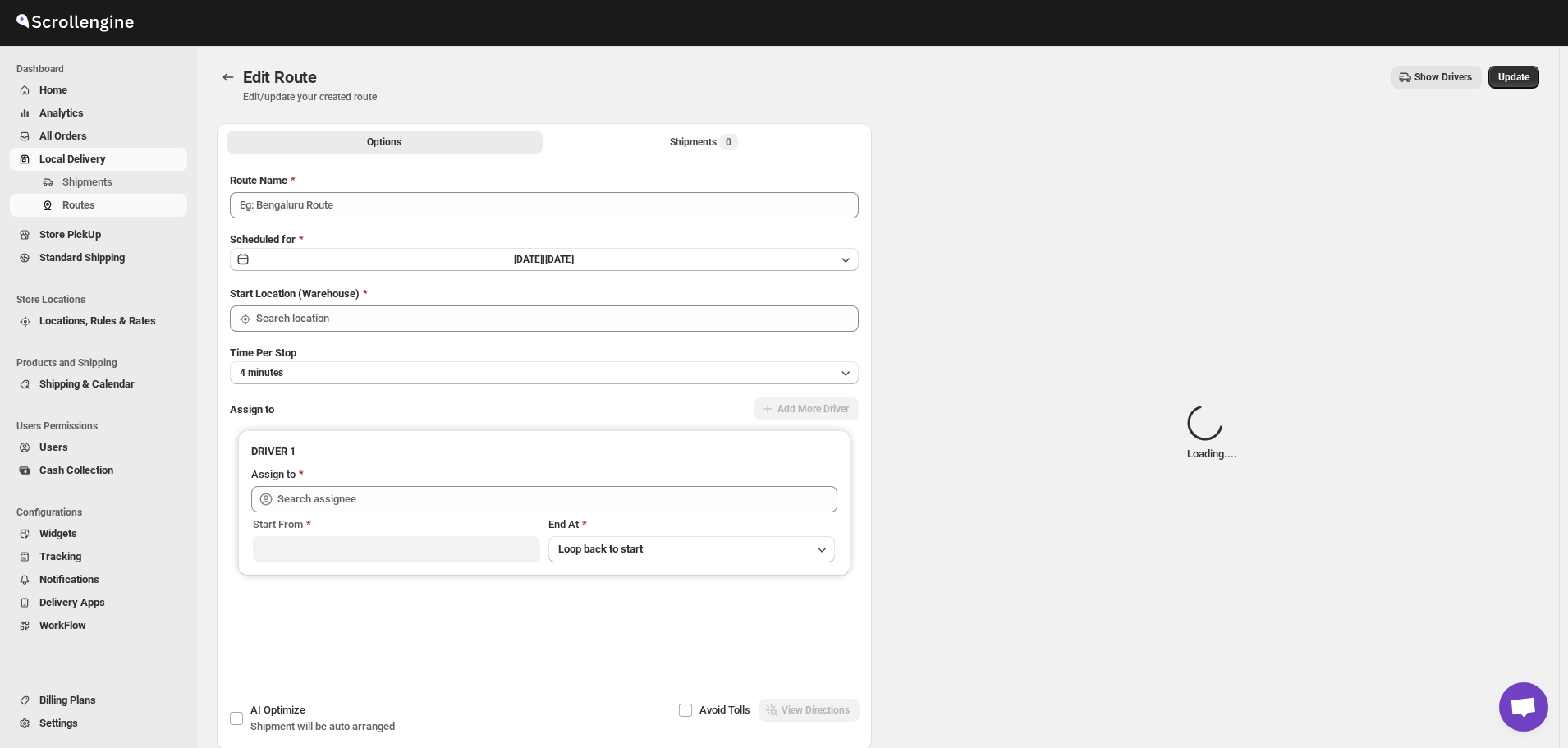
type input "August 20 - route 2"
type input "Le Bouquet Florist"
type input "Melody Gluth (mgluth@cox.net)"
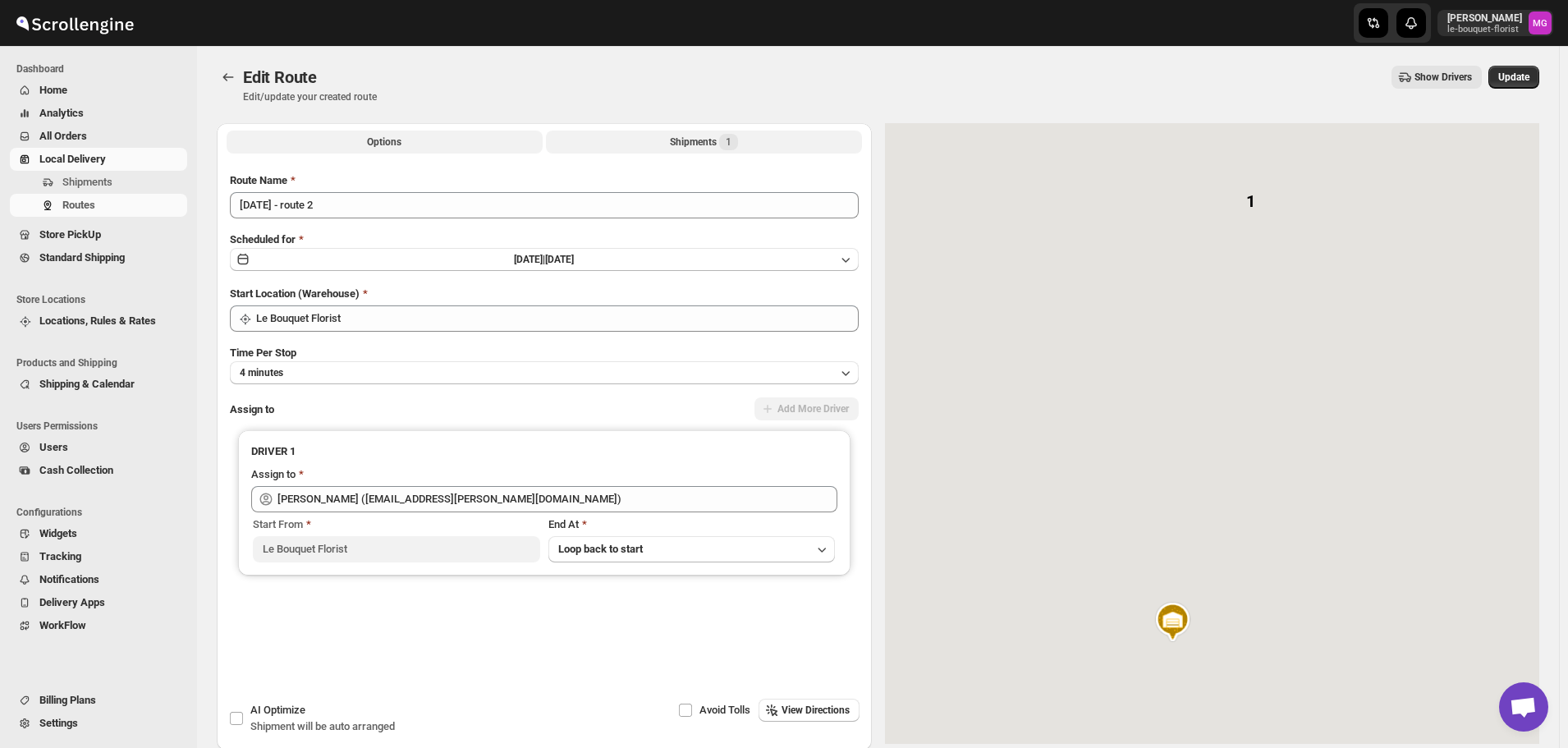
click at [695, 149] on div "Shipments 1" at bounding box center [704, 141] width 68 height 16
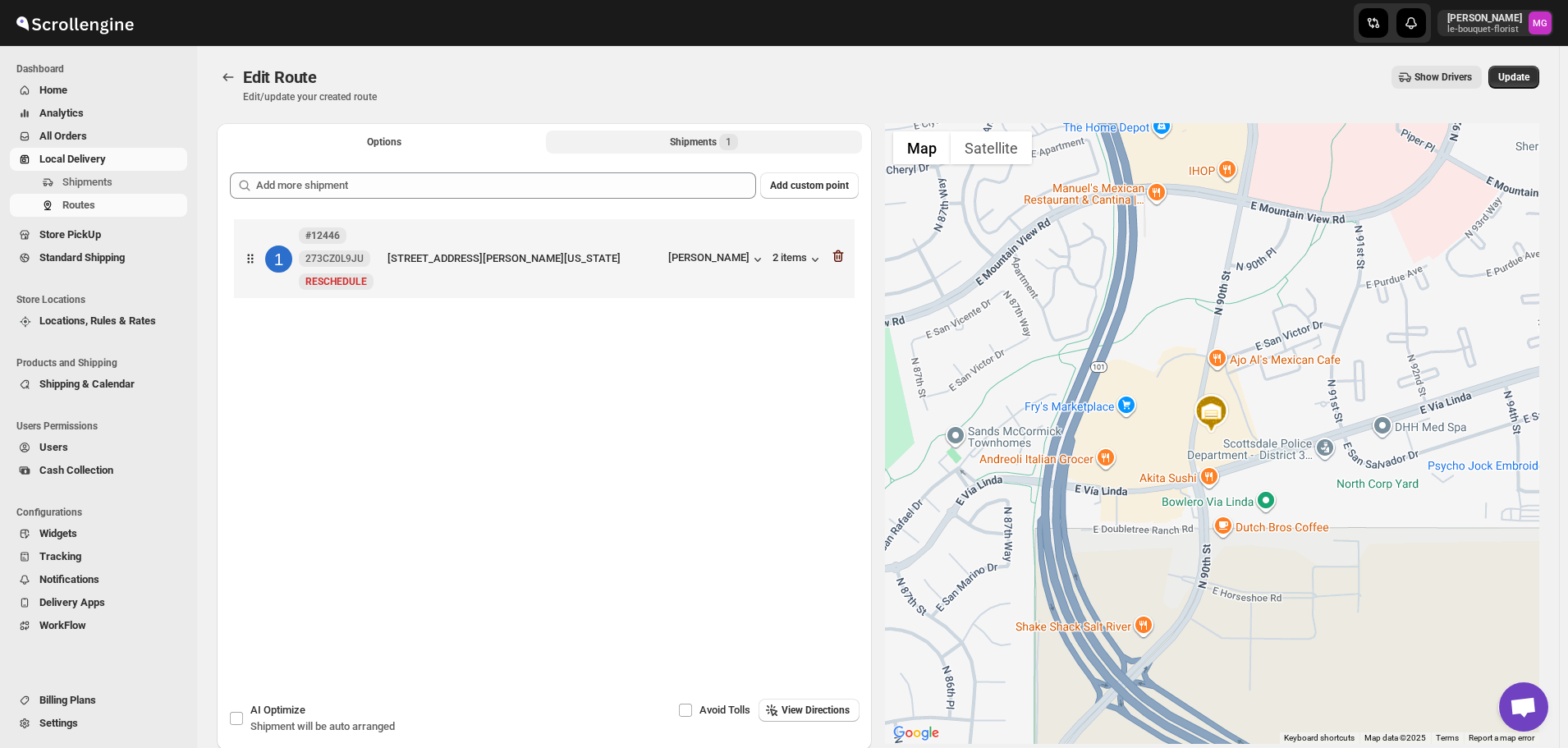
click at [840, 250] on icon "button" at bounding box center [838, 256] width 16 height 16
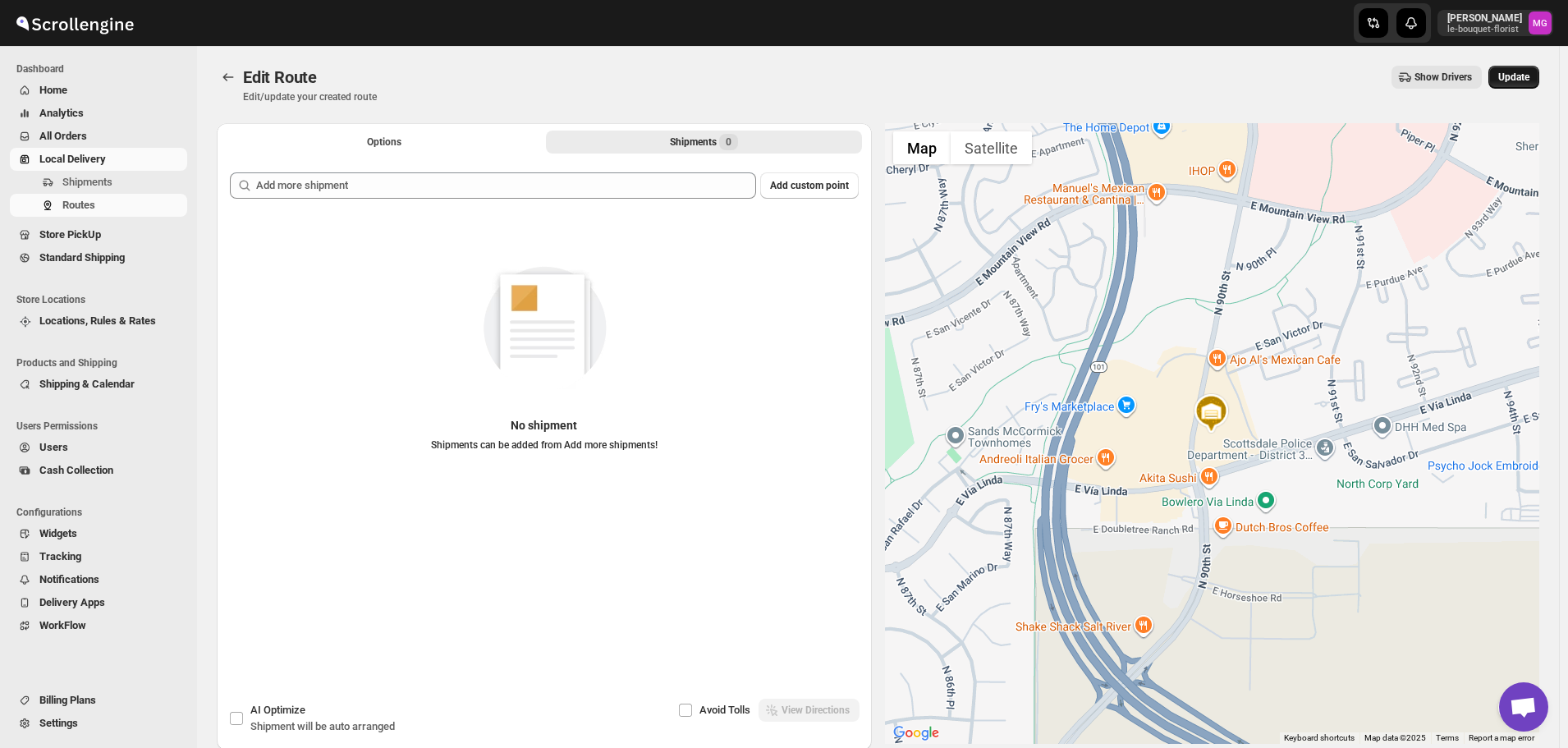
click at [1523, 83] on span "Update" at bounding box center [1514, 78] width 31 height 13
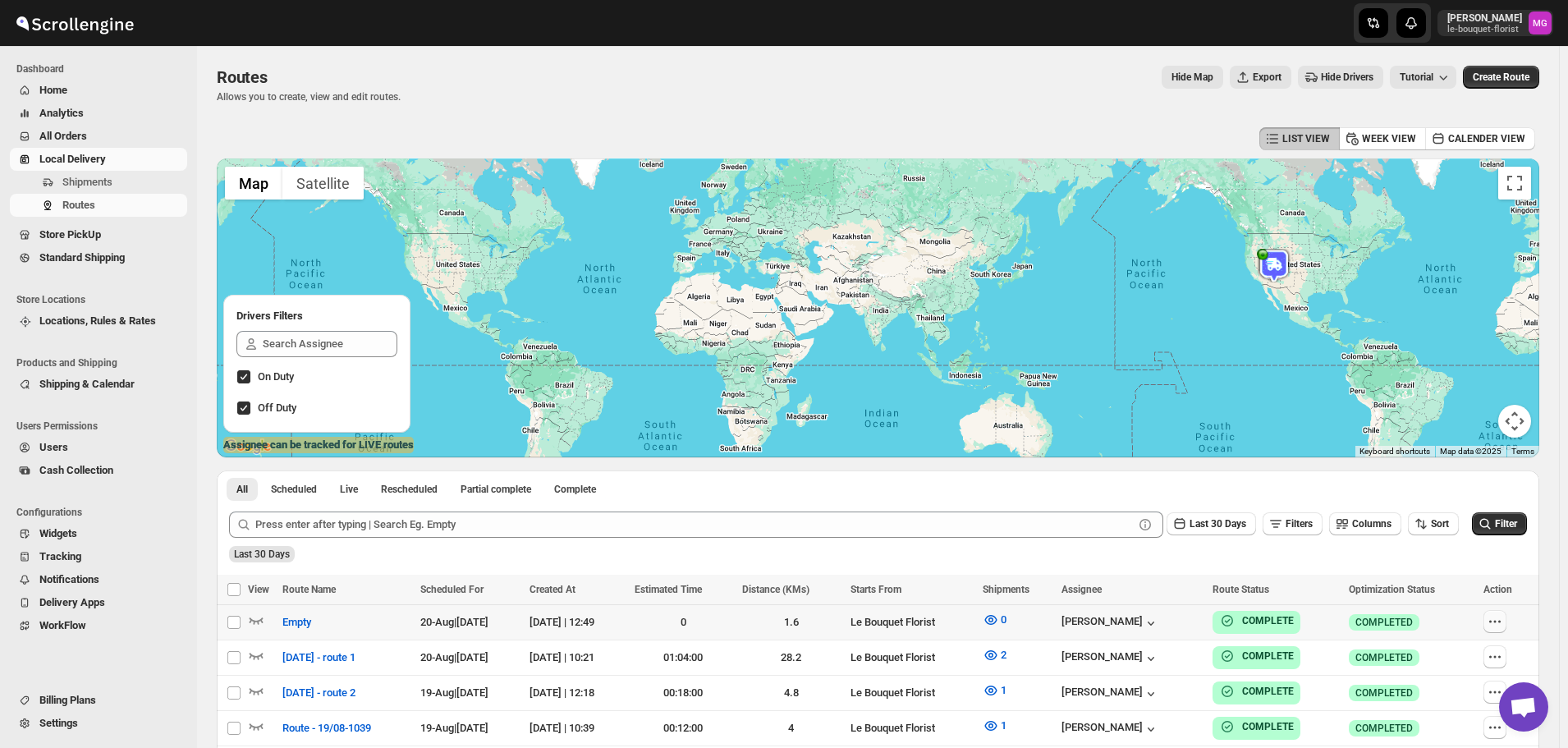
click at [1501, 616] on icon "button" at bounding box center [1495, 620] width 16 height 16
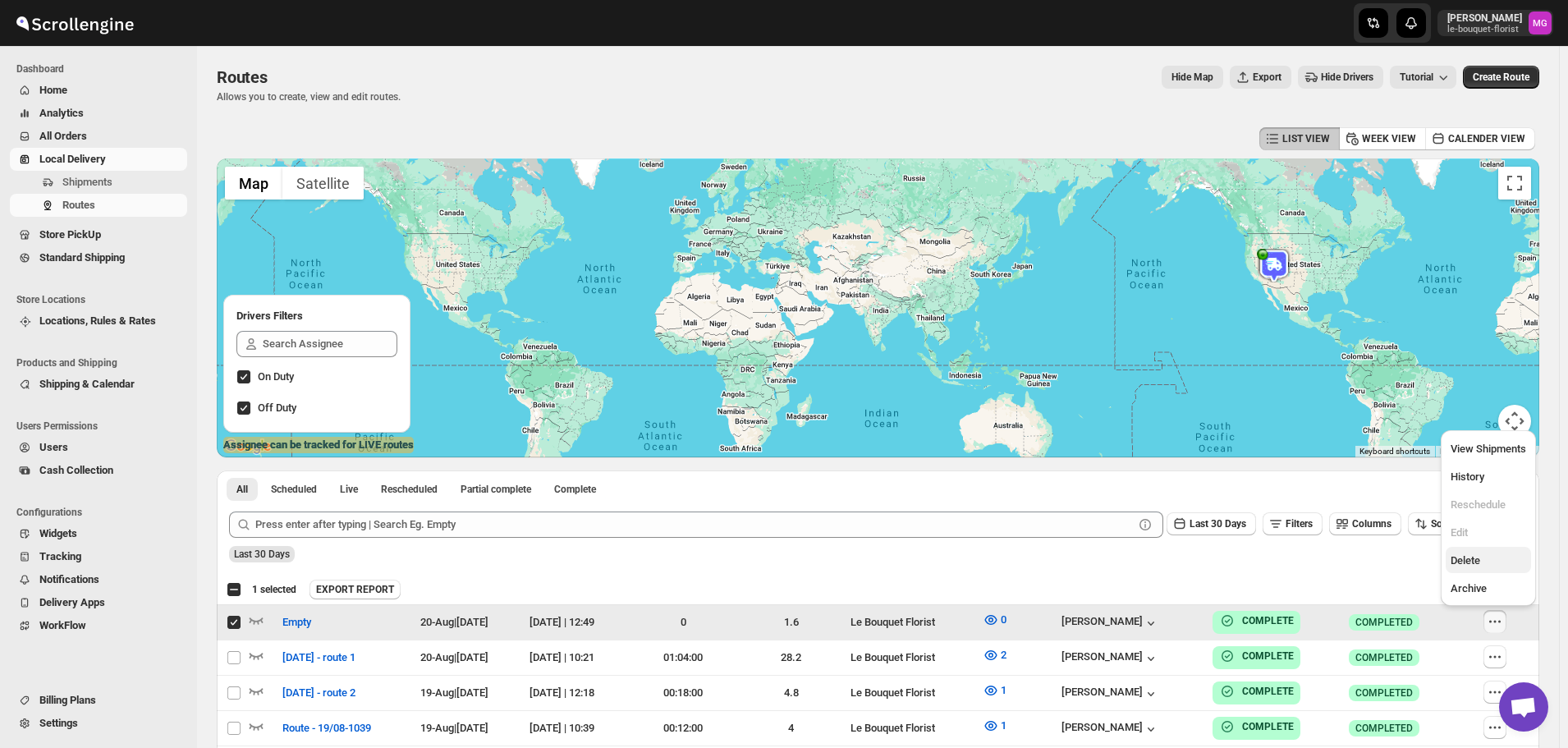
click at [1477, 554] on span "Delete" at bounding box center [1465, 560] width 29 height 12
checkbox input "false"
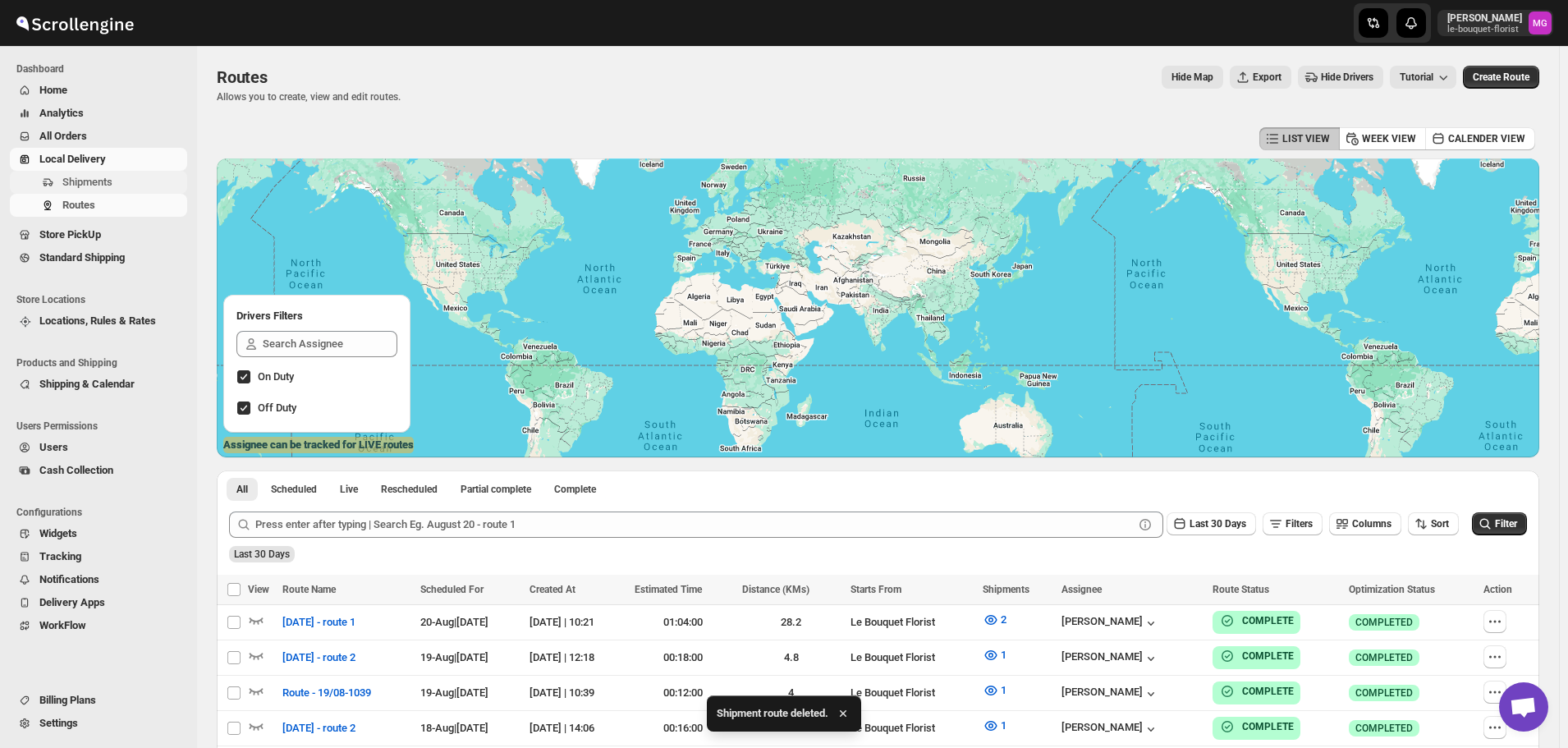
click at [124, 181] on span "Shipments" at bounding box center [123, 182] width 121 height 16
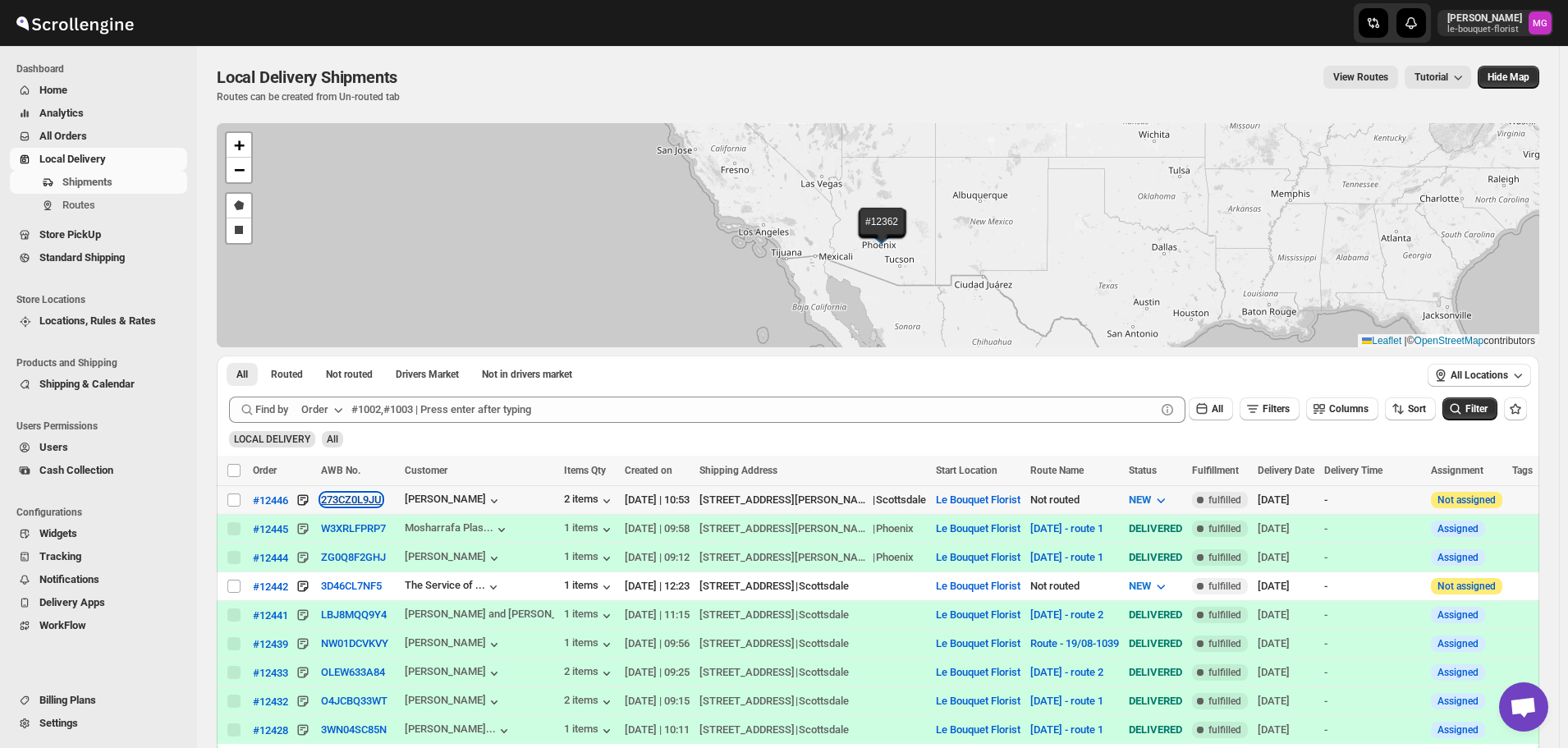
click at [374, 502] on button "273CZ0L9JU" at bounding box center [351, 499] width 61 height 12
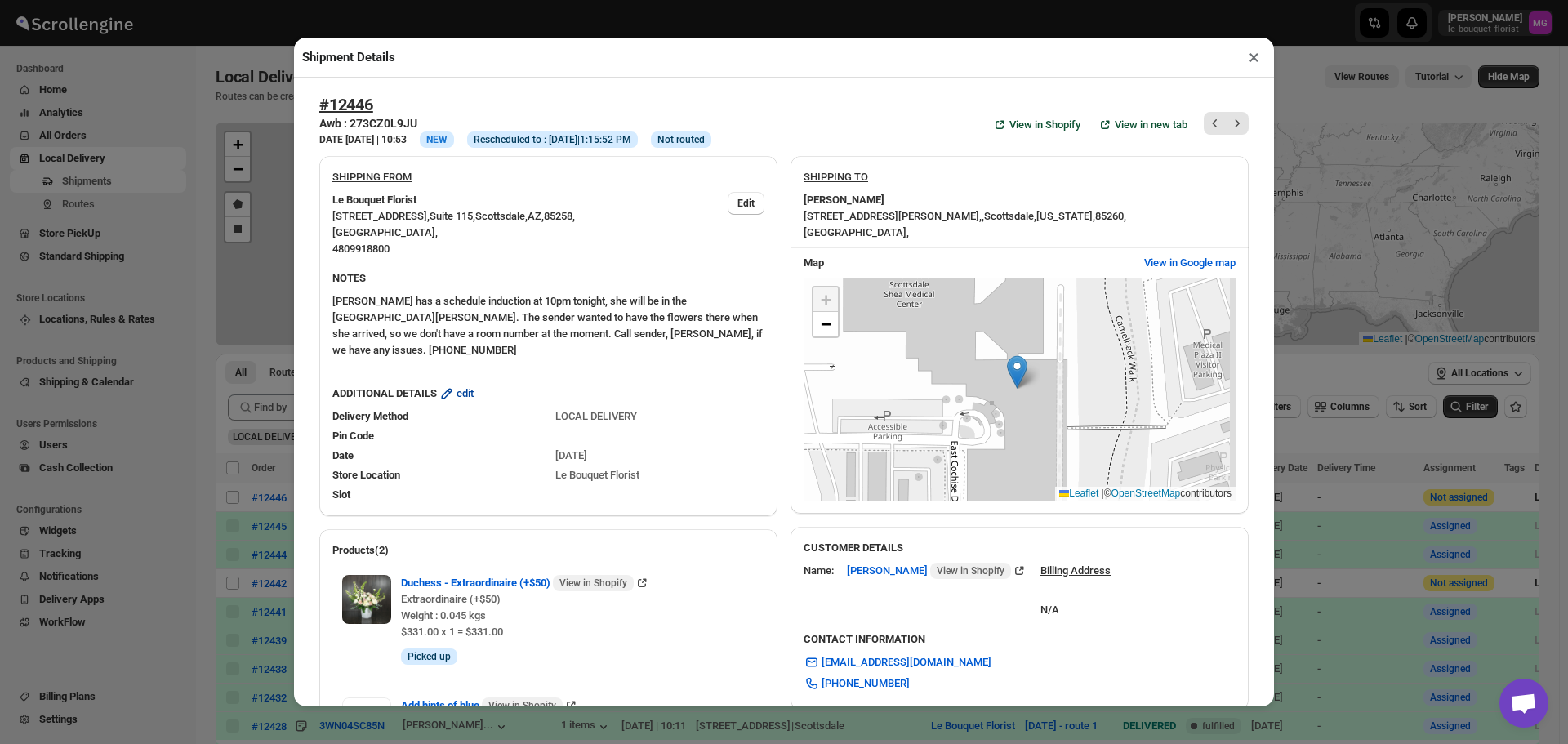
click at [455, 385] on icon "button" at bounding box center [446, 393] width 16 height 16
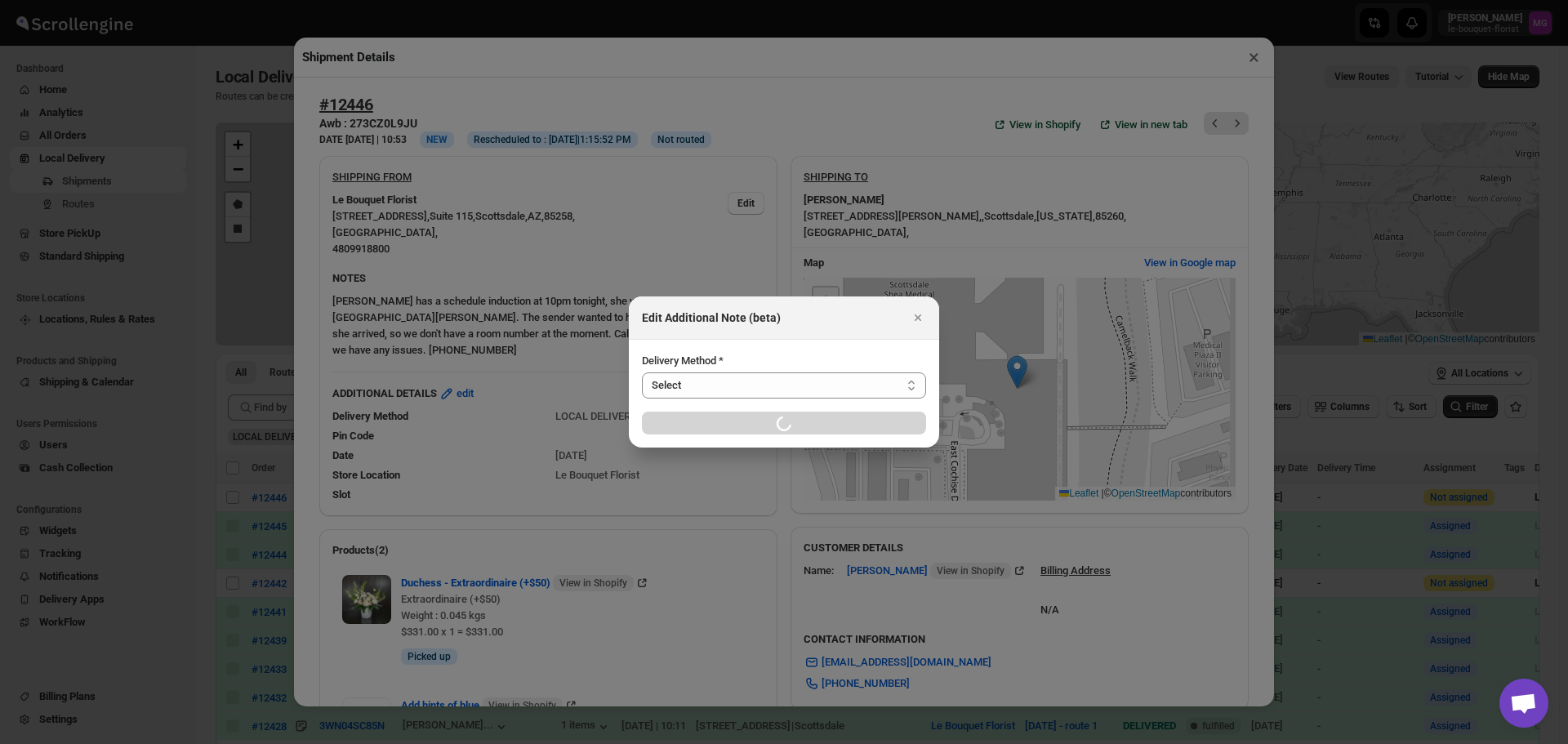
select select "LOCAL_DELIVERY"
select select "LOCATION_BASES"
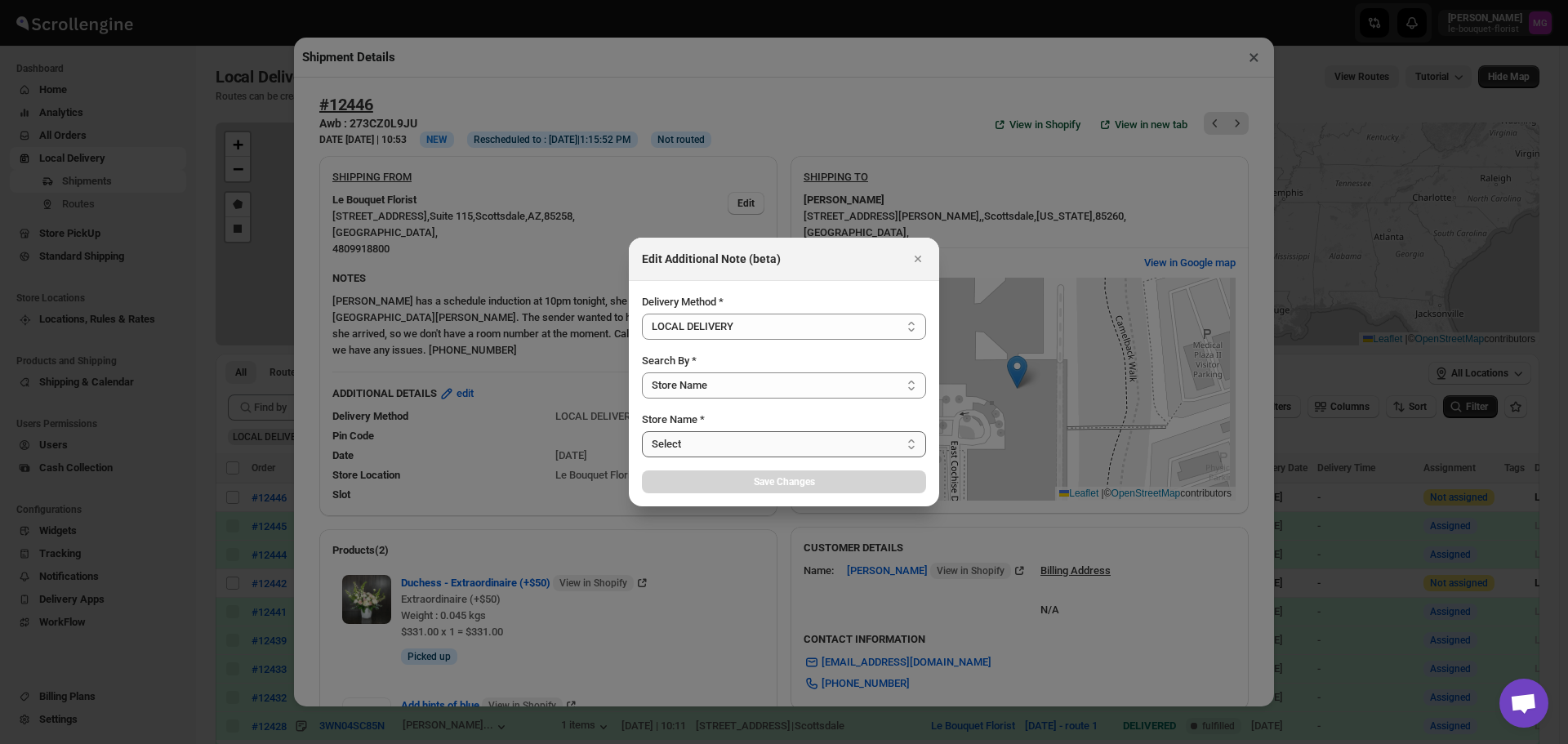
select select "67182988fdd300583c220c76"
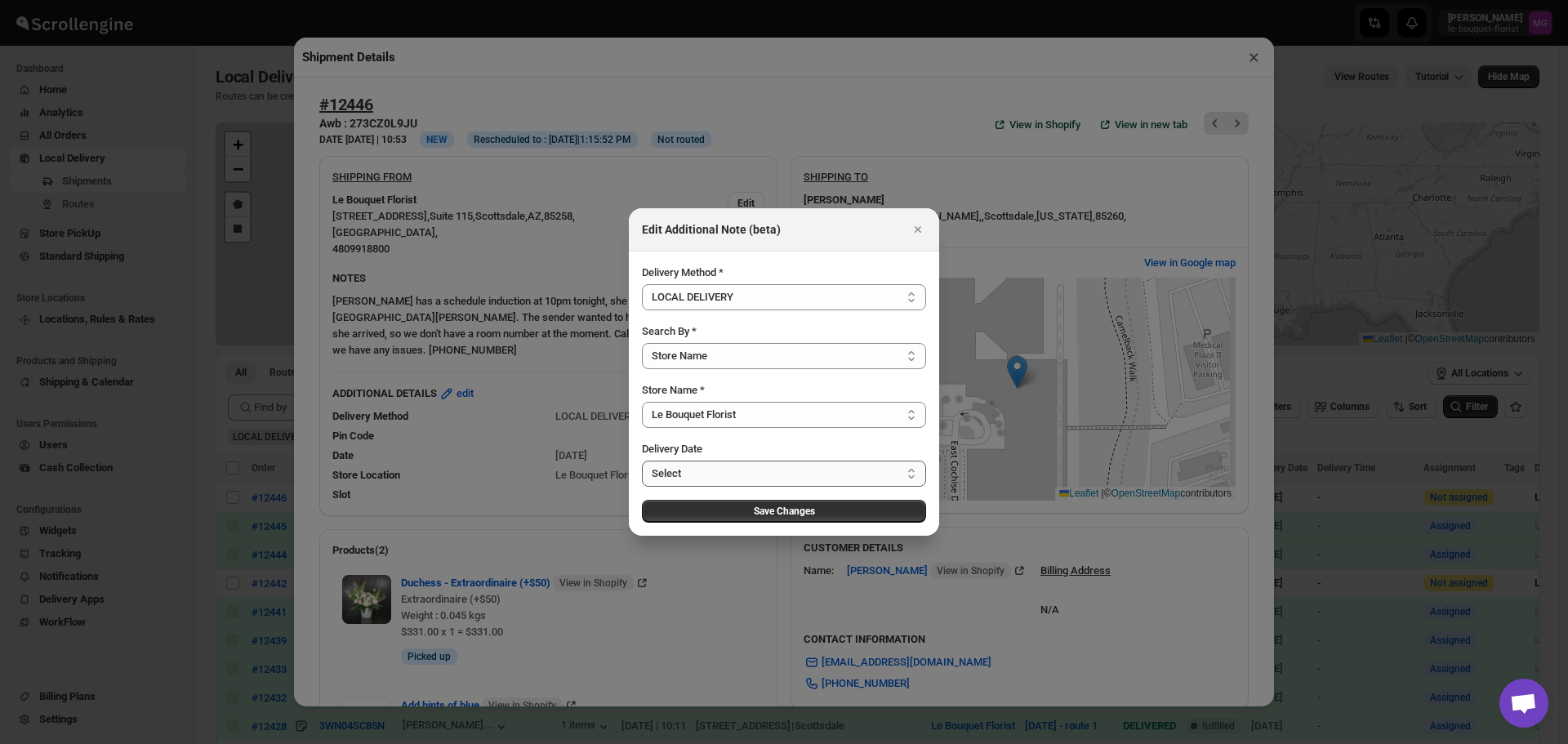
click at [671, 482] on select "Select Fri Aug 22 2025 Sat Aug 23 2025 Mon Aug 25 2025 Tue Aug 26 2025 Wed Aug …" at bounding box center [784, 474] width 285 height 26
select select "2025-08-22"
click at [642, 461] on select "Select Fri Aug 22 2025 Sat Aug 23 2025 Mon Aug 25 2025 Tue Aug 26 2025 Wed Aug …" at bounding box center [784, 474] width 285 height 26
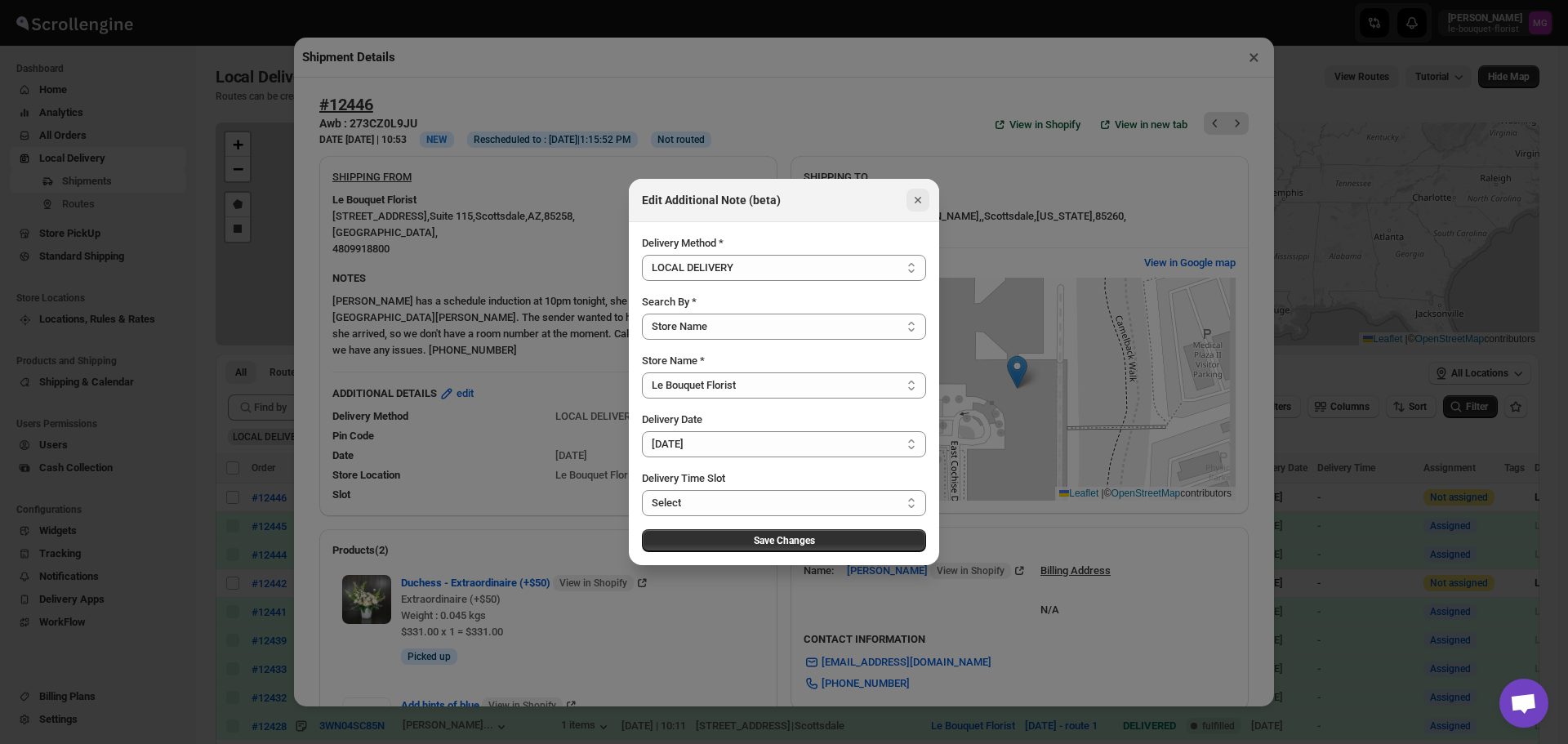
click at [920, 195] on icon "Close" at bounding box center [918, 200] width 16 height 16
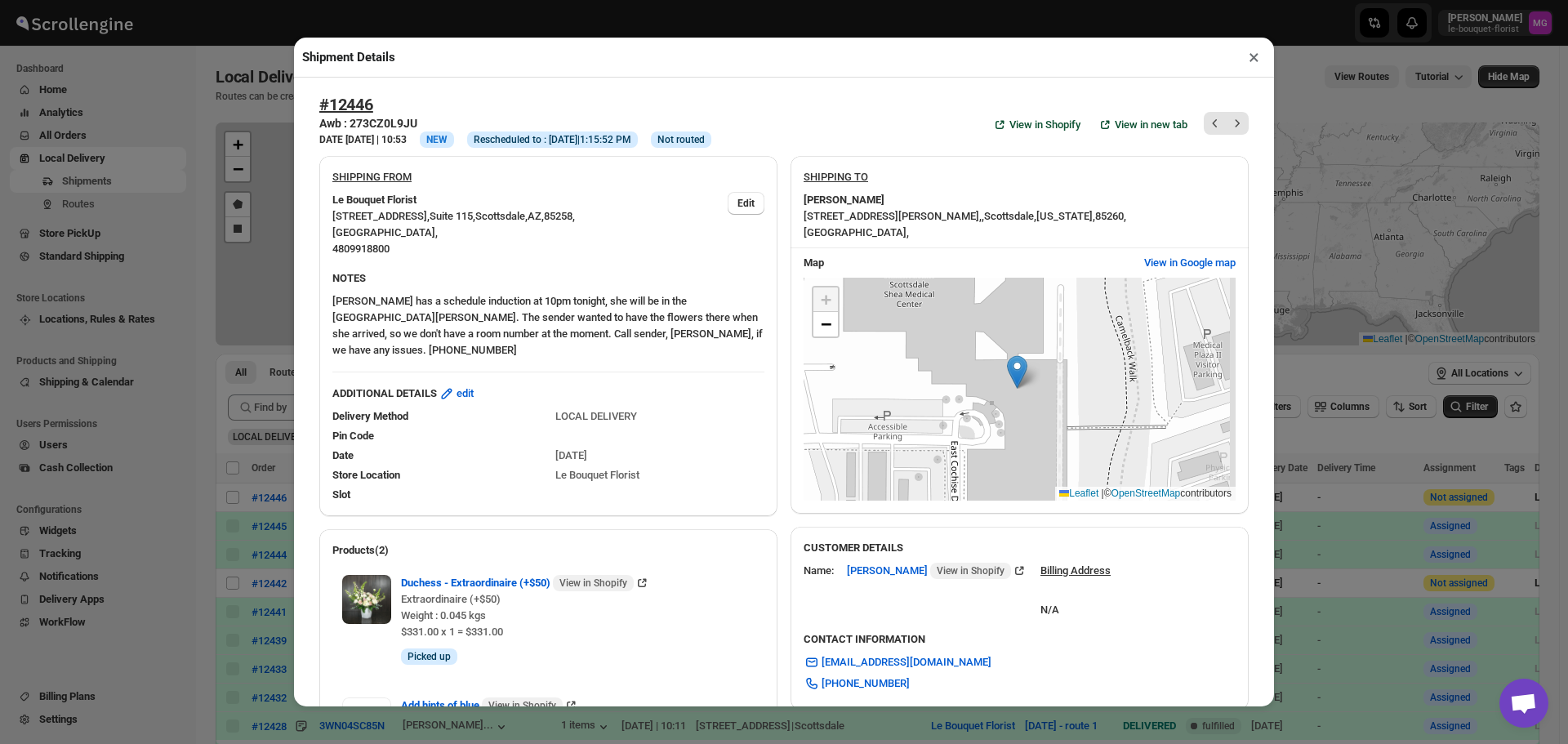
click at [1264, 53] on button "×" at bounding box center [1253, 57] width 24 height 23
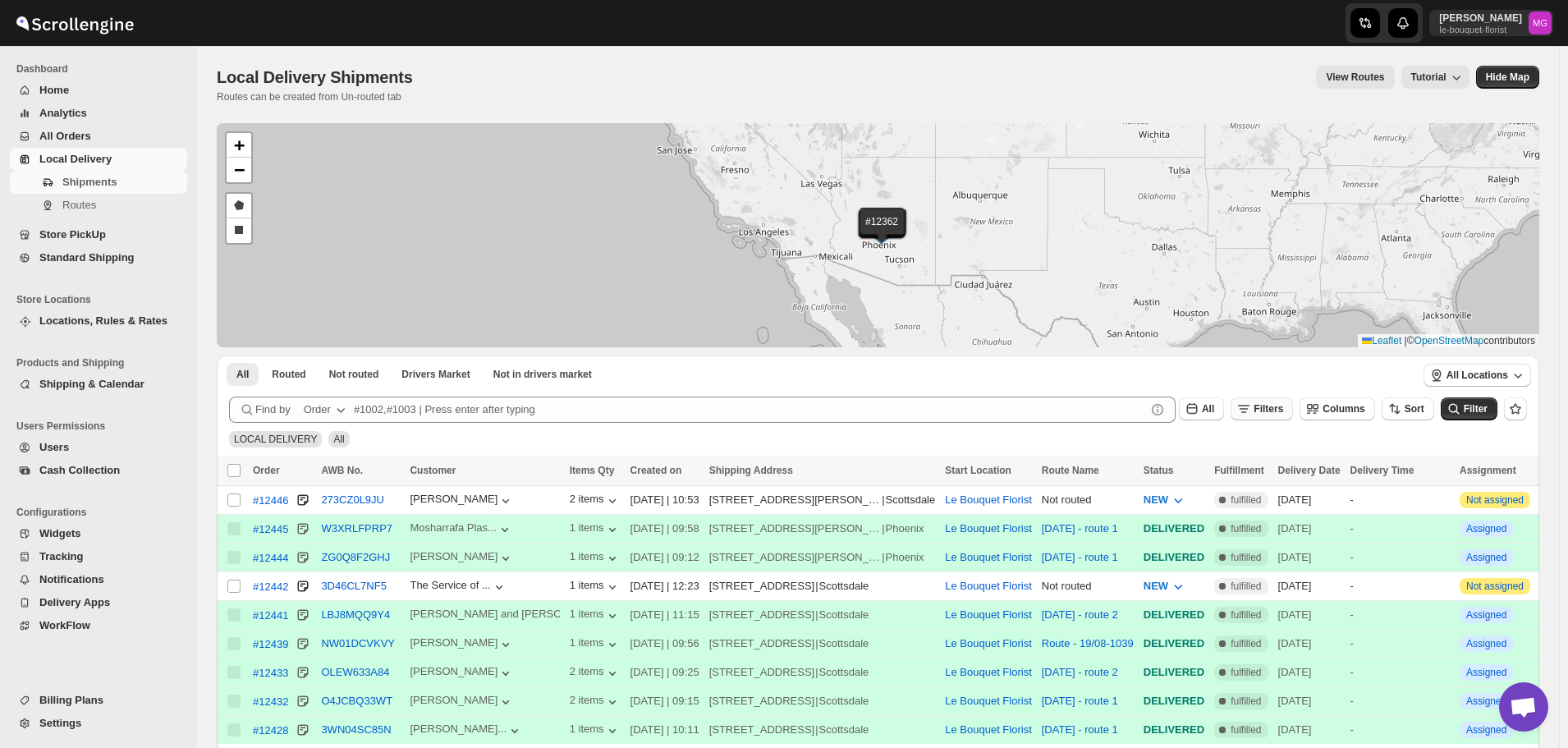
click at [1281, 414] on span "Filters" at bounding box center [1268, 409] width 29 height 11
click at [1271, 479] on span "Add Filter" at bounding box center [1285, 473] width 46 height 13
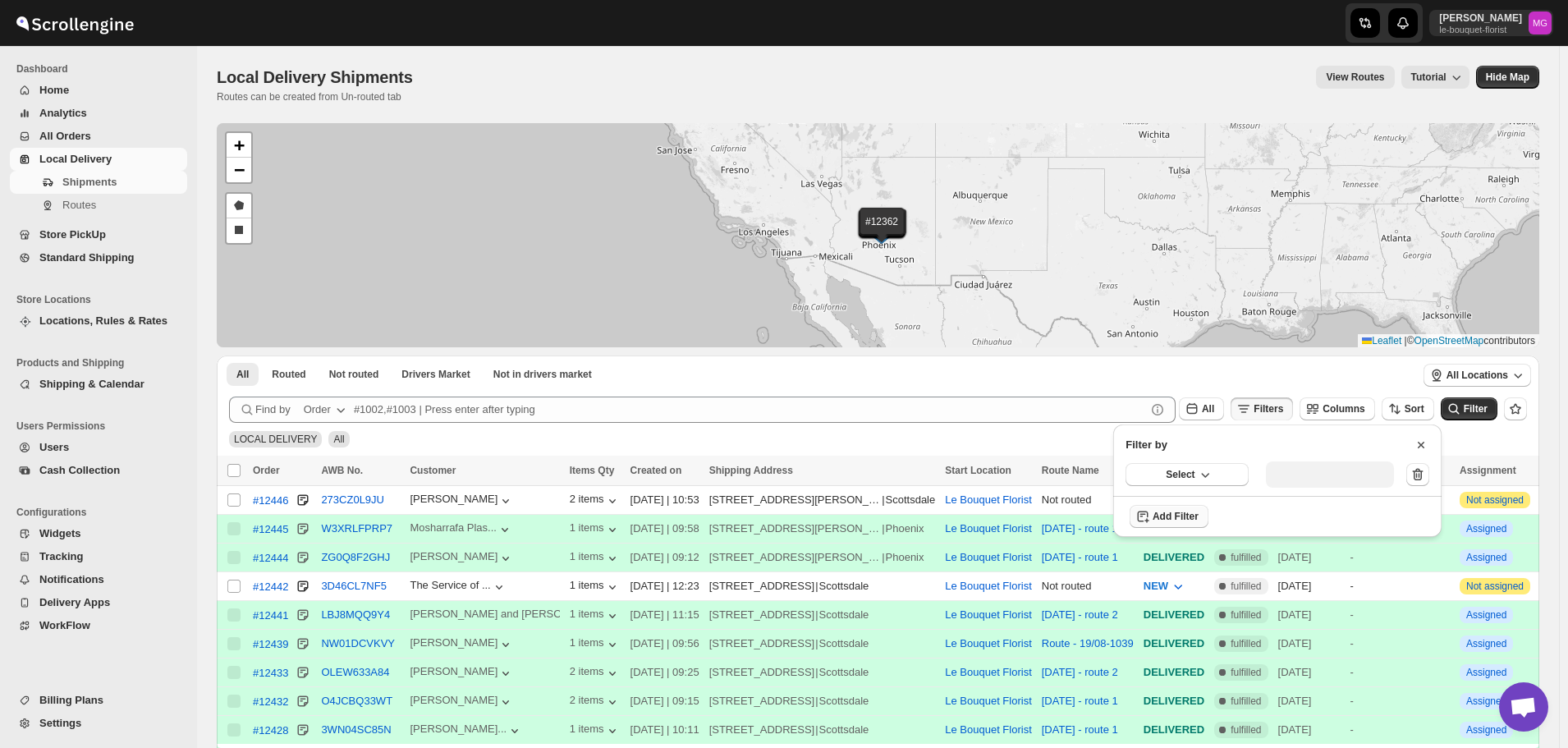
click at [1188, 461] on div "Select" at bounding box center [1277, 473] width 329 height 43
click at [1184, 486] on div "Select" at bounding box center [1277, 473] width 329 height 43
click at [1178, 483] on button "Select" at bounding box center [1187, 474] width 123 height 23
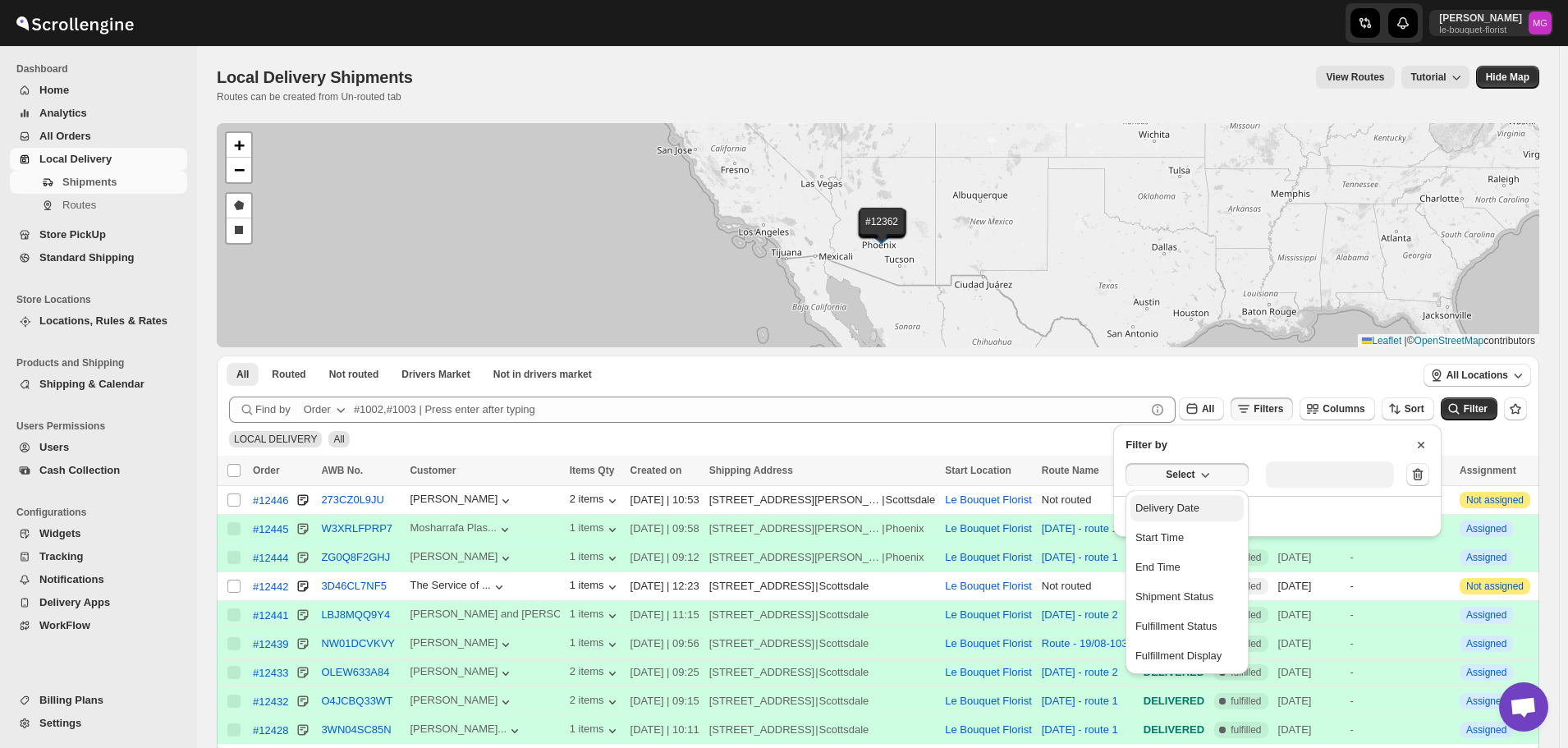
click at [1178, 495] on button "Delivery Date" at bounding box center [1187, 508] width 114 height 27
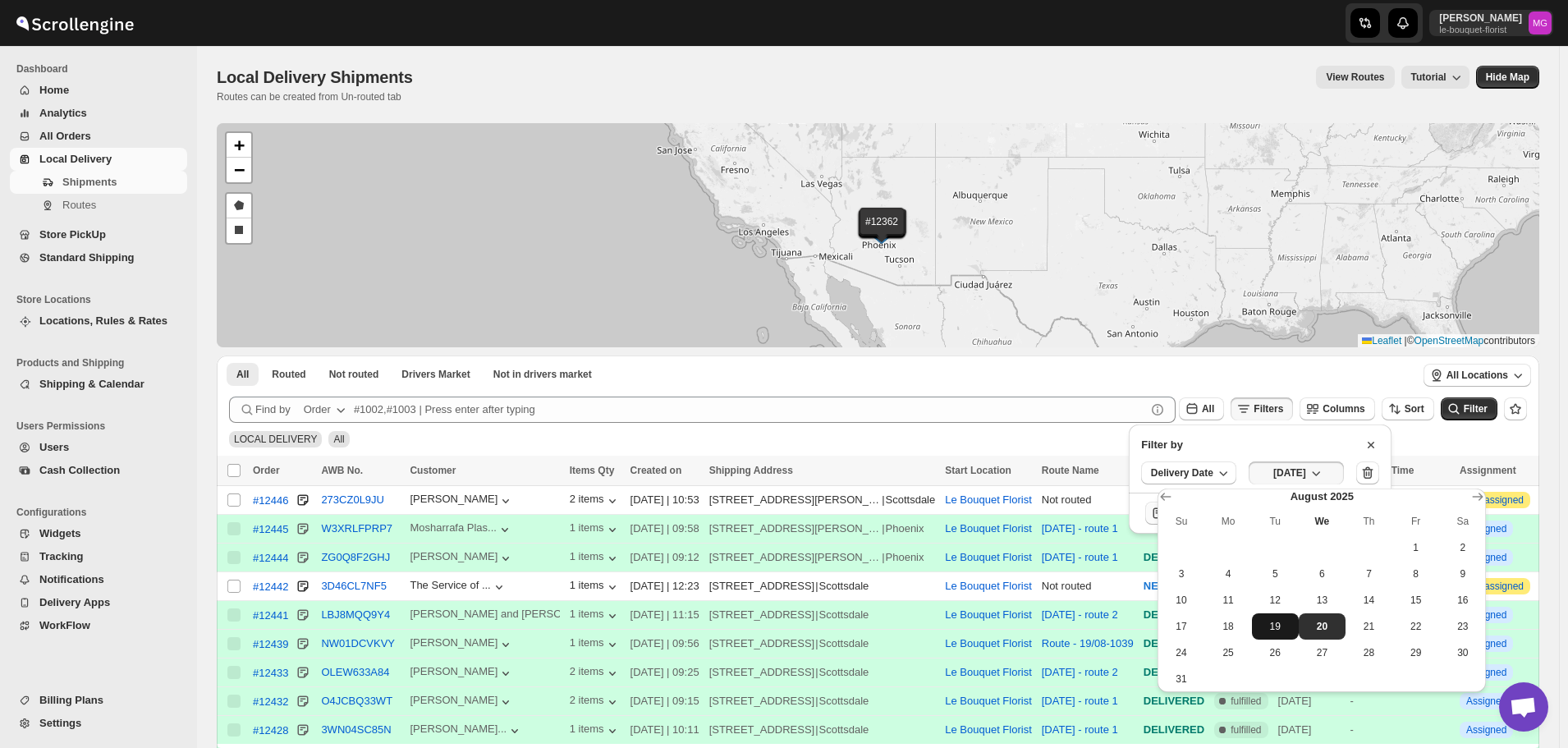
click at [1282, 632] on span "19" at bounding box center [1276, 626] width 34 height 13
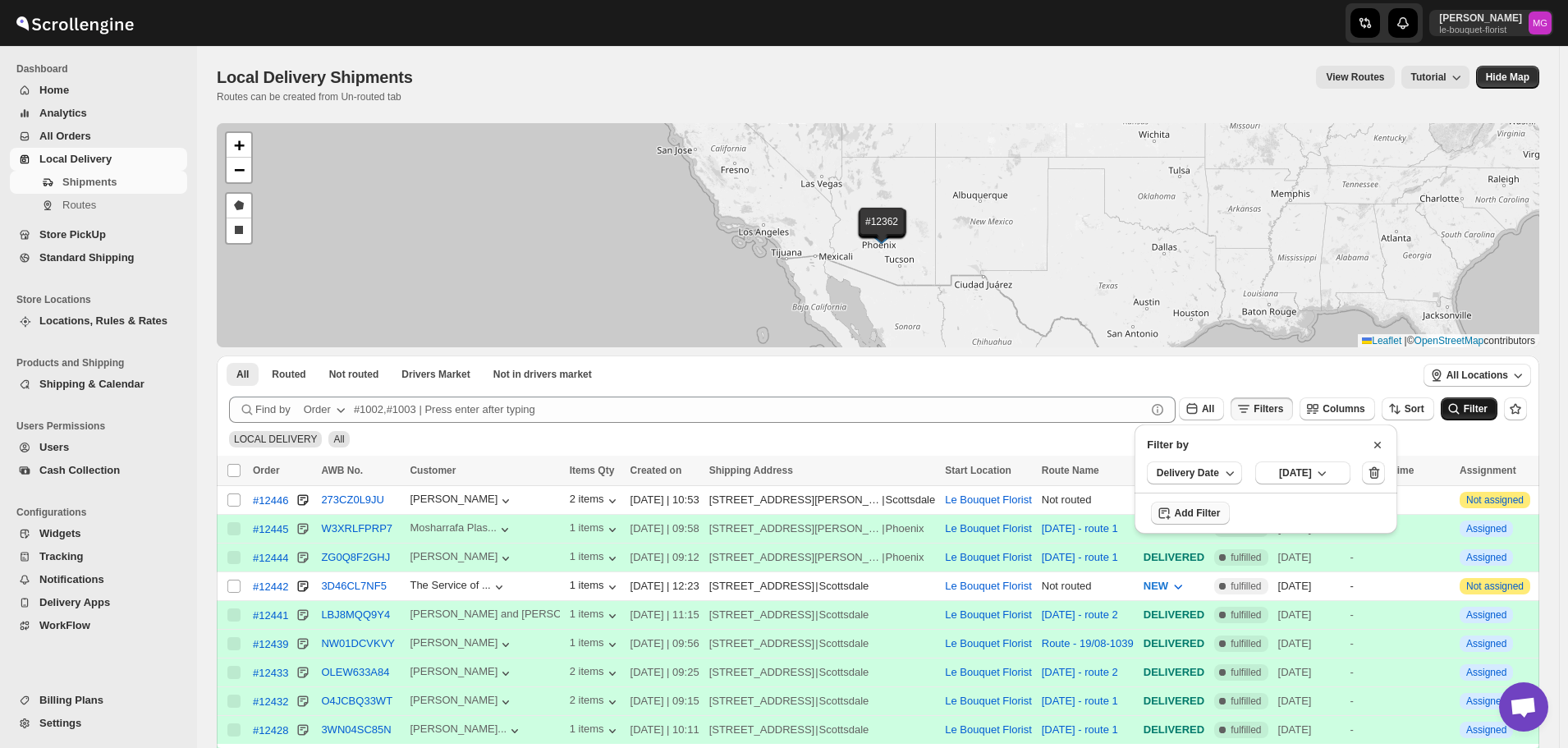
click at [1479, 405] on span "Filter" at bounding box center [1475, 409] width 24 height 11
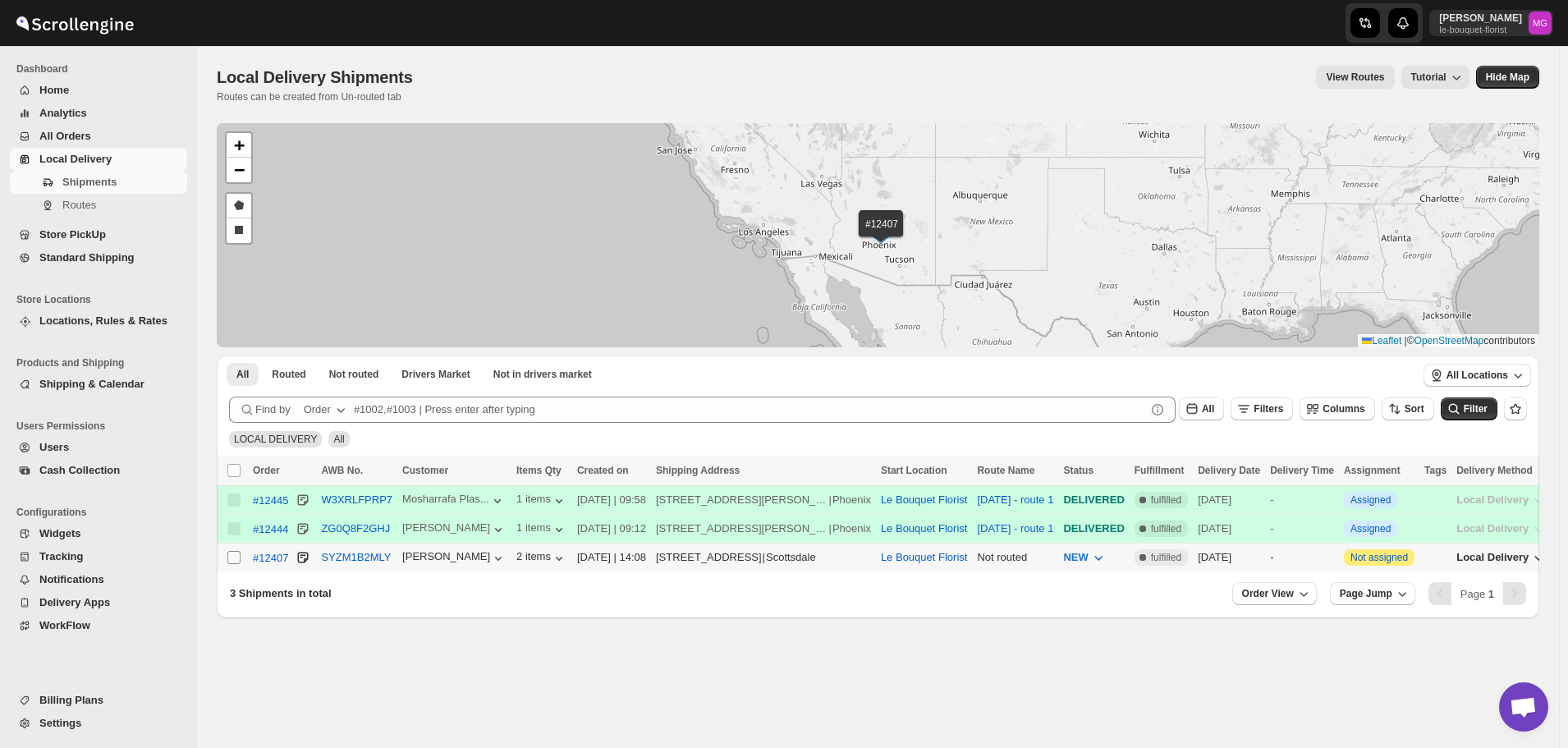
click at [232, 561] on input "Select shipment" at bounding box center [234, 558] width 13 height 13
checkbox input "true"
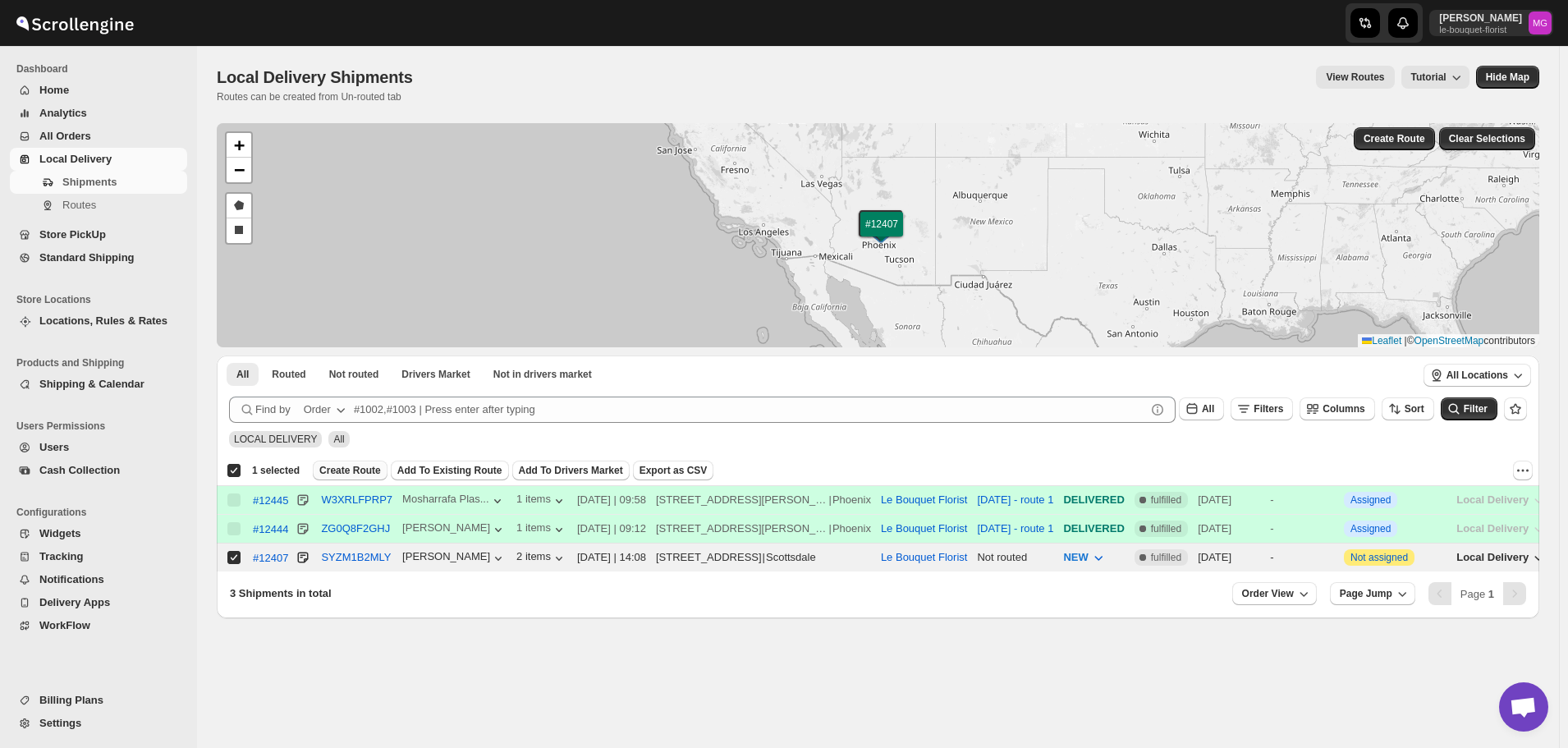
click at [364, 475] on span "Create Route" at bounding box center [350, 471] width 62 height 13
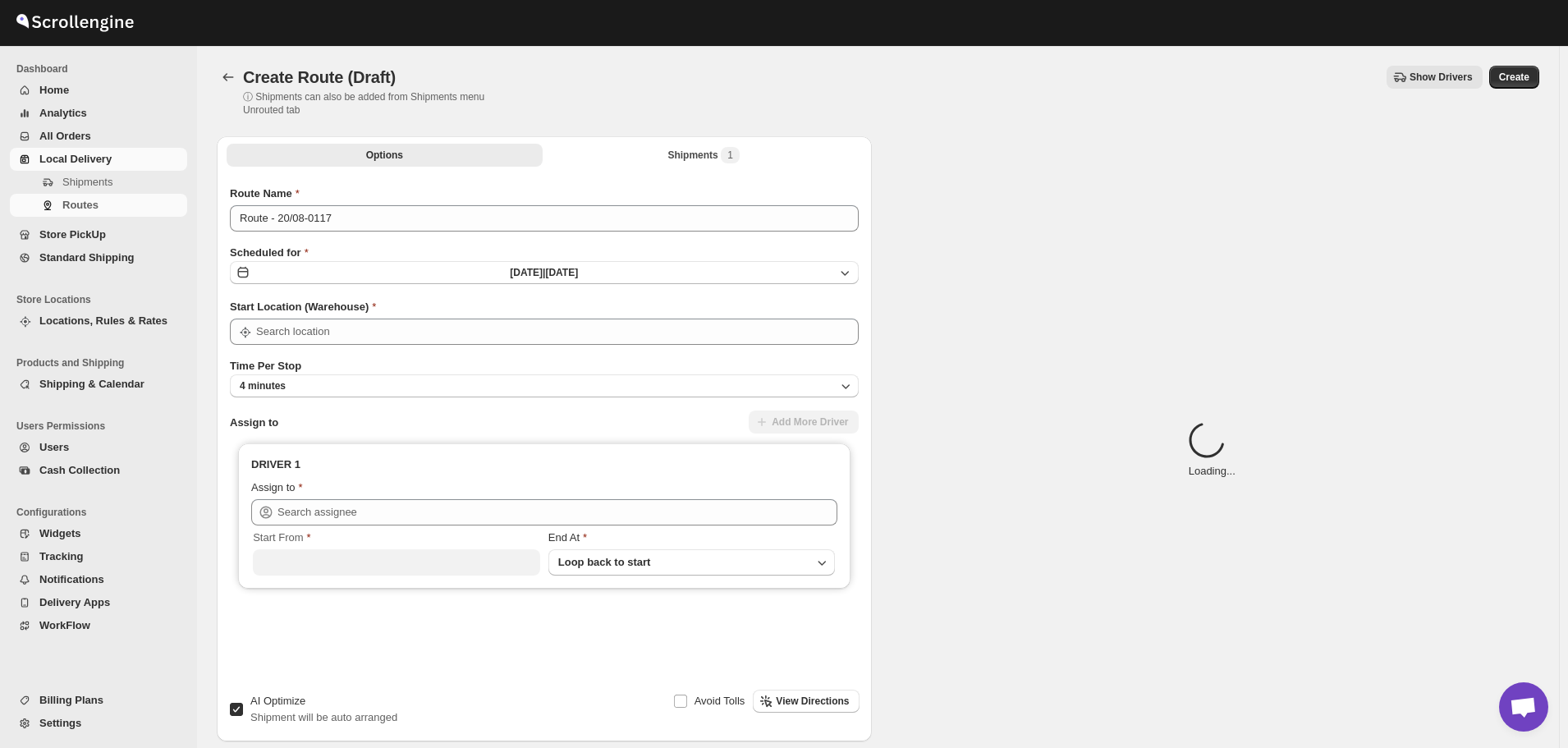
type input "Le Bouquet Florist"
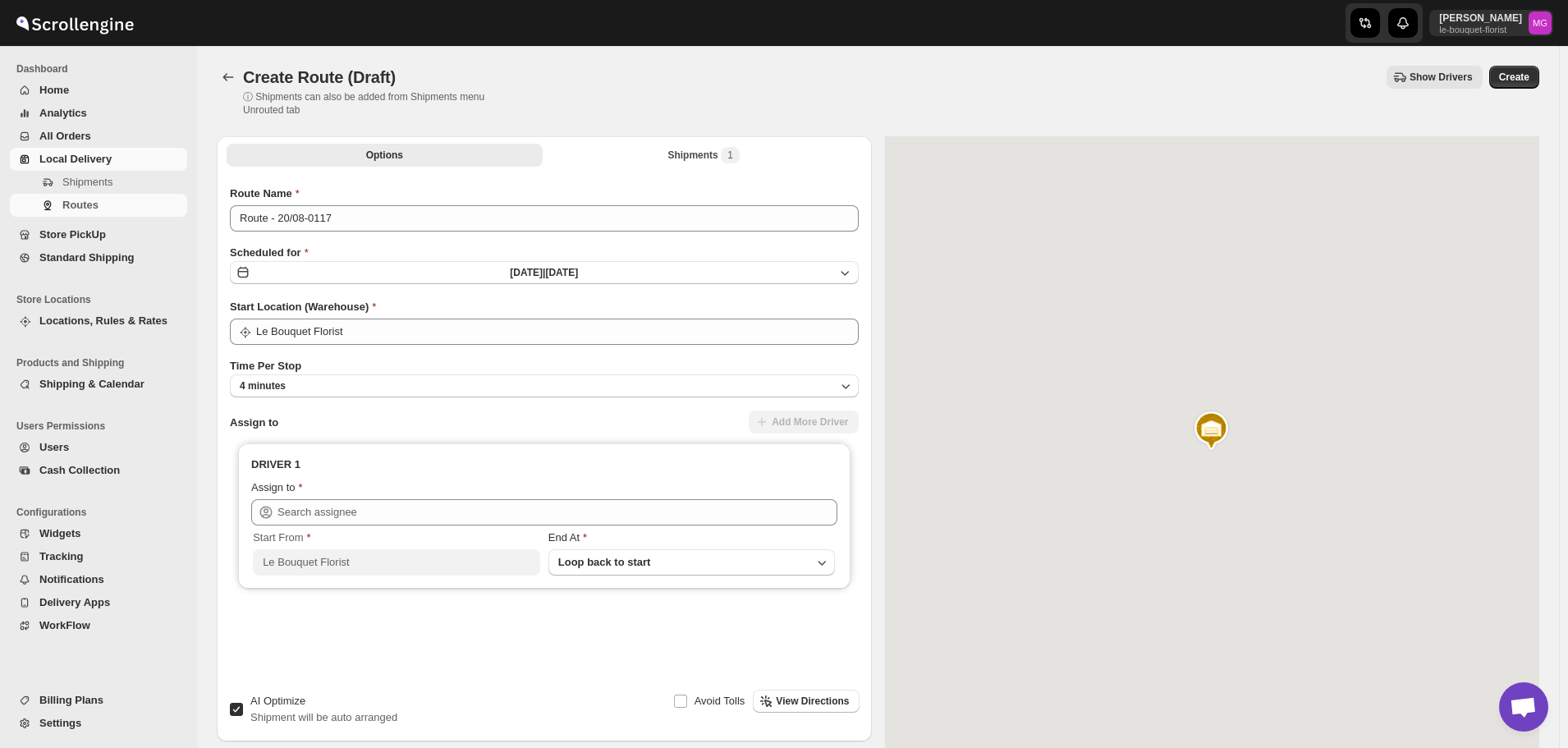
click at [308, 234] on div "Route Name Route - 20/08-0117 Scheduled for Wed Aug 20 2025 | Today Start Locat…" at bounding box center [545, 434] width 629 height 496
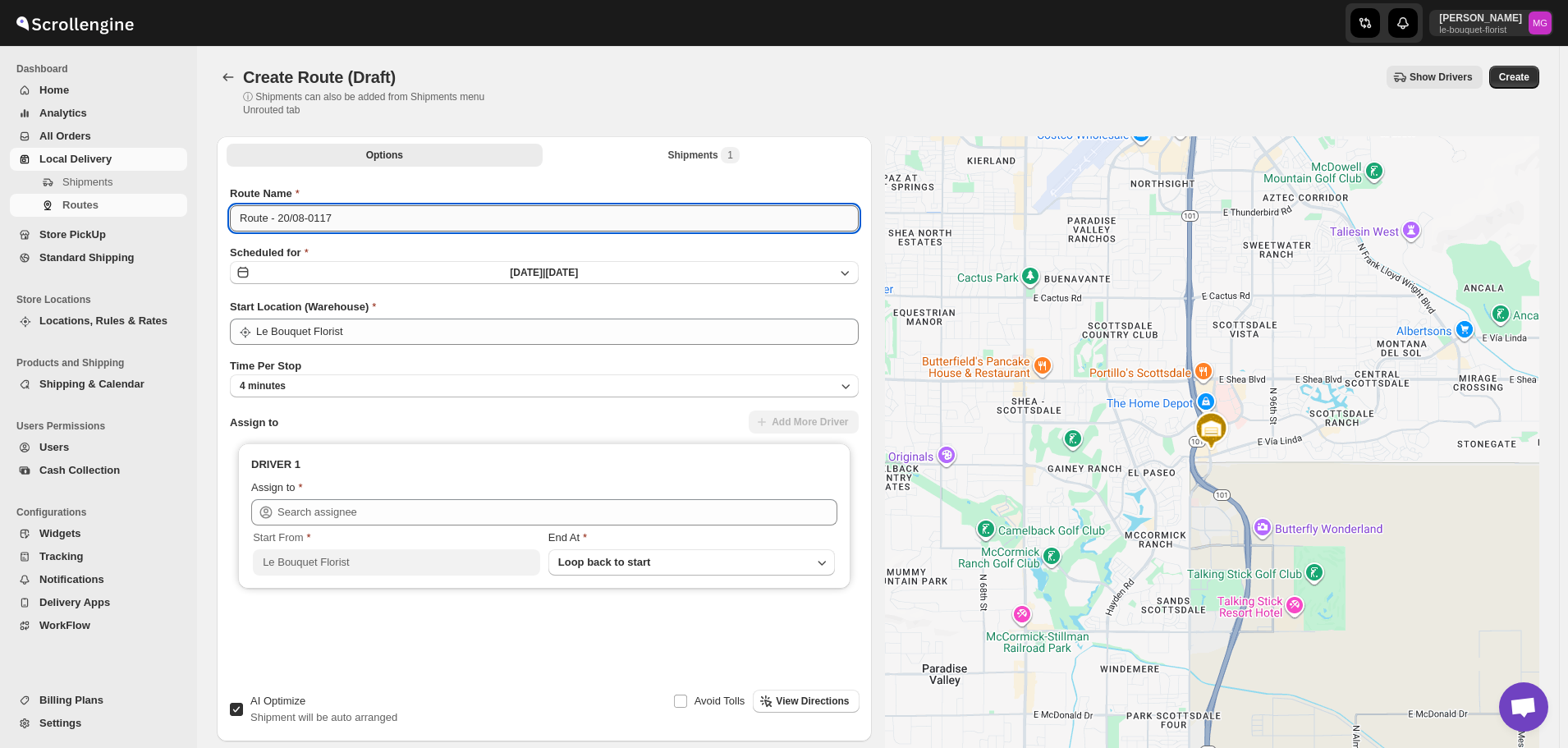
click at [311, 225] on input "Route - 20/08-0117" at bounding box center [545, 219] width 629 height 27
type input "August 20 - route 2"
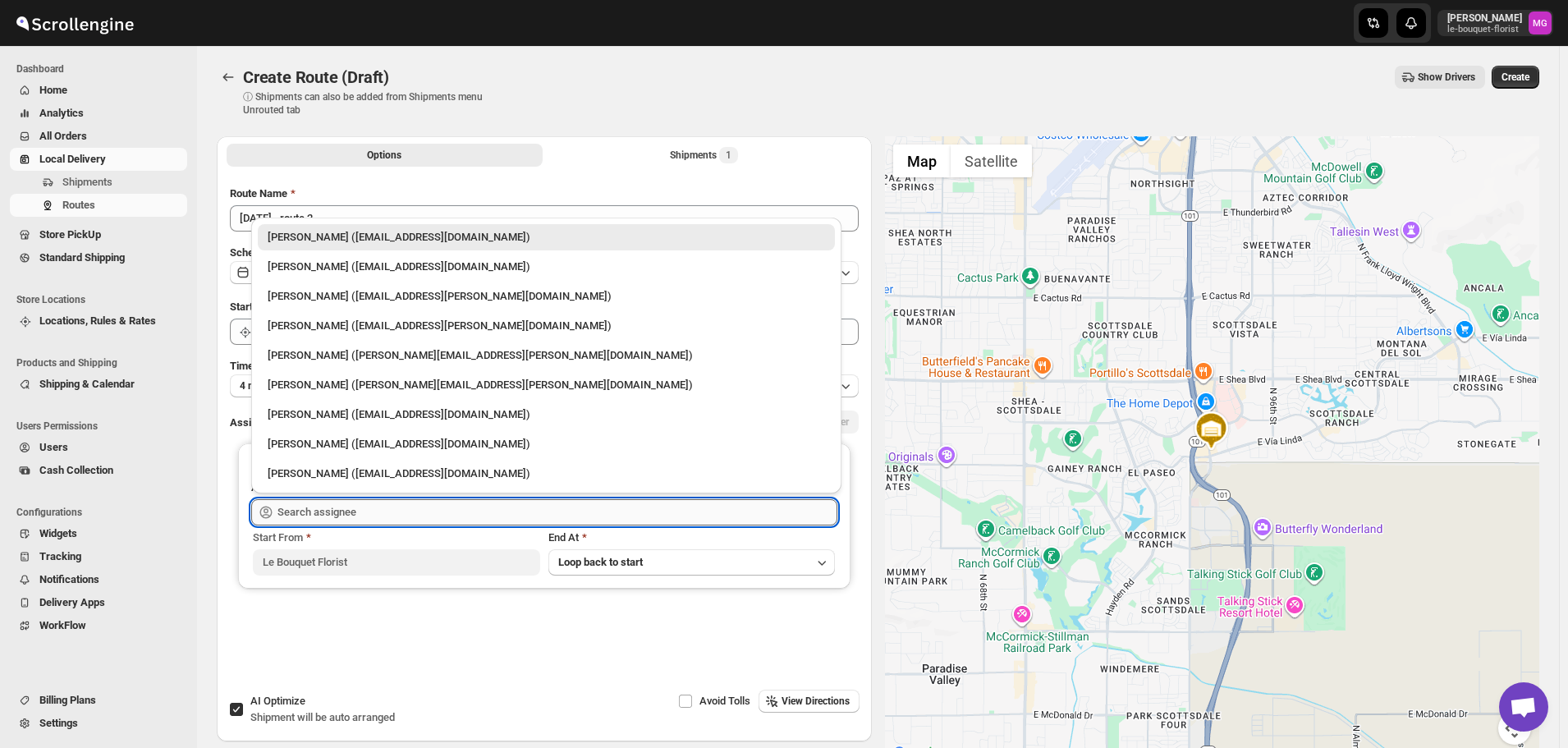
click at [361, 512] on input "text" at bounding box center [557, 512] width 560 height 27
click at [332, 274] on div "Olivia Trott (oetrott@gmail.com)" at bounding box center [547, 266] width 557 height 16
type input "Olivia Trott (oetrott@gmail.com)"
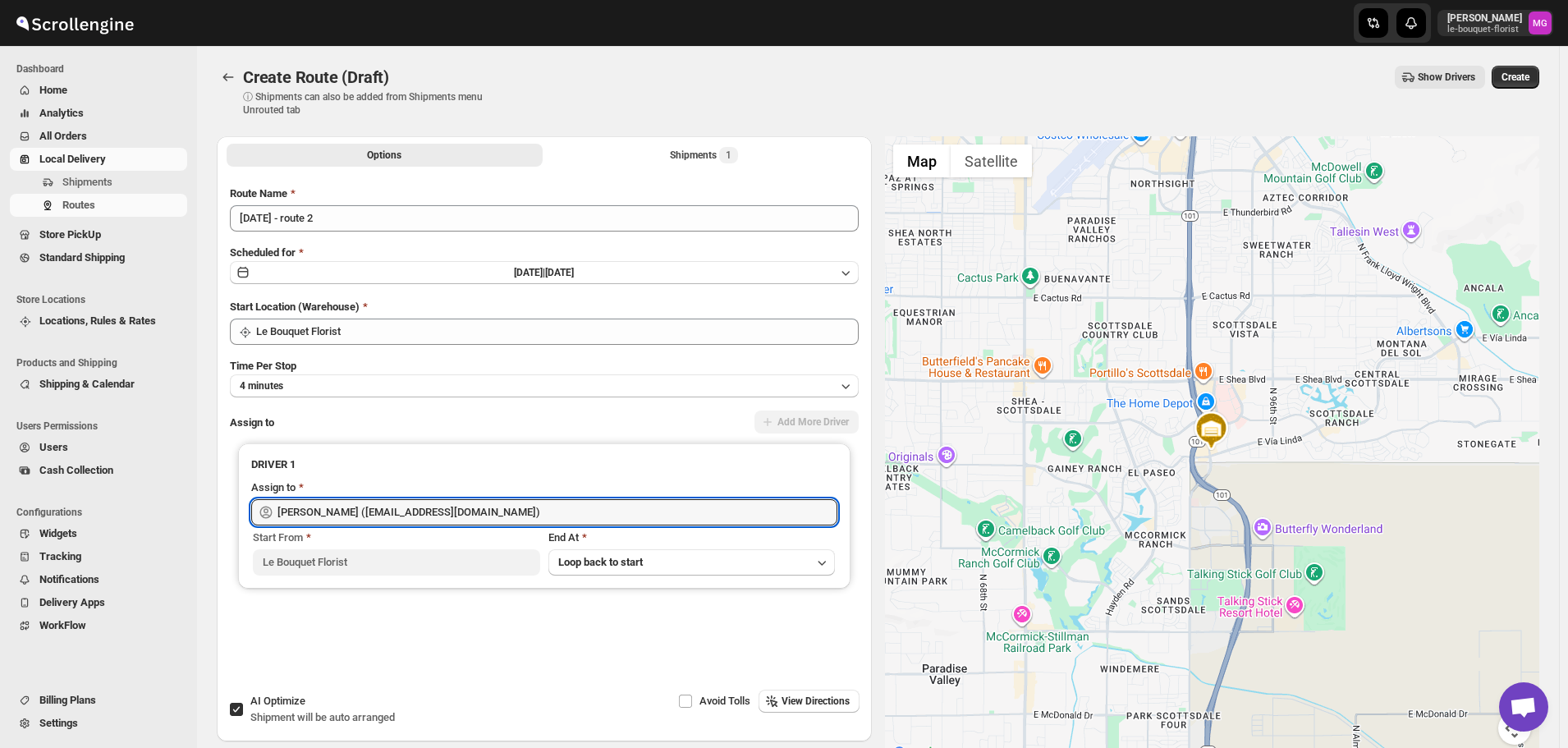
click at [243, 715] on input "AI Optimize Shipment will be auto arranged" at bounding box center [237, 709] width 13 height 13
checkbox input "false"
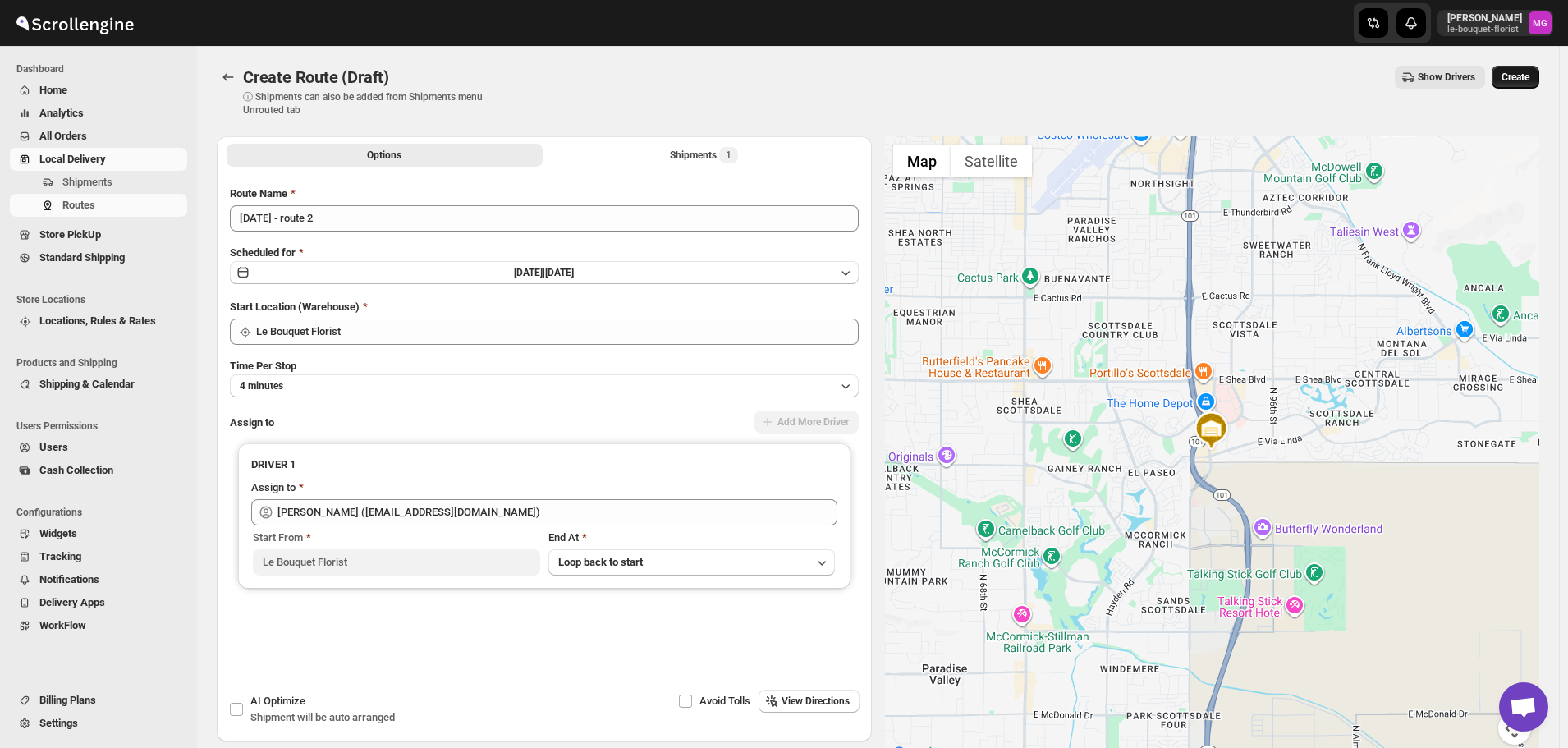
click at [1528, 68] on button "Create" at bounding box center [1516, 77] width 47 height 23
